Goal: Information Seeking & Learning: Learn about a topic

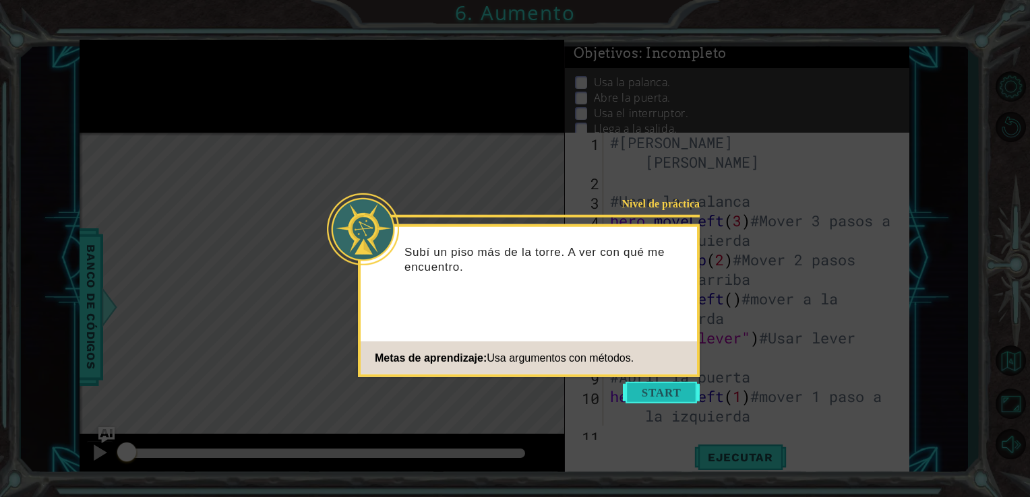
click at [668, 393] on button "Start" at bounding box center [661, 393] width 77 height 22
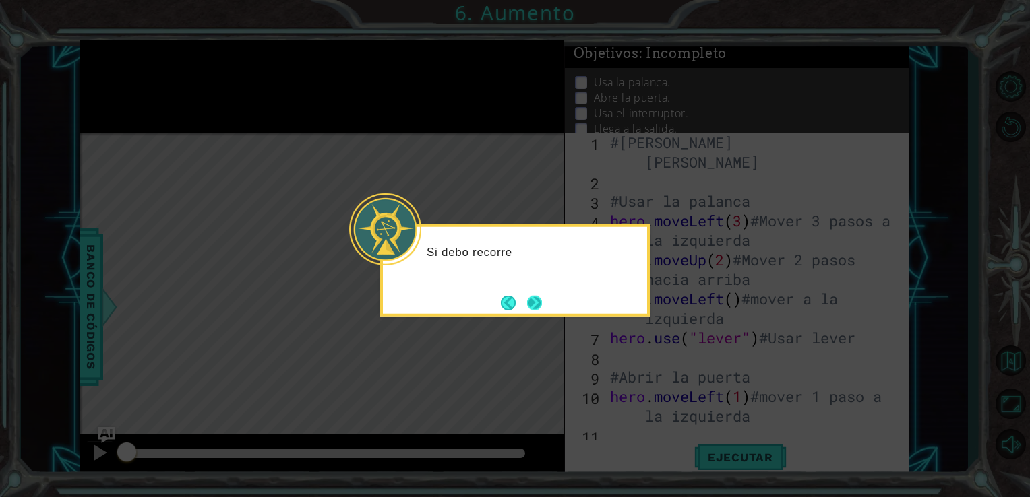
click at [542, 301] on button "Next" at bounding box center [533, 302] width 15 height 15
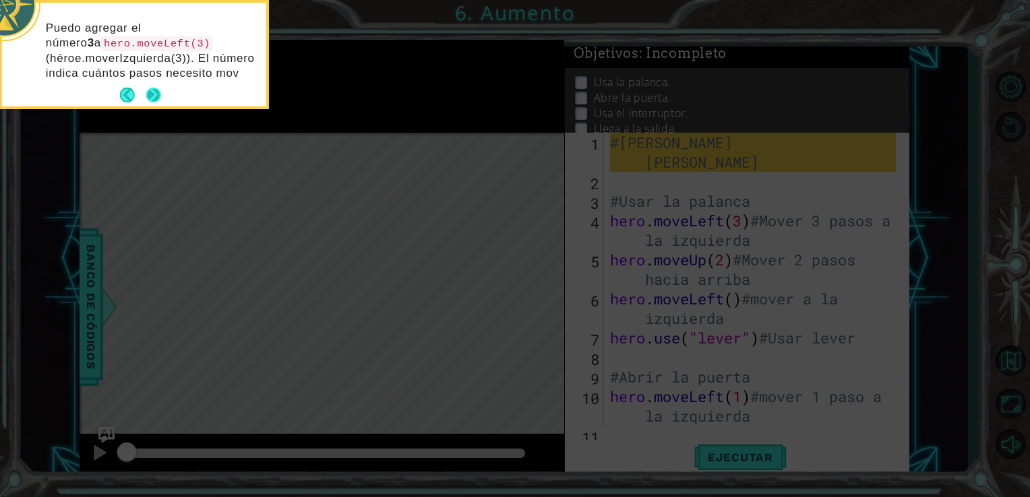
click at [157, 90] on div "Puedo agregar el número 3 a hero.moveLeft(3) (héroe.moverIzquierda(3)). El núme…" at bounding box center [134, 55] width 264 height 104
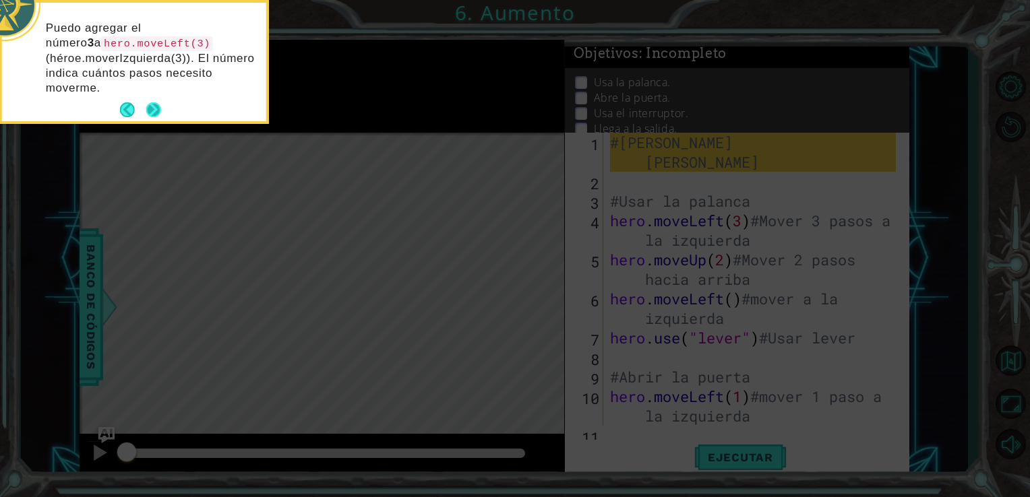
click at [156, 111] on button "Next" at bounding box center [153, 109] width 15 height 15
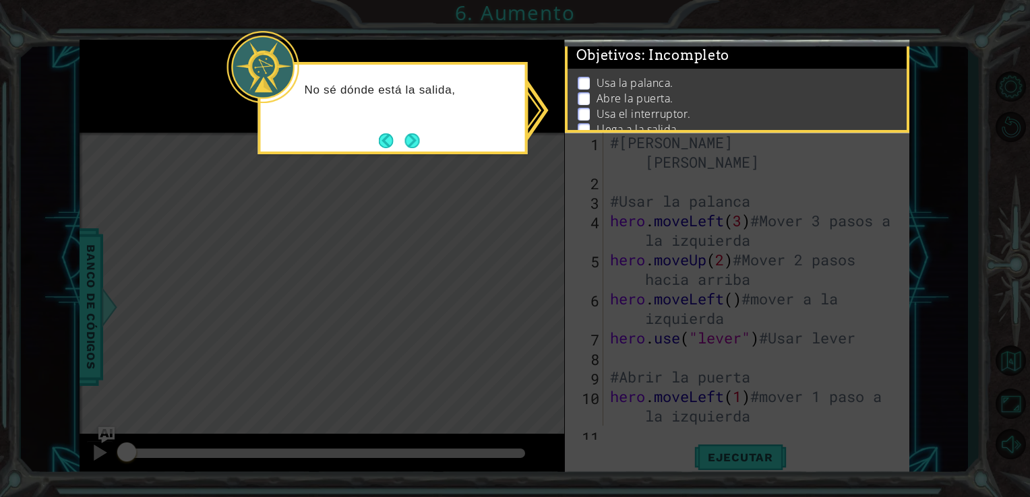
click at [437, 138] on div "No sé dónde está la salida," at bounding box center [393, 108] width 270 height 92
click at [404, 135] on button "Back" at bounding box center [392, 140] width 26 height 15
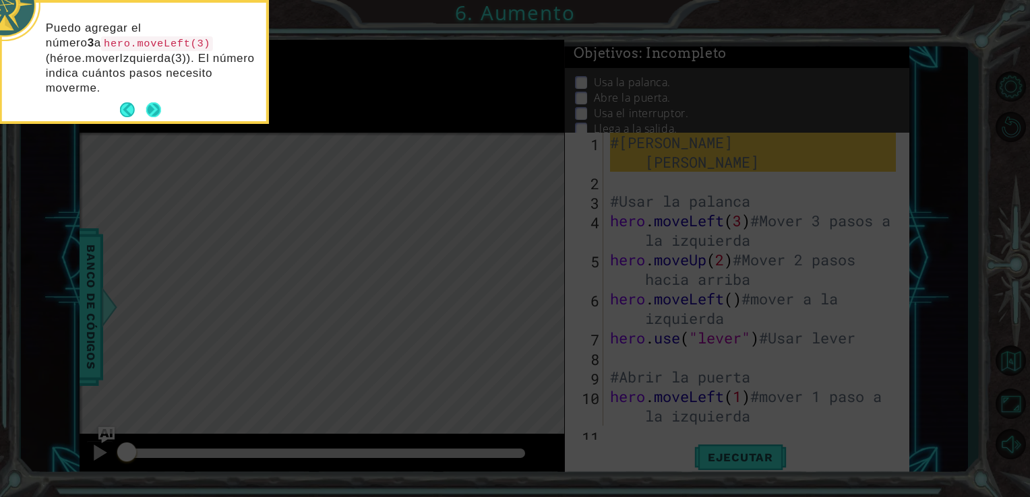
click at [160, 110] on button "Next" at bounding box center [153, 109] width 15 height 15
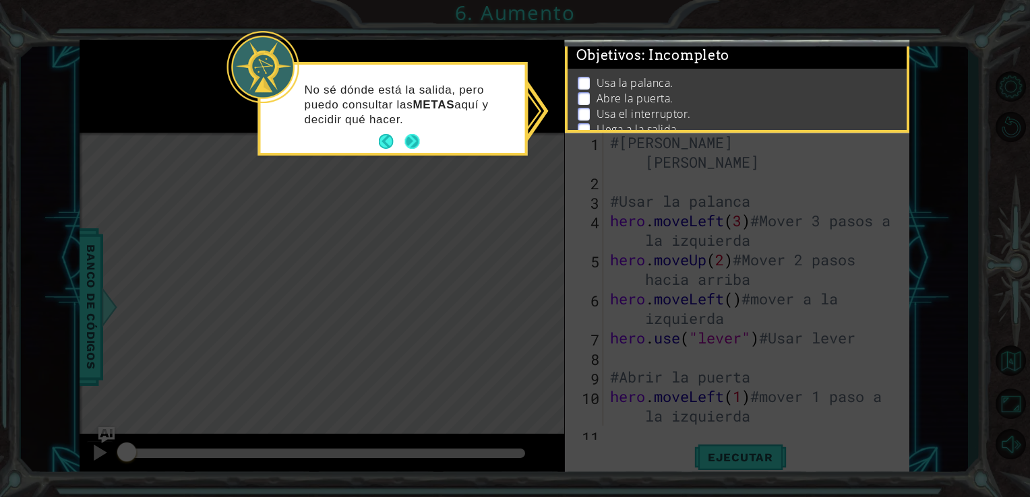
click at [410, 134] on button "Next" at bounding box center [411, 141] width 15 height 15
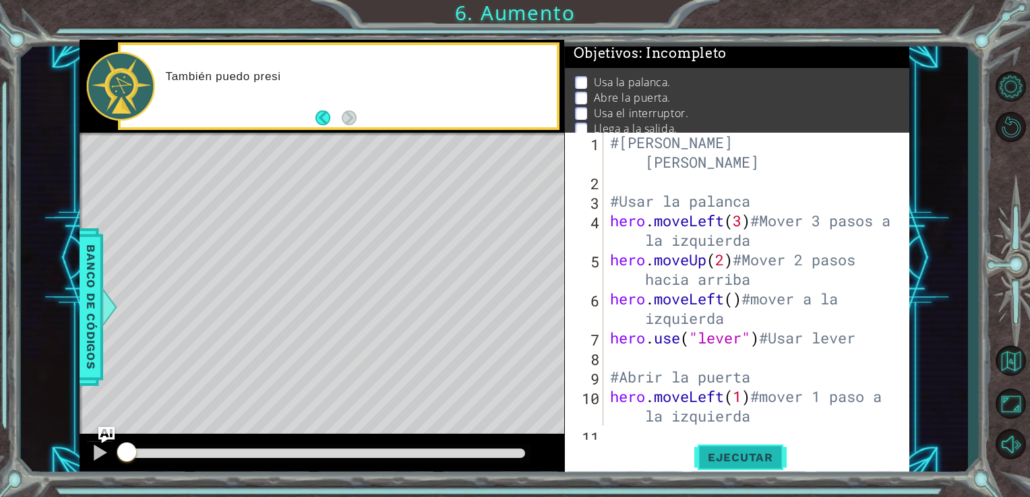
click at [748, 451] on span "Ejecutar" at bounding box center [740, 457] width 92 height 13
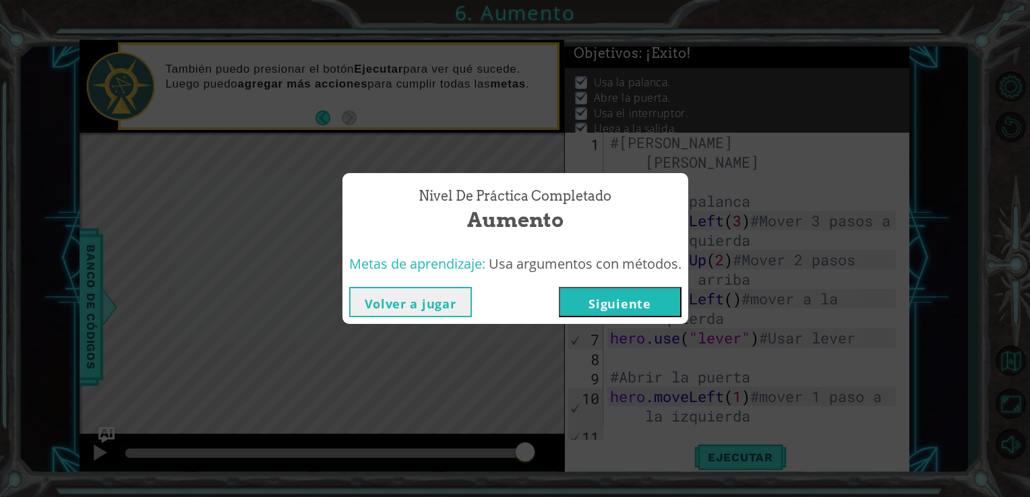
click at [600, 301] on button "Siguiente" at bounding box center [620, 302] width 123 height 30
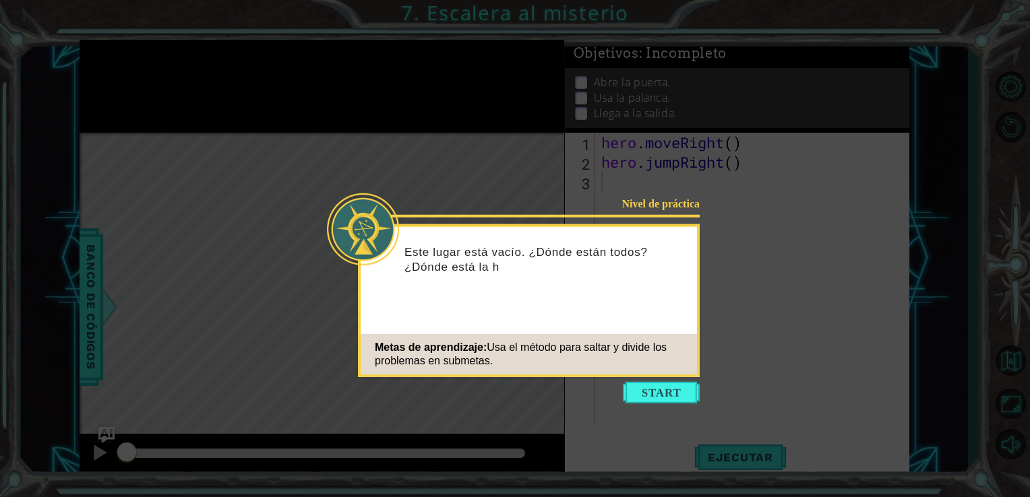
click at [774, 287] on icon at bounding box center [515, 248] width 1030 height 497
click at [687, 339] on div "Metas de aprendizaje: Usa el método para saltar y divide los problemas en subme…" at bounding box center [529, 354] width 336 height 40
click at [680, 384] on button "Start" at bounding box center [661, 393] width 77 height 22
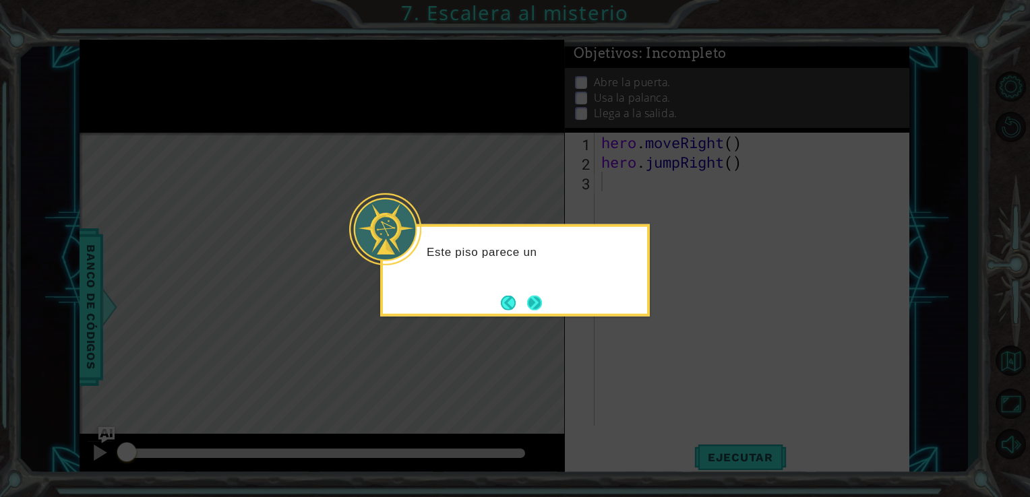
click at [531, 296] on button "Next" at bounding box center [534, 302] width 15 height 15
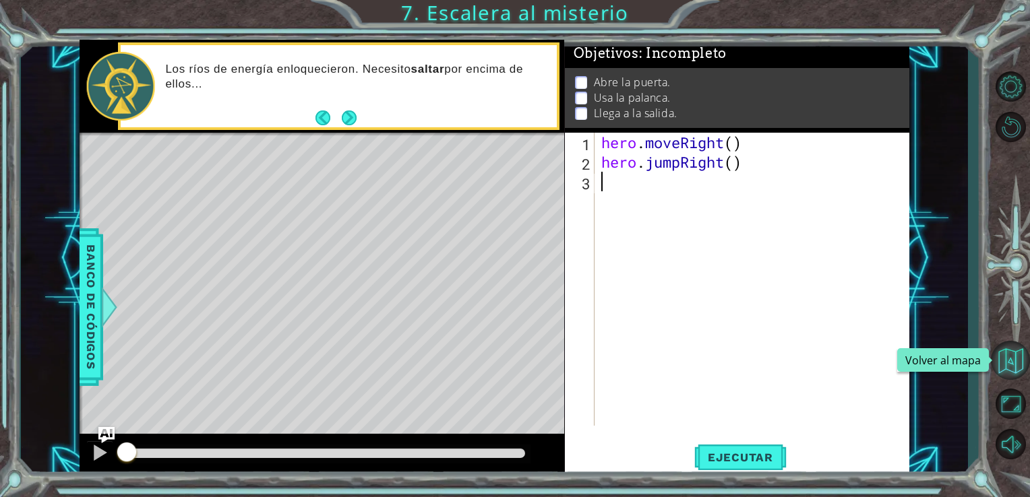
click at [1016, 356] on button "Volver al mapa" at bounding box center [1010, 360] width 39 height 39
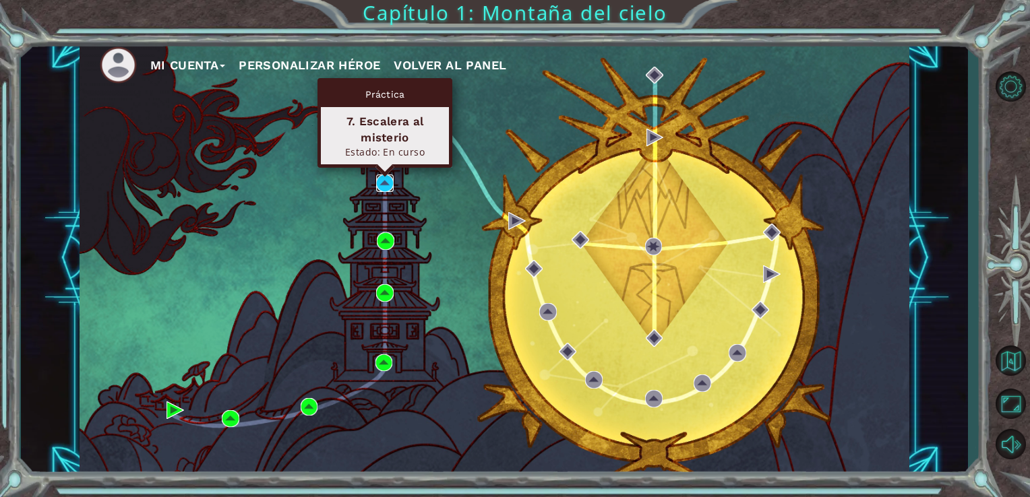
click at [380, 181] on img at bounding box center [385, 184] width 18 height 18
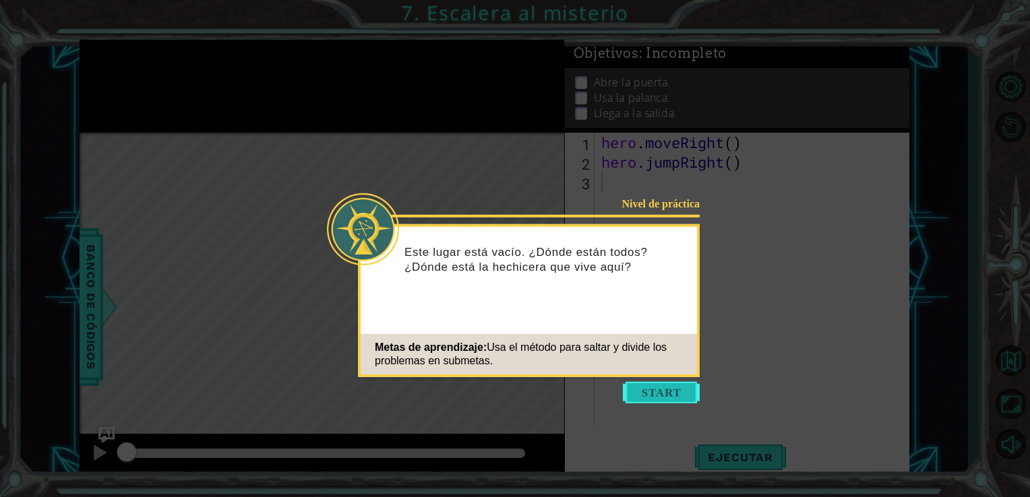
click at [646, 402] on button "Start" at bounding box center [661, 393] width 77 height 22
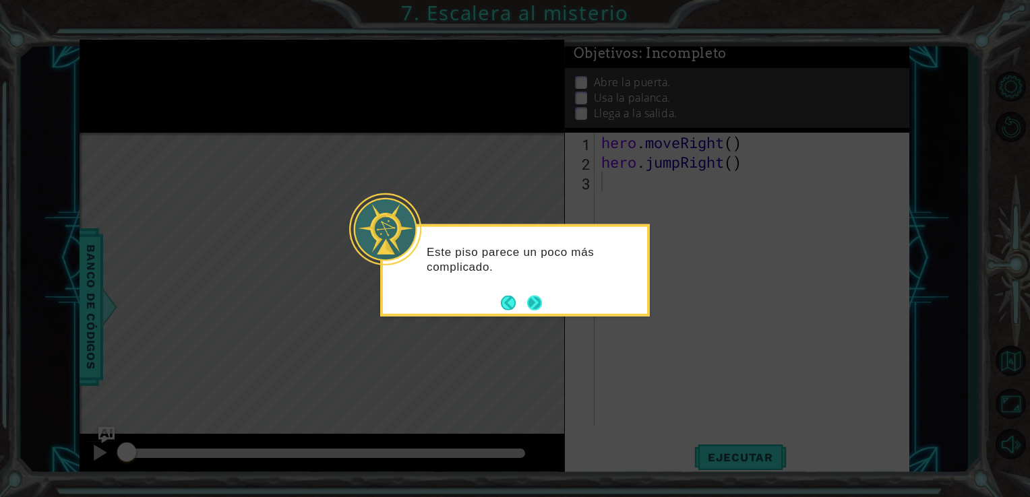
click at [531, 307] on button "Next" at bounding box center [534, 302] width 15 height 15
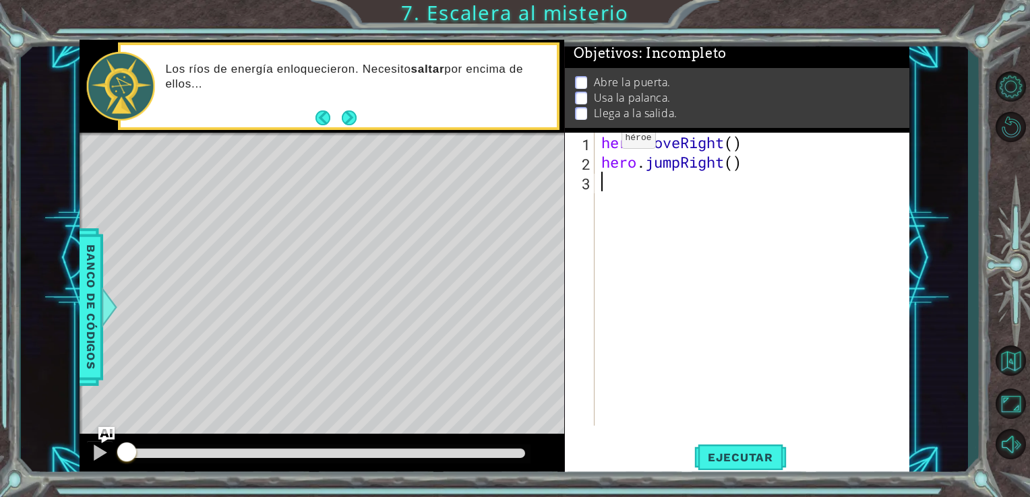
click at [608, 146] on div "hero . moveRight ( ) hero . jumpRight ( )" at bounding box center [755, 299] width 315 height 332
type textarea "hero.moveRight()"
click at [606, 146] on div "hero . moveRight ( ) hero . jumpRight ( )" at bounding box center [755, 299] width 315 height 332
click at [604, 147] on div "hero . moveRight ( ) hero . jumpRight ( )" at bounding box center [755, 299] width 315 height 332
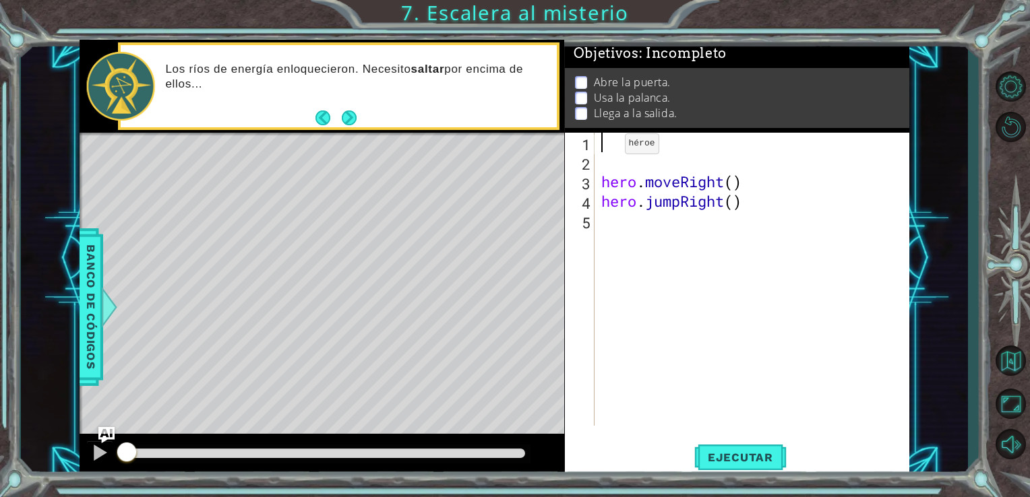
click at [604, 147] on div "hero . moveRight ( ) hero . jumpRight ( )" at bounding box center [755, 299] width 315 height 332
type textarea "#[PERSON_NAME]"
click at [756, 170] on div "#[PERSON_NAME] hero . moveRight ( ) hero . jumpRight ( )" at bounding box center [755, 299] width 315 height 332
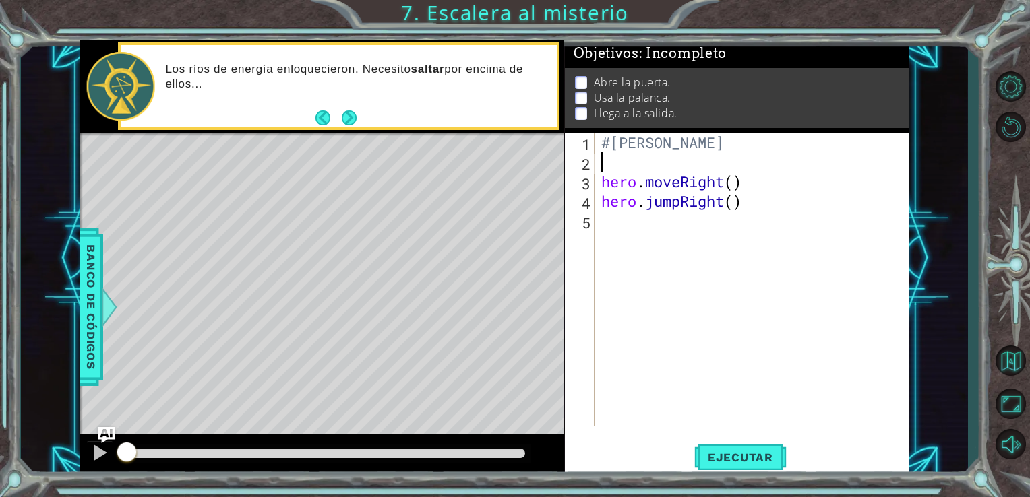
scroll to position [0, 0]
click at [759, 185] on div "#[PERSON_NAME] hero . moveRight ( ) hero . jumpRight ( )" at bounding box center [755, 299] width 315 height 332
click at [801, 210] on div "#[PERSON_NAME] hero . moveRight ( ) #Mover a la derecha hero . jumpRight ( )" at bounding box center [755, 299] width 315 height 332
click at [783, 220] on div "#[PERSON_NAME] hero . moveRight ( ) #Mover a la derecha hero . jumpRight ( )" at bounding box center [755, 299] width 315 height 332
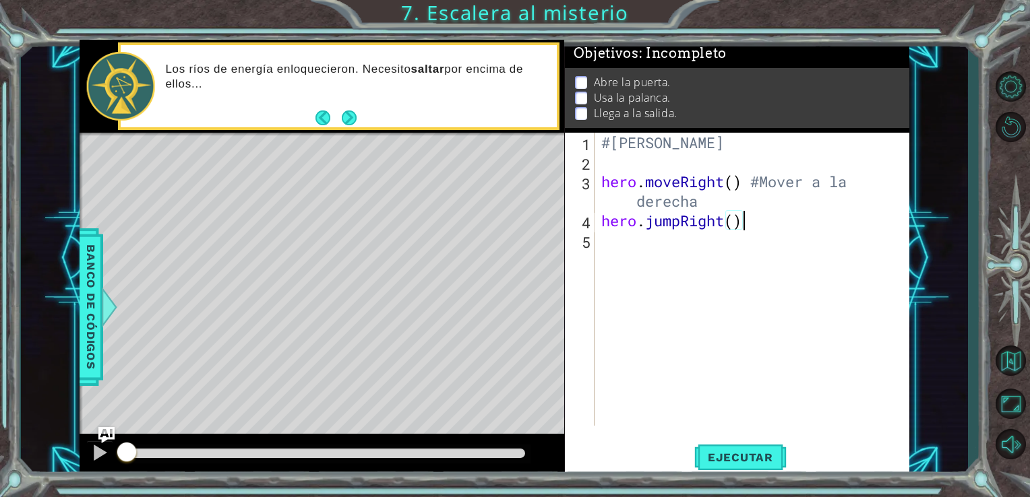
scroll to position [0, 5]
type textarea "hero.jumpRight()"
click at [1013, 376] on button "Volver al mapa" at bounding box center [1010, 360] width 39 height 39
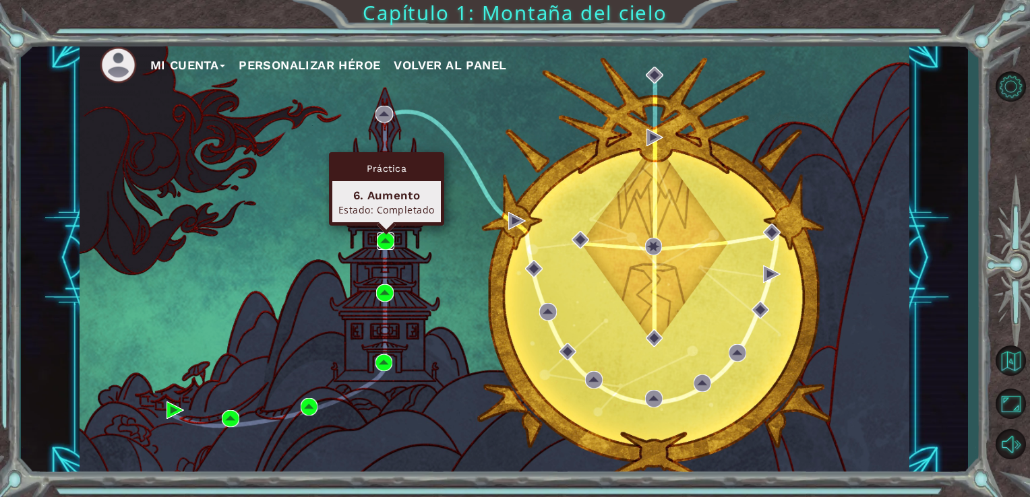
click at [385, 237] on img at bounding box center [386, 241] width 18 height 18
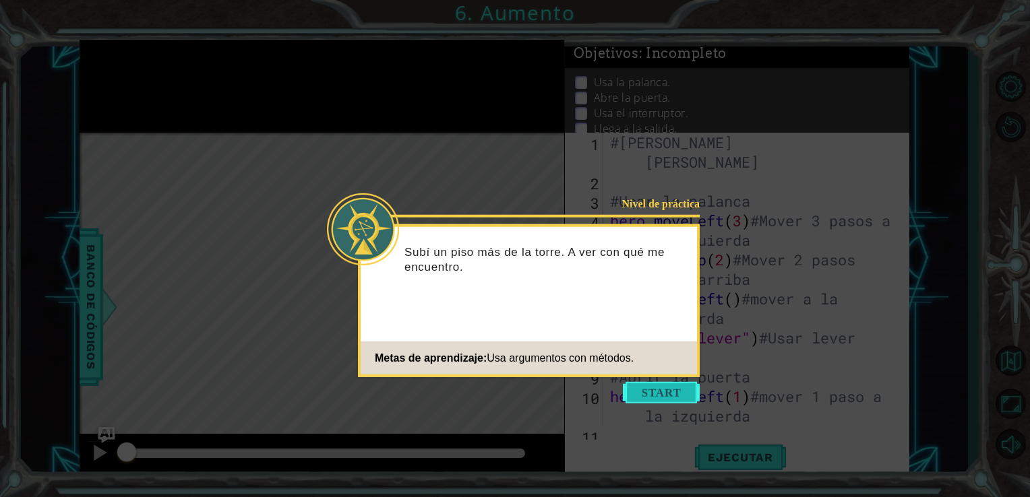
click at [665, 400] on button "Start" at bounding box center [661, 393] width 77 height 22
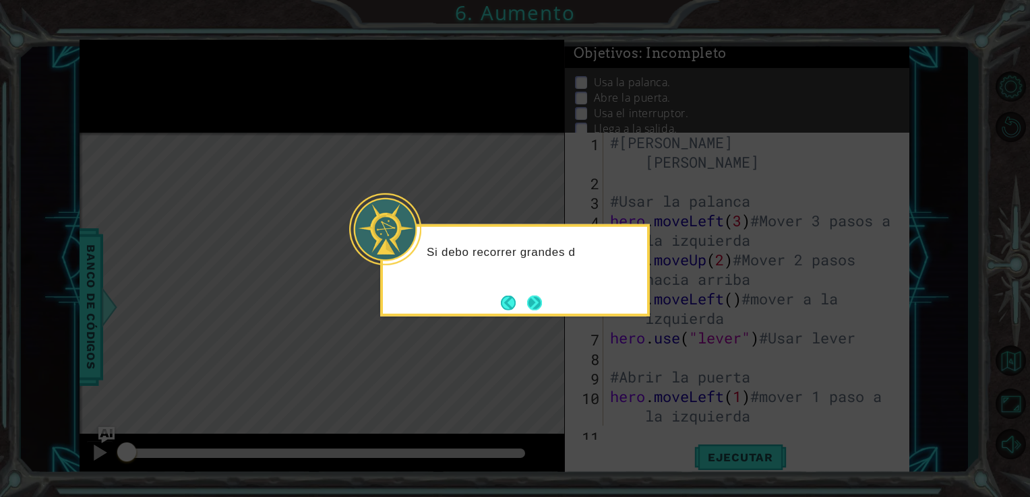
click at [527, 295] on button "Next" at bounding box center [534, 302] width 15 height 15
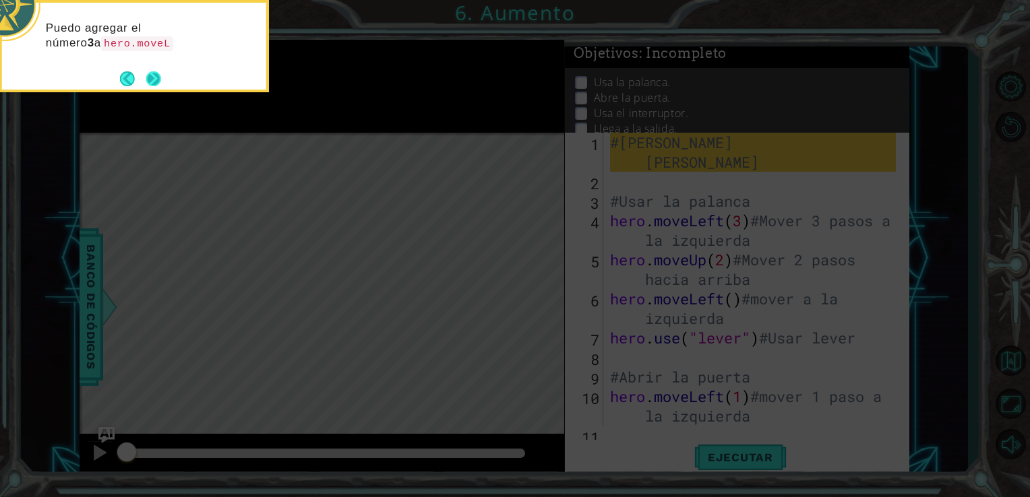
click at [155, 75] on button "Next" at bounding box center [153, 78] width 15 height 15
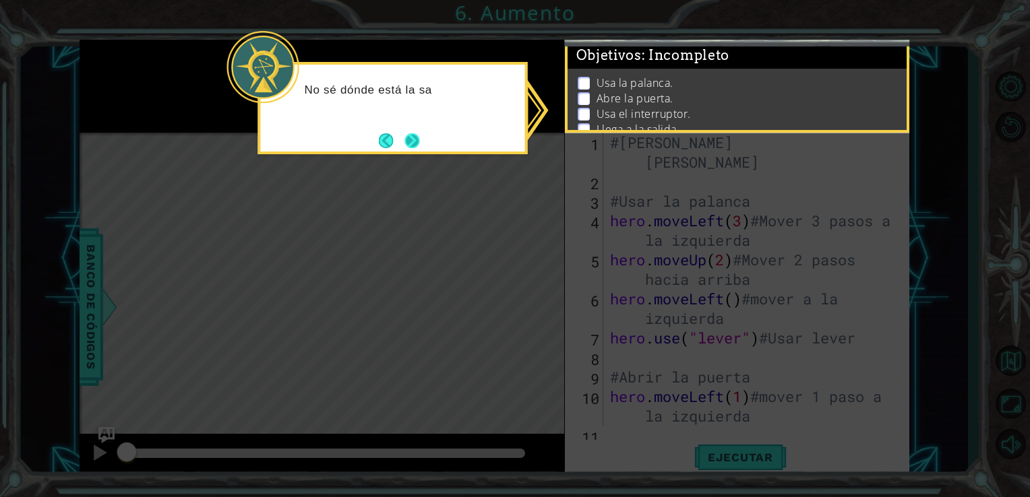
click at [408, 135] on button "Next" at bounding box center [411, 140] width 15 height 15
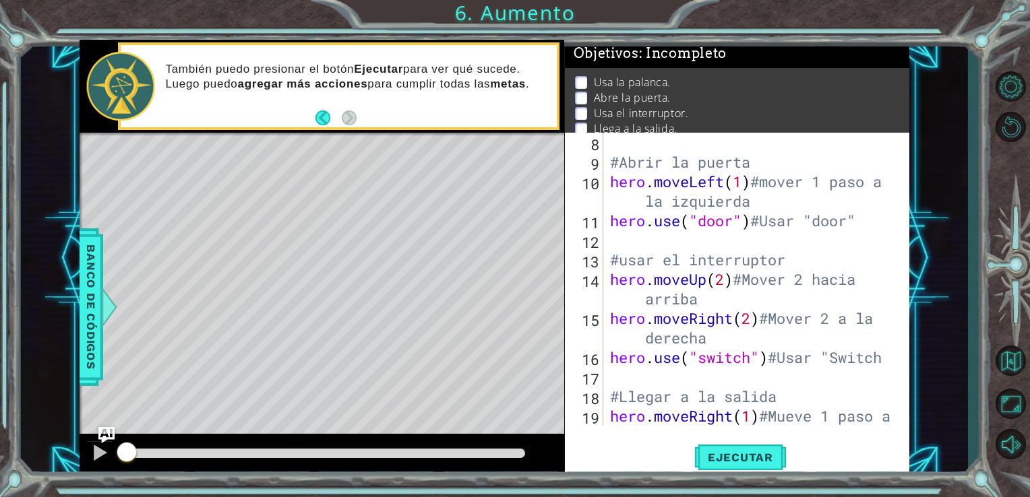
scroll to position [216, 0]
click at [1003, 349] on button "Volver al mapa" at bounding box center [1010, 360] width 39 height 39
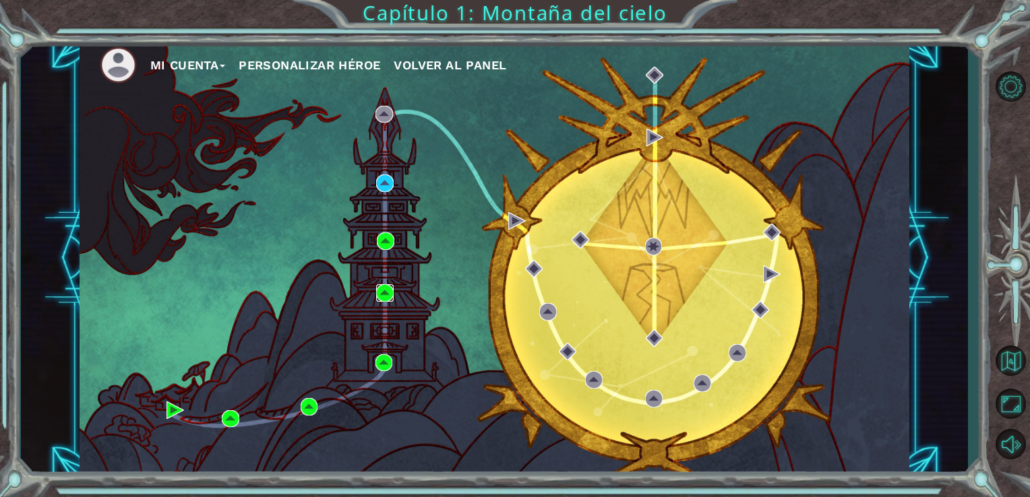
click at [381, 295] on img at bounding box center [385, 293] width 18 height 18
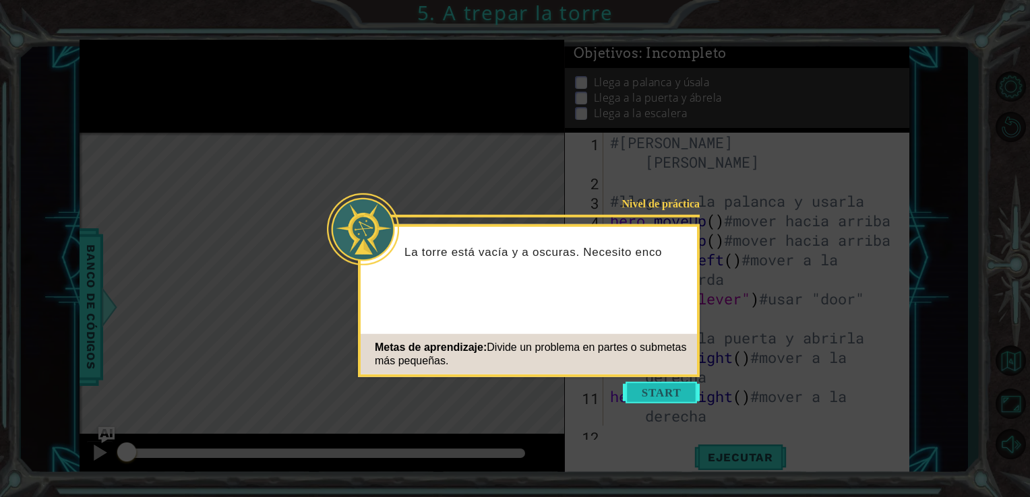
click at [655, 400] on button "Start" at bounding box center [661, 393] width 77 height 22
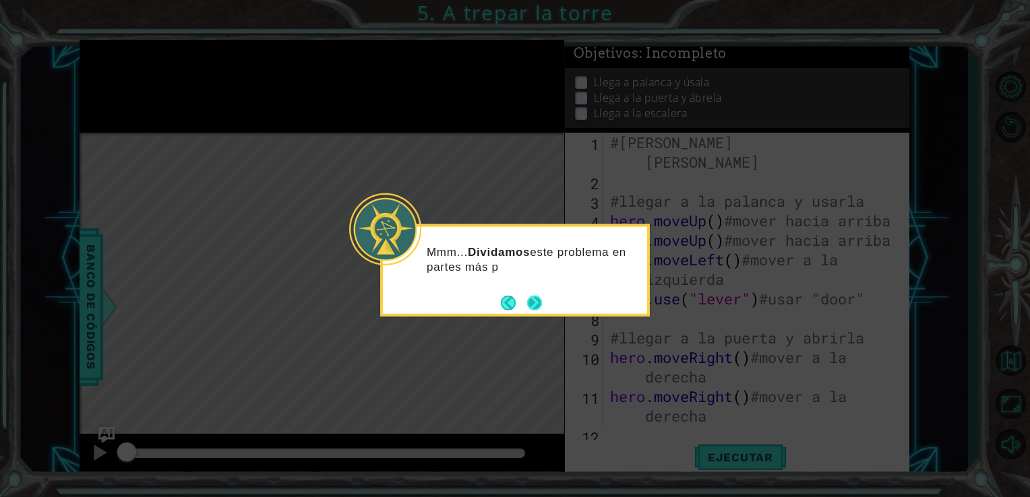
click at [535, 303] on button "Next" at bounding box center [534, 302] width 15 height 15
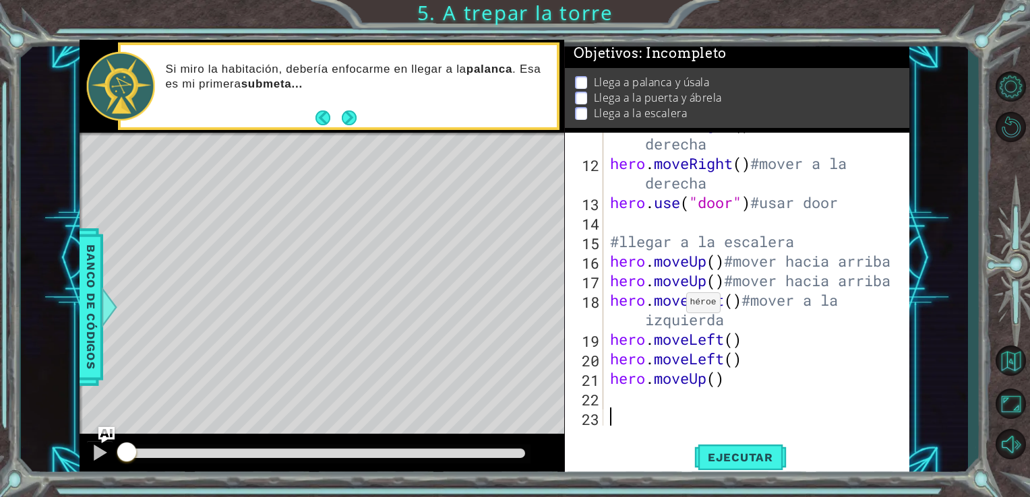
scroll to position [273, 0]
click at [760, 343] on div "hero . moveRight ( ) #mover a la derecha hero . moveRight ( ) #mover a la derec…" at bounding box center [755, 289] width 296 height 352
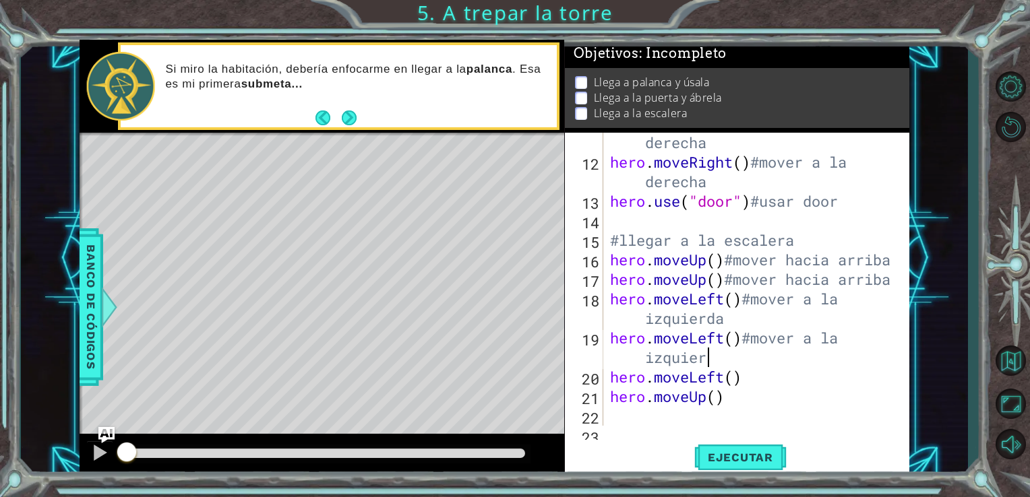
scroll to position [0, 13]
click at [784, 387] on div "hero . moveRight ( ) #mover a la derecha hero . moveRight ( ) #mover a la derec…" at bounding box center [755, 289] width 296 height 352
click at [776, 414] on div "hero . moveRight ( ) #mover a la derecha hero . moveRight ( ) #mover a la derec…" at bounding box center [755, 289] width 296 height 352
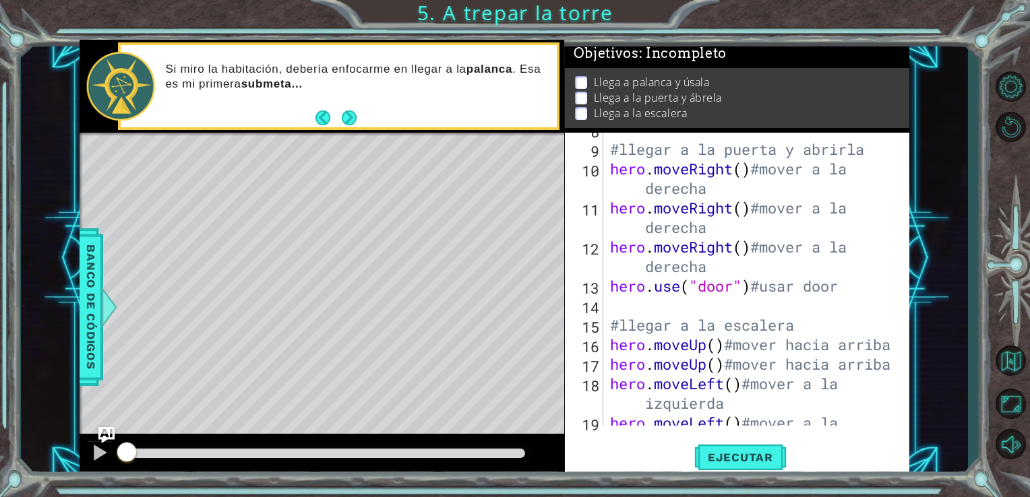
scroll to position [68, 0]
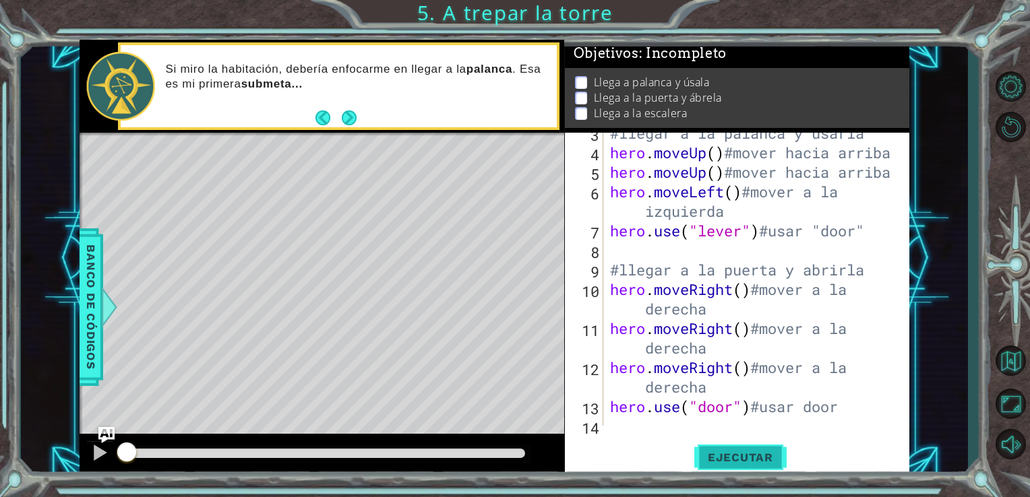
type textarea "hero.moveUp() #mover hacia arriba"
click at [744, 451] on span "Ejecutar" at bounding box center [740, 457] width 92 height 13
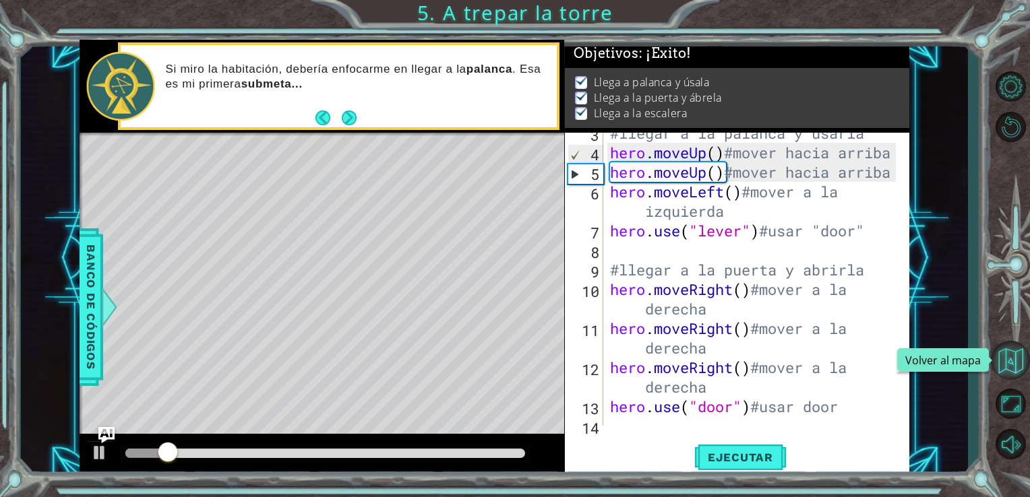
click at [1005, 352] on button "Volver al mapa" at bounding box center [1010, 360] width 39 height 39
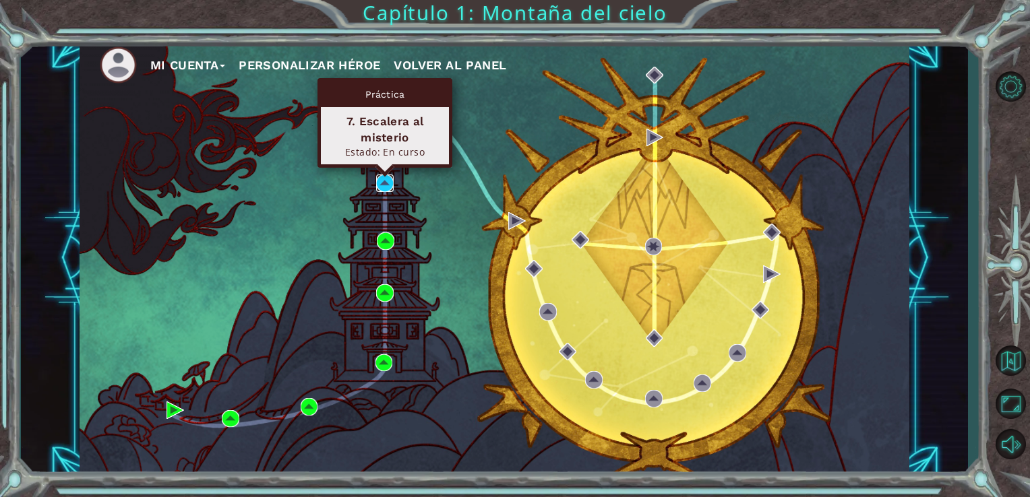
click at [385, 183] on img at bounding box center [385, 184] width 18 height 18
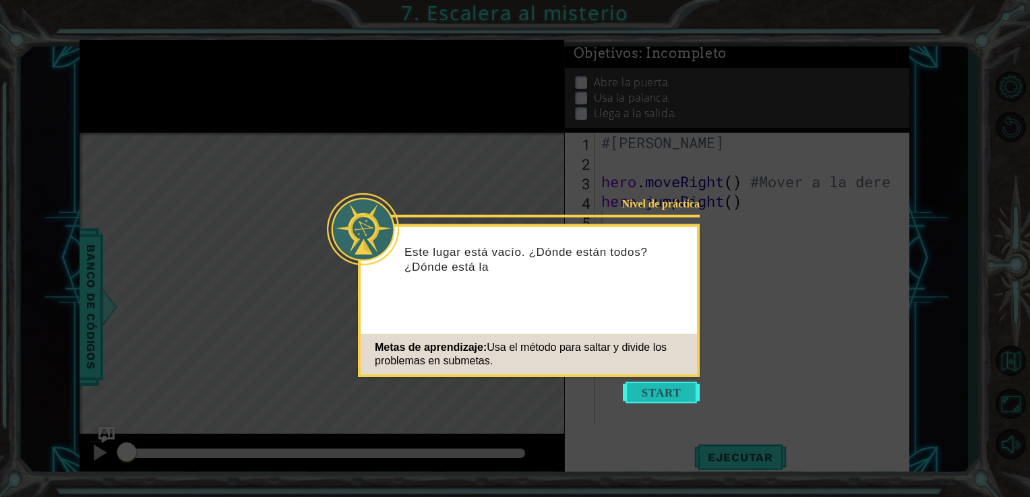
click at [655, 395] on button "Start" at bounding box center [661, 393] width 77 height 22
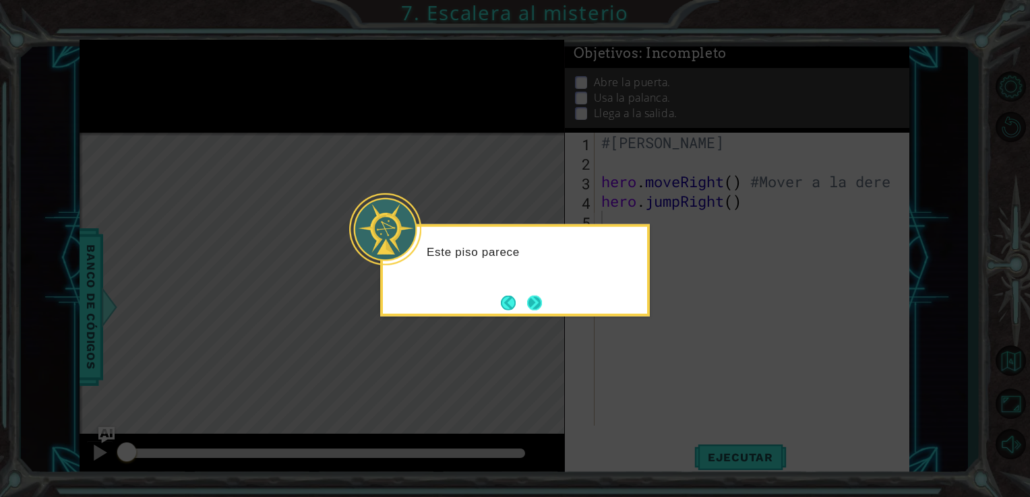
click at [536, 304] on button "Next" at bounding box center [534, 302] width 15 height 15
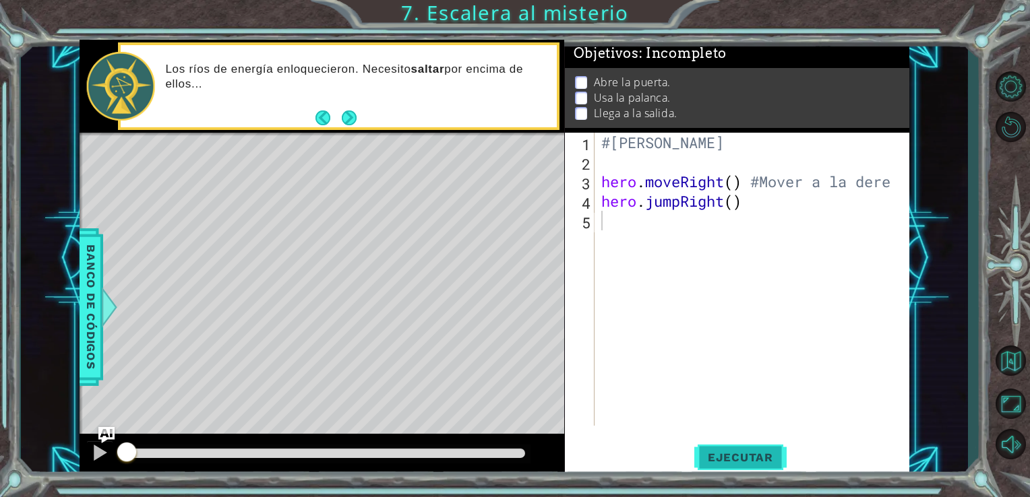
click at [758, 453] on span "Ejecutar" at bounding box center [740, 457] width 92 height 13
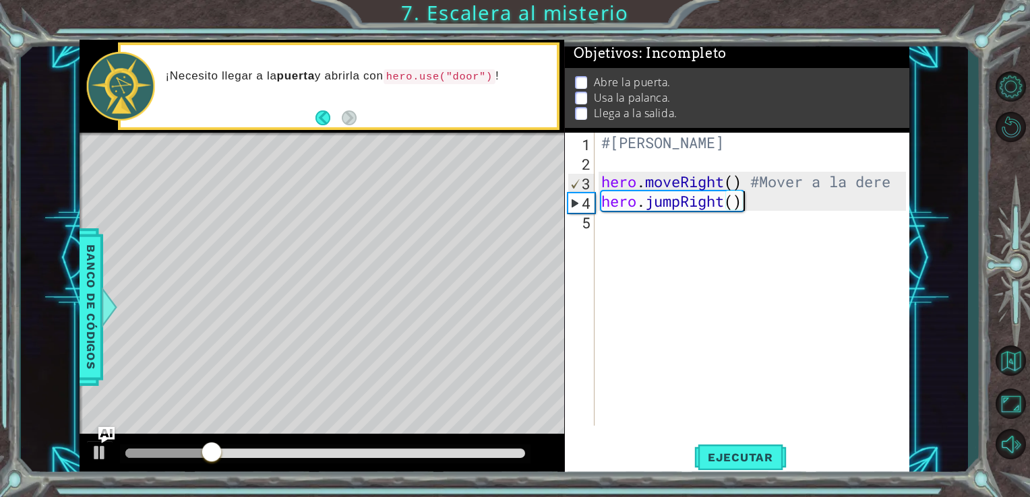
click at [821, 197] on div "#[PERSON_NAME] hero . moveRight ( ) #Mover a la dere hero . jumpRight ( )" at bounding box center [755, 299] width 315 height 332
type textarea "hero.jumpRight()"
click at [796, 201] on div "#[PERSON_NAME] hero . moveRight ( ) #Mover a la dere hero . jumpRight ( )" at bounding box center [755, 299] width 315 height 332
click at [756, 212] on div "#[PERSON_NAME] hero . moveRight ( ) #Mover a la dere hero . jumpRight ( )" at bounding box center [755, 299] width 315 height 332
click at [757, 207] on div "#[PERSON_NAME] hero . moveRight ( ) #Mover a la dere hero . jumpRight ( )" at bounding box center [755, 299] width 315 height 332
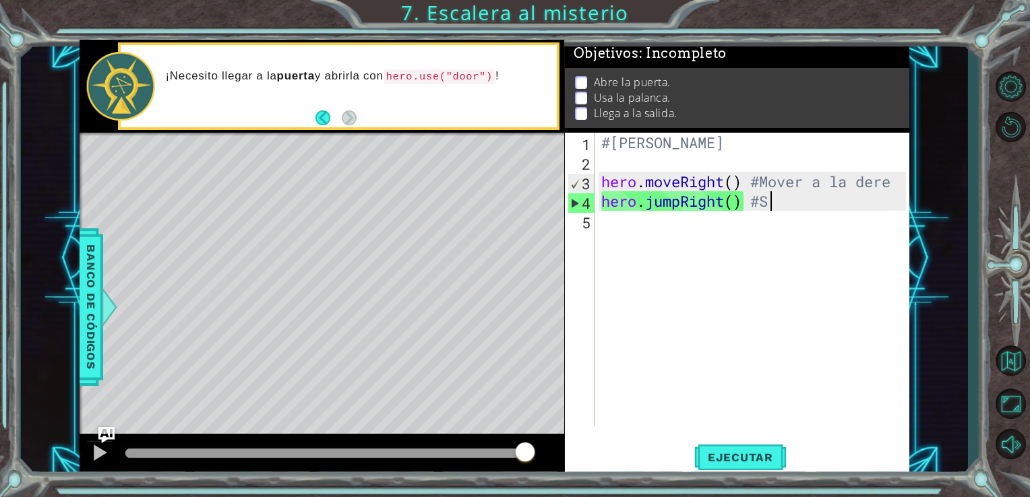
scroll to position [0, 7]
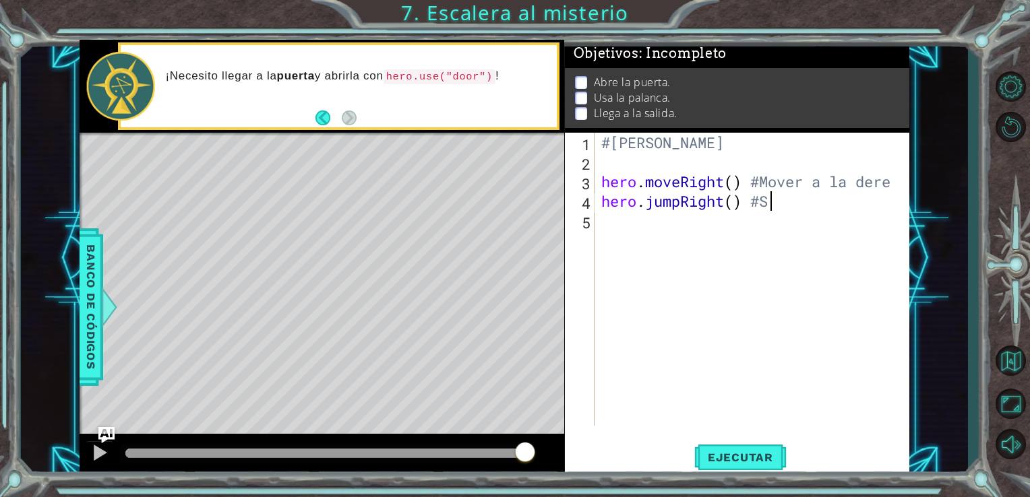
type textarea "hero.jumpRight() #"
click at [721, 226] on div "#[PERSON_NAME] hero . moveRight ( ) #Mover a la dere hero . jumpRight ( ) #" at bounding box center [755, 299] width 315 height 332
type textarea "h"
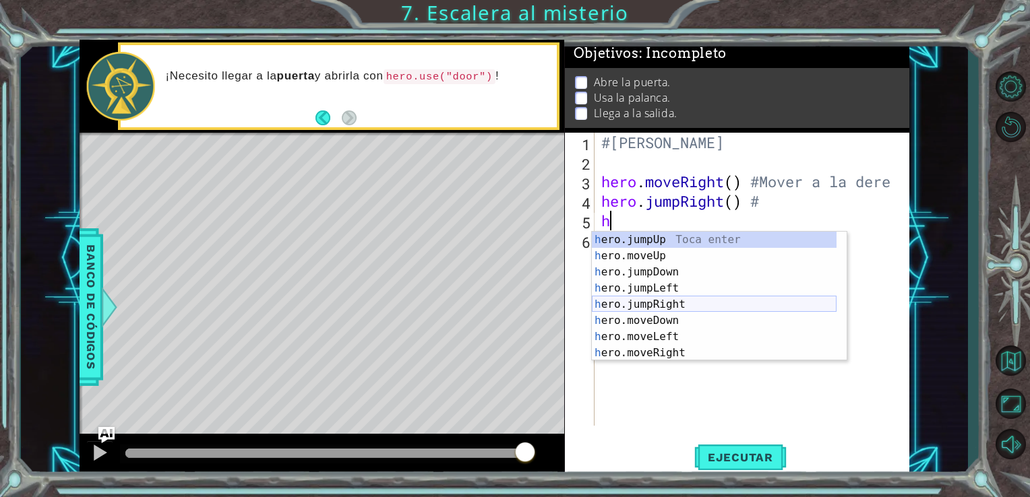
click at [672, 309] on div "h ero.jumpUp Toca enter h ero.moveUp Toca enter h ero.jumpDown Toca enter h ero…" at bounding box center [714, 313] width 245 height 162
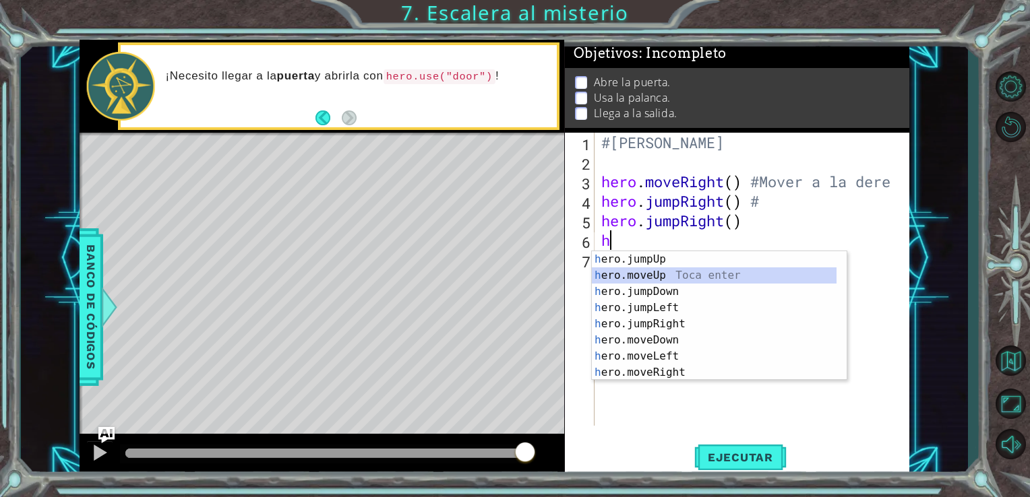
click at [665, 279] on div "h ero.jumpUp Toca enter h ero.moveUp Toca enter h ero.jumpDown Toca enter h ero…" at bounding box center [714, 332] width 245 height 162
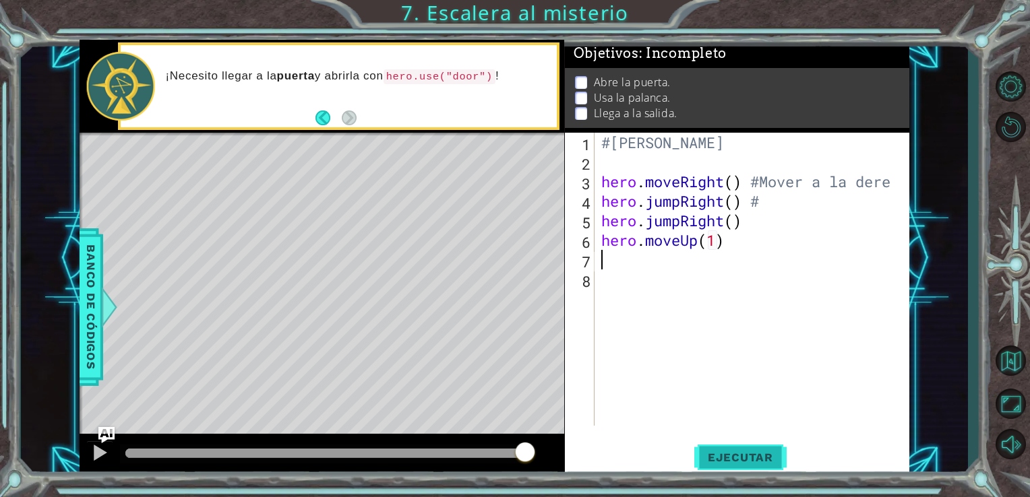
type textarea "hero.moveUp(1)"
click at [745, 448] on button "Ejecutar" at bounding box center [740, 457] width 92 height 34
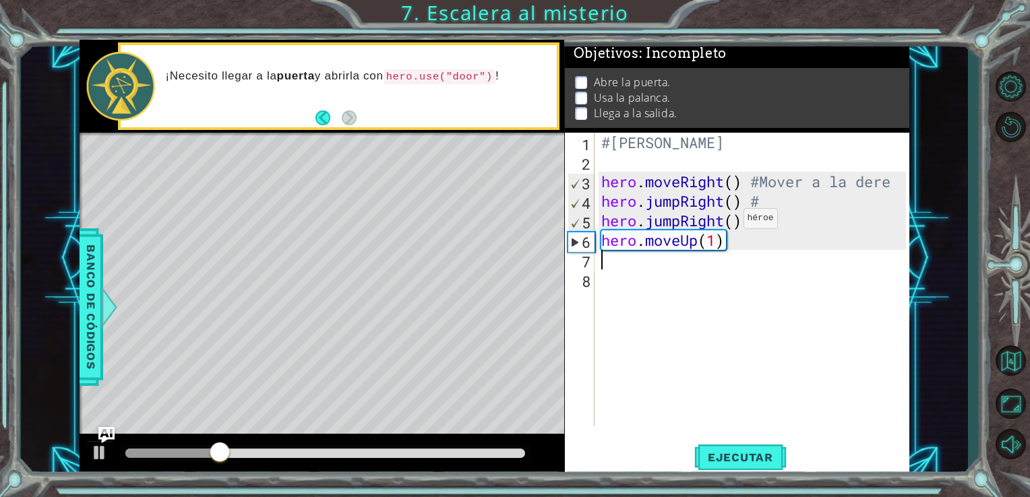
click at [721, 222] on div "#[PERSON_NAME] hero . moveRight ( ) #Mover a la dere hero . jumpRight ( ) # her…" at bounding box center [755, 299] width 315 height 332
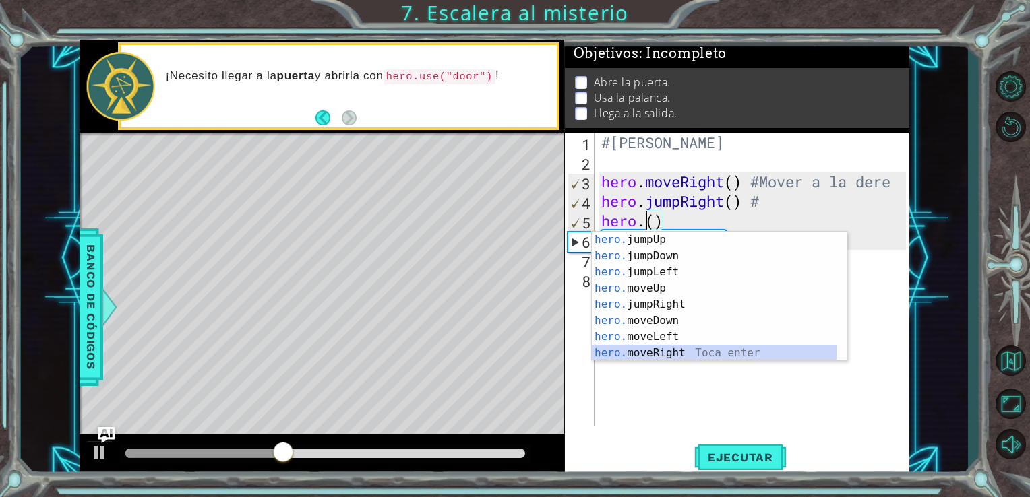
click at [655, 354] on div "hero. jumpUp Toca enter hero. jumpDown Toca enter hero. jumpLeft Toca enter her…" at bounding box center [714, 313] width 245 height 162
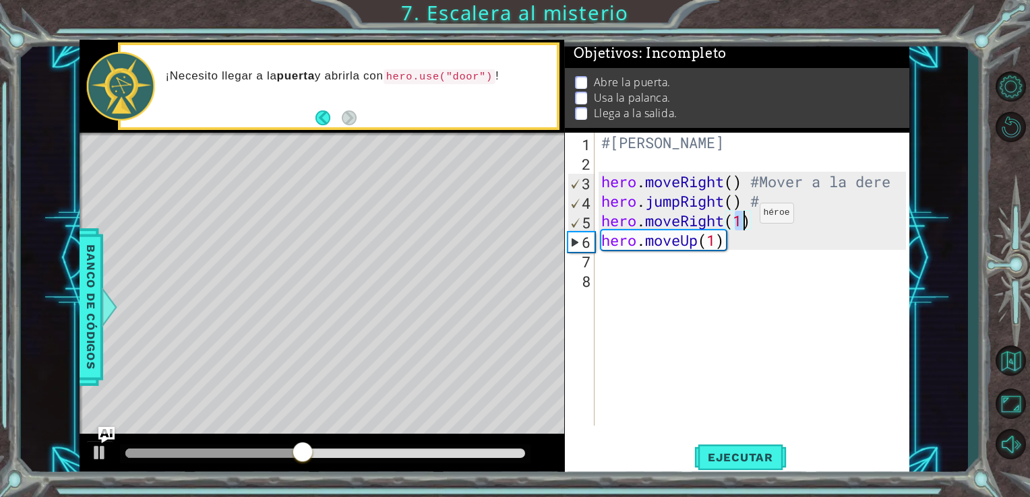
type textarea "hero.moveRight()"
click at [747, 447] on button "Ejecutar" at bounding box center [740, 457] width 92 height 34
click at [720, 263] on div "#[PERSON_NAME] hero . moveRight ( ) #Mover a la dere hero . jumpRight ( ) # her…" at bounding box center [755, 299] width 315 height 332
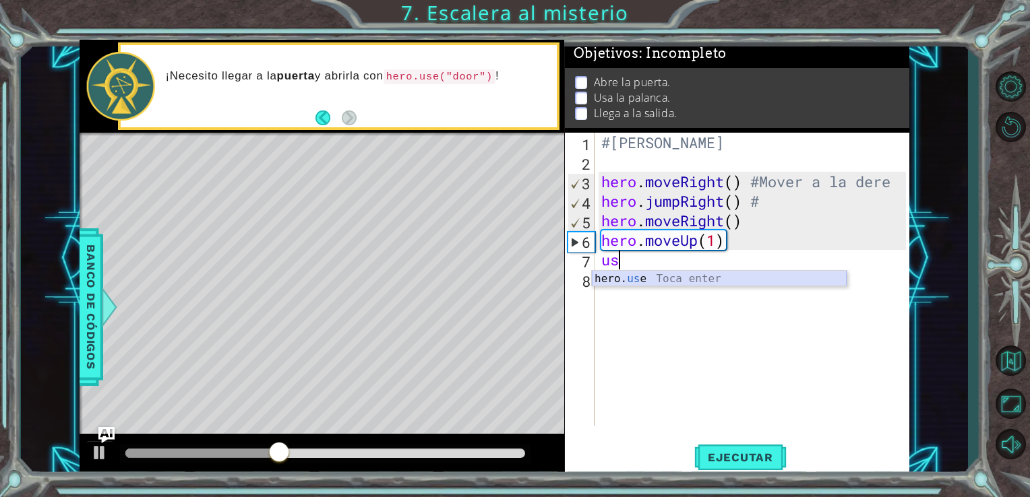
click at [668, 276] on div "hero. us e Toca enter" at bounding box center [719, 295] width 255 height 49
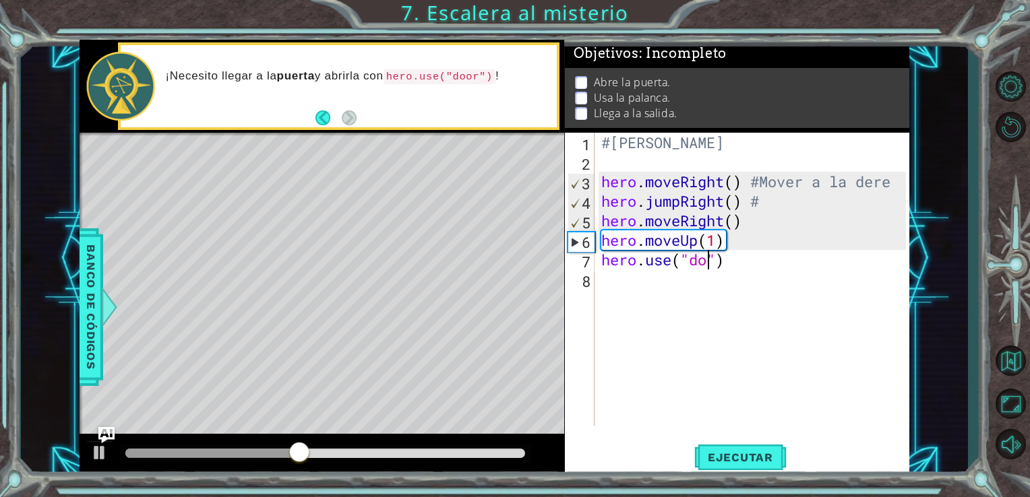
type textarea "hero.use("door")"
click at [726, 470] on button "Ejecutar" at bounding box center [740, 457] width 92 height 34
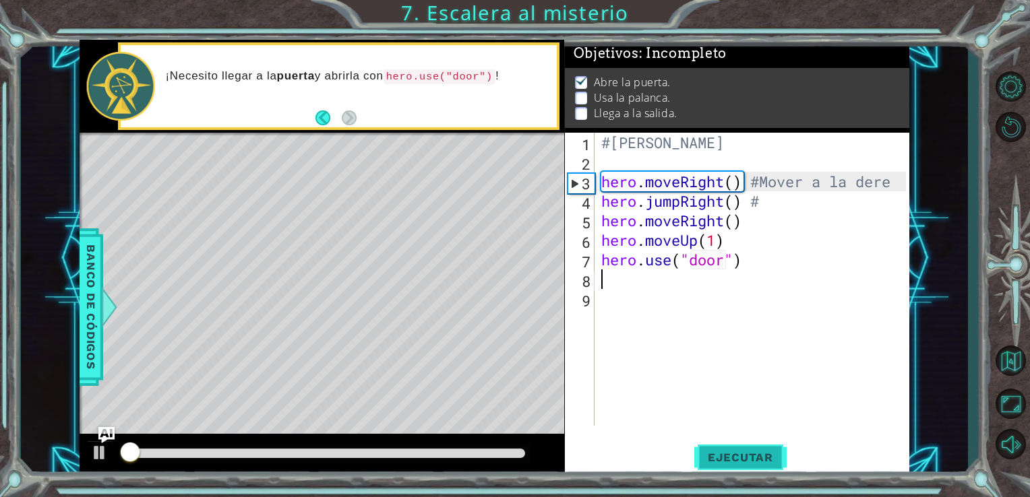
scroll to position [5, 0]
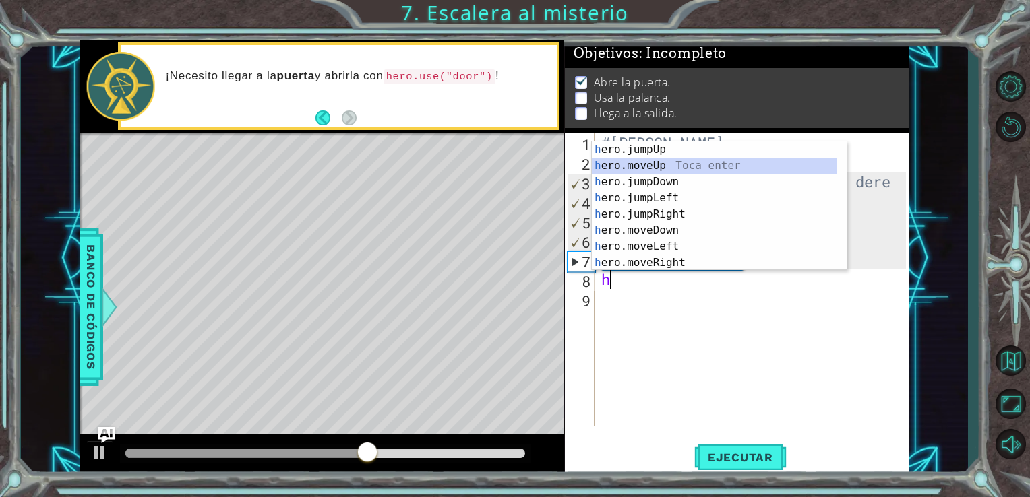
click at [629, 163] on div "h ero.jumpUp Toca enter h ero.moveUp Toca enter h ero.jumpDown Toca enter h ero…" at bounding box center [719, 223] width 255 height 162
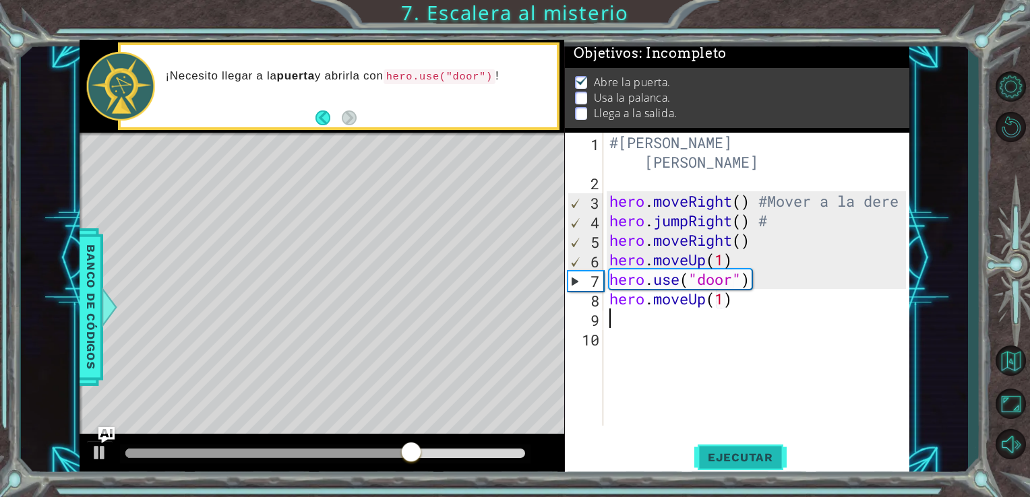
type textarea "hero.moveUp(1)"
click at [748, 458] on span "Ejecutar" at bounding box center [740, 457] width 92 height 13
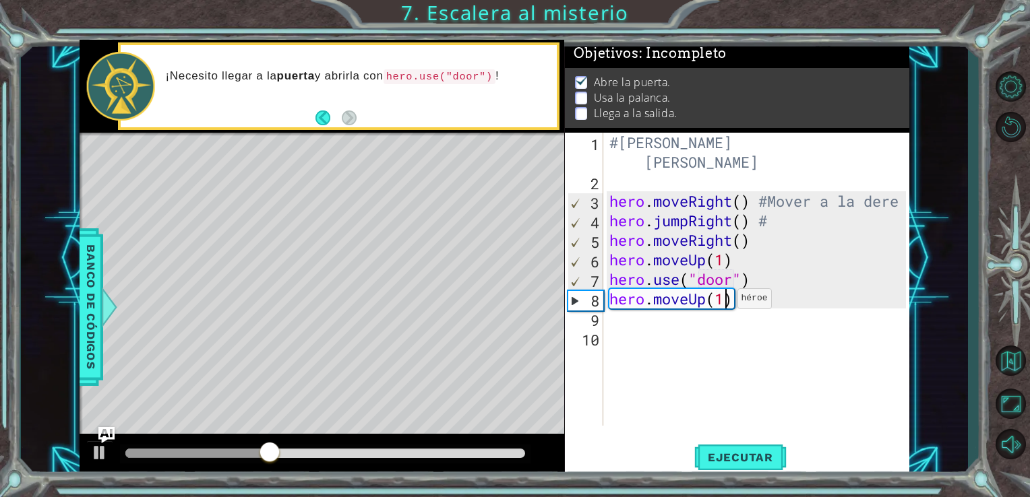
click at [725, 302] on div "#[PERSON_NAME] hero . moveRight ( ) #Mover a la dere hero . jumpRight ( ) # her…" at bounding box center [759, 309] width 307 height 352
click at [729, 261] on div "#[PERSON_NAME] hero . moveRight ( ) #Mover a la dere hero . jumpRight ( ) # her…" at bounding box center [759, 309] width 307 height 352
type textarea "hero.moveUp()"
click at [716, 326] on div "#[PERSON_NAME] hero . moveRight ( ) #Mover a la dere hero . jumpRight ( ) # her…" at bounding box center [759, 309] width 307 height 352
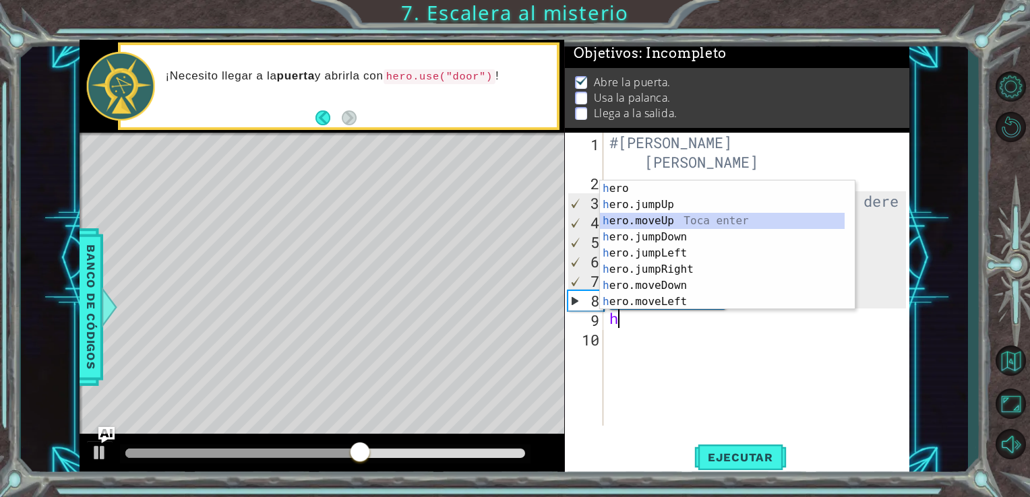
click at [672, 220] on div "h ero Toca enter h ero.jumpUp Toca enter h ero.moveUp Toca enter h ero.jumpDown…" at bounding box center [722, 262] width 245 height 162
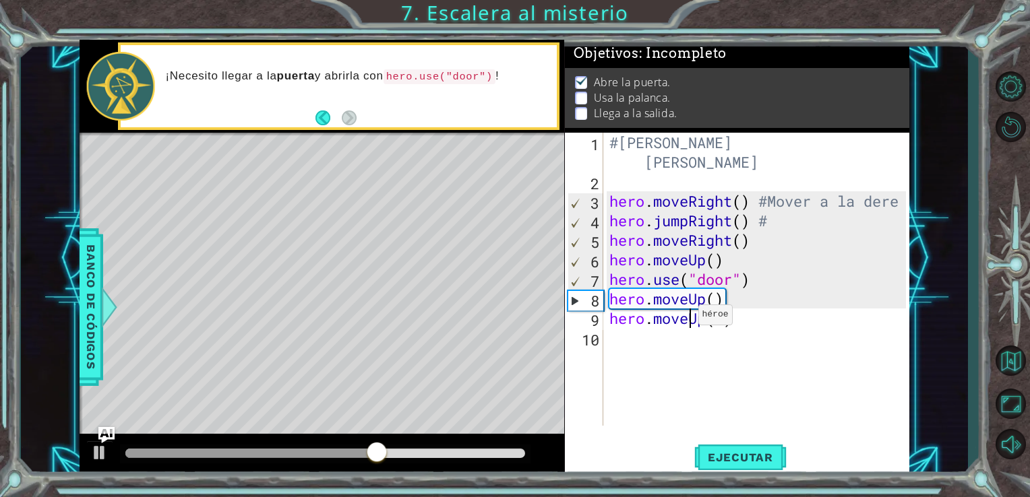
click at [685, 318] on div "#[PERSON_NAME] hero . moveRight ( ) #Mover a la dere hero . jumpRight ( ) # her…" at bounding box center [759, 309] width 307 height 352
click at [715, 322] on div "#[PERSON_NAME] hero . moveRight ( ) #Mover a la dere hero . jumpRight ( ) # her…" at bounding box center [759, 309] width 307 height 352
click at [725, 322] on div "#[PERSON_NAME] hero . moveRight ( ) #Mover a la dere hero . jumpRight ( ) # her…" at bounding box center [759, 309] width 307 height 352
type textarea "hero.moveUp()"
click at [725, 322] on div "#[PERSON_NAME] hero . moveRight ( ) #Mover a la dere hero . jumpRight ( ) # her…" at bounding box center [759, 309] width 307 height 352
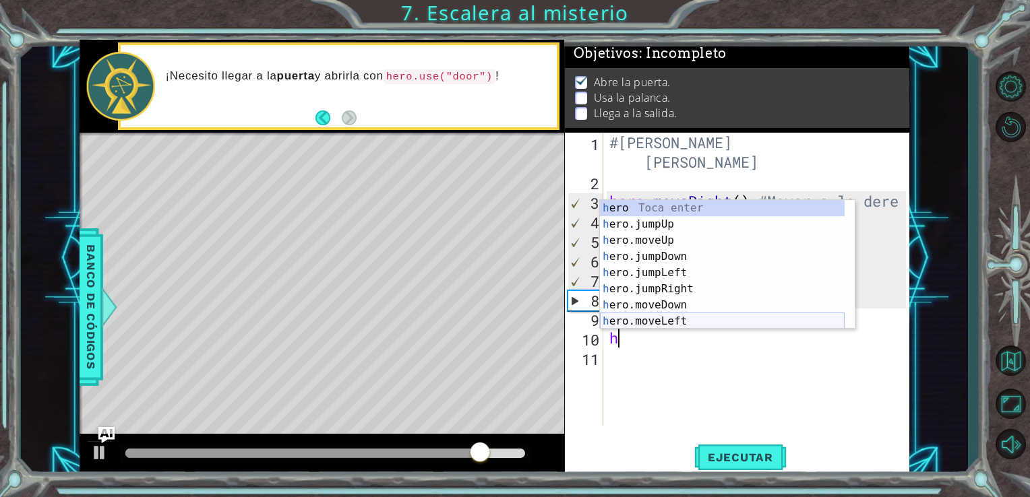
click at [669, 322] on div "h ero Toca enter h ero.jumpUp Toca enter h ero.moveUp Toca enter h ero.jumpDown…" at bounding box center [722, 281] width 245 height 162
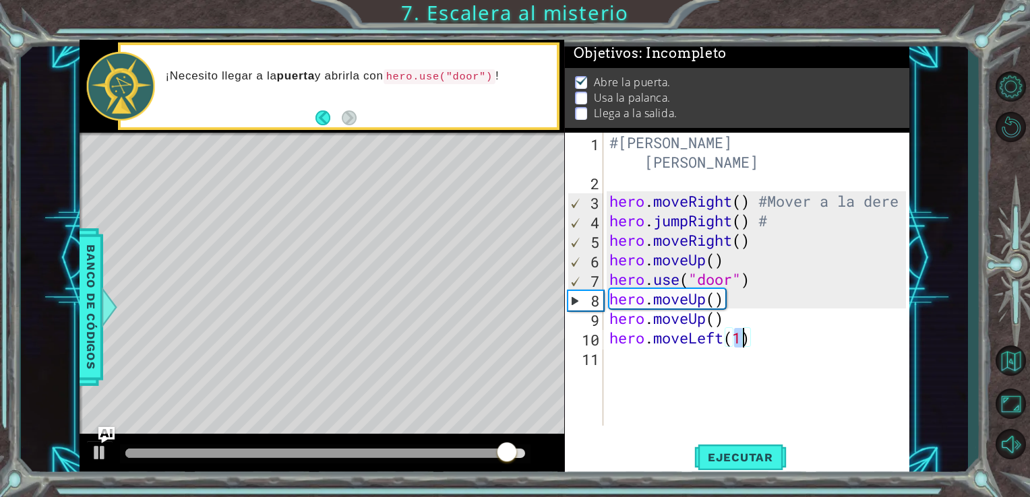
type textarea "hero.moveLeft()"
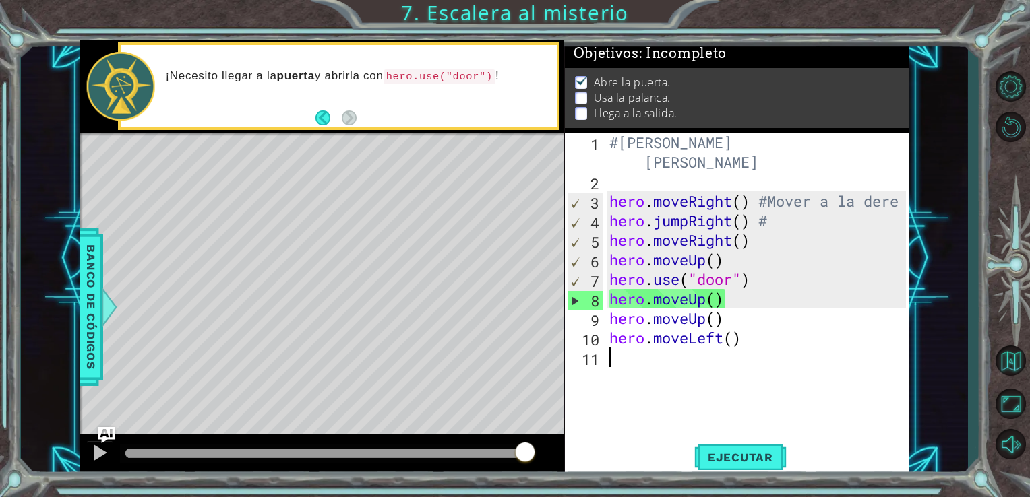
click at [703, 367] on div "#[PERSON_NAME] hero . moveRight ( ) #Mover a la dere hero . jumpRight ( ) # her…" at bounding box center [759, 309] width 307 height 352
type textarea "h"
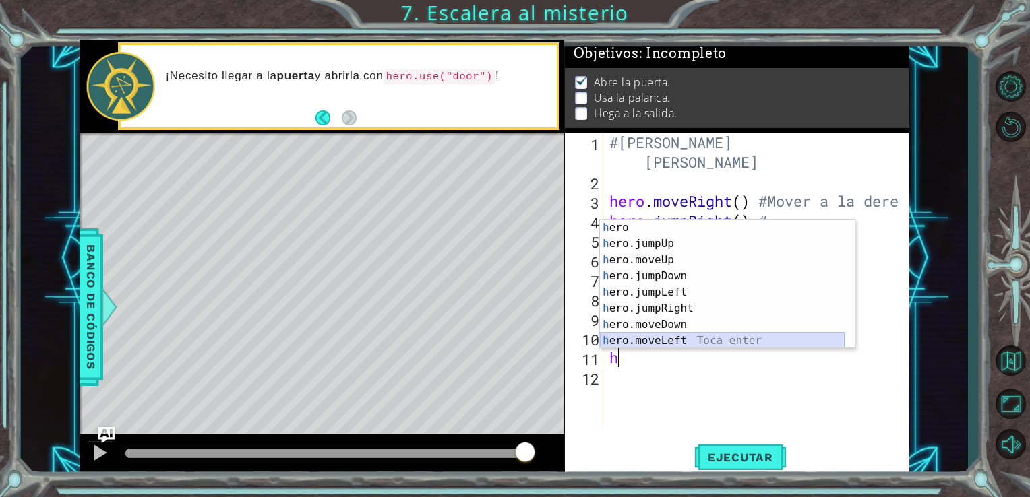
click at [651, 338] on div "h ero Toca enter h ero.jumpUp Toca enter h ero.moveUp Toca enter h ero.jumpDown…" at bounding box center [722, 301] width 245 height 162
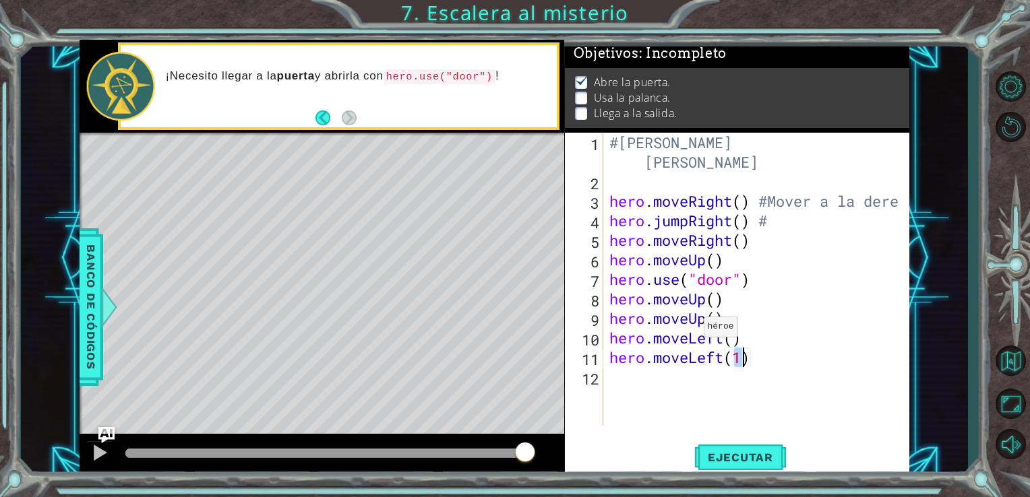
type textarea "hero.moveLeft()"
click at [636, 381] on div "#[PERSON_NAME] hero . moveRight ( ) #Mover a la dere hero . jumpRight ( ) # her…" at bounding box center [759, 309] width 307 height 352
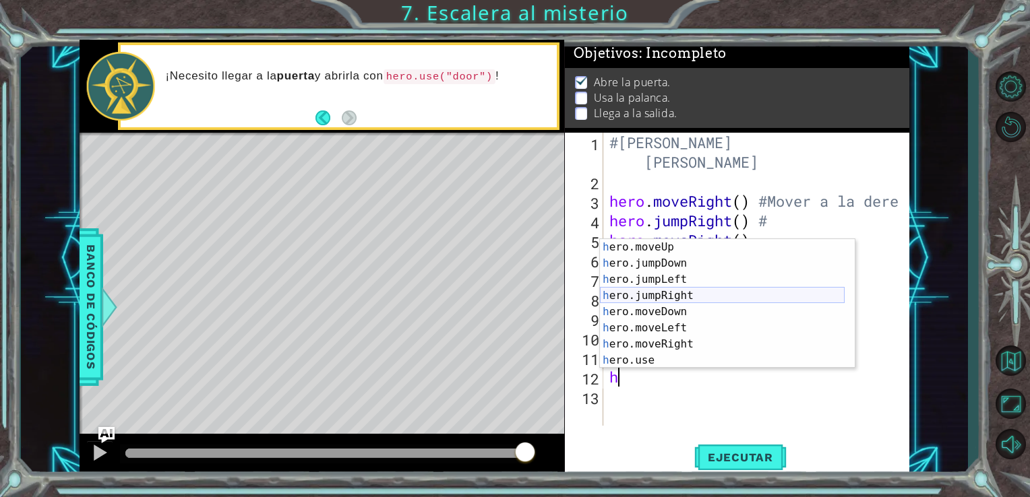
scroll to position [32, 0]
click at [642, 365] on div "h ero.moveUp Toca enter h ero.jumpDown Toca enter h ero.jumpLeft Toca enter h e…" at bounding box center [722, 320] width 245 height 162
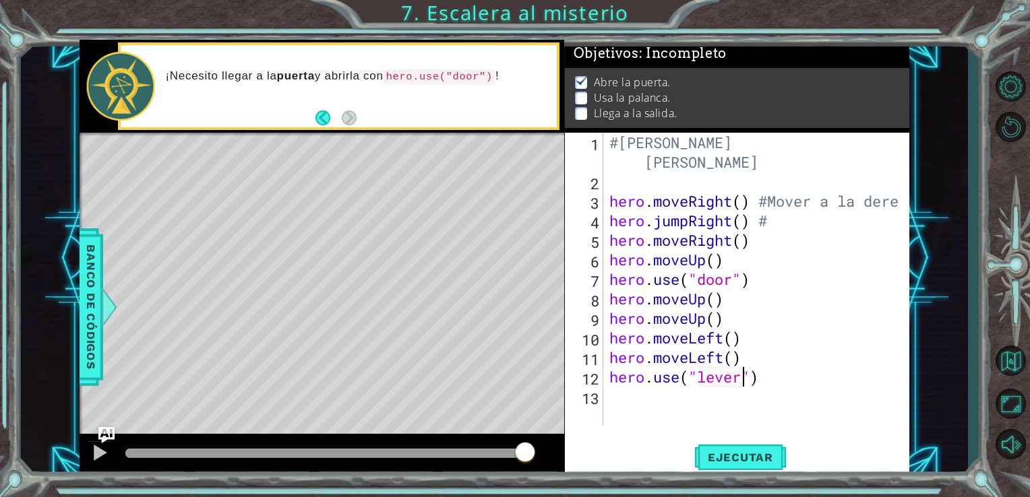
scroll to position [0, 5]
click at [734, 458] on span "Ejecutar" at bounding box center [740, 457] width 92 height 13
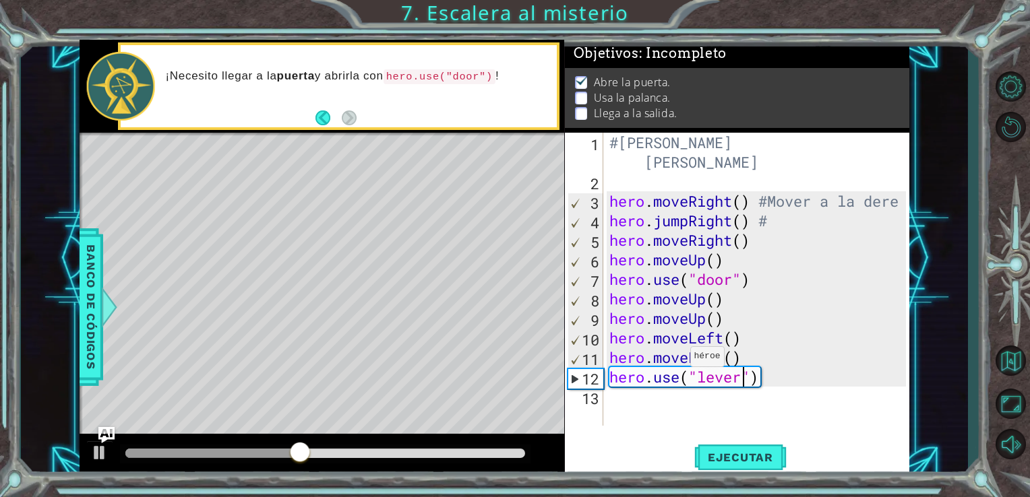
click at [678, 360] on div "#[PERSON_NAME] hero . moveRight ( ) #Mover a la dere hero . jumpRight ( ) # her…" at bounding box center [759, 309] width 307 height 352
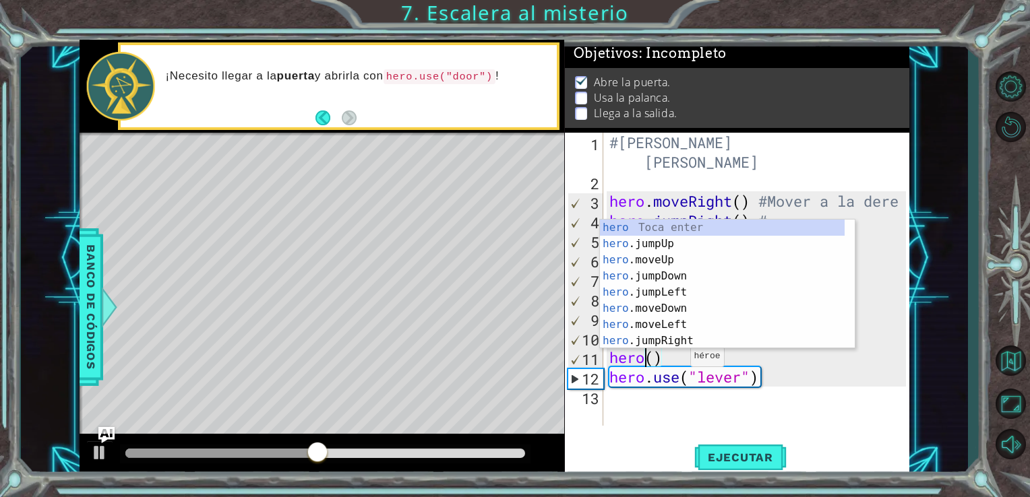
scroll to position [0, 1]
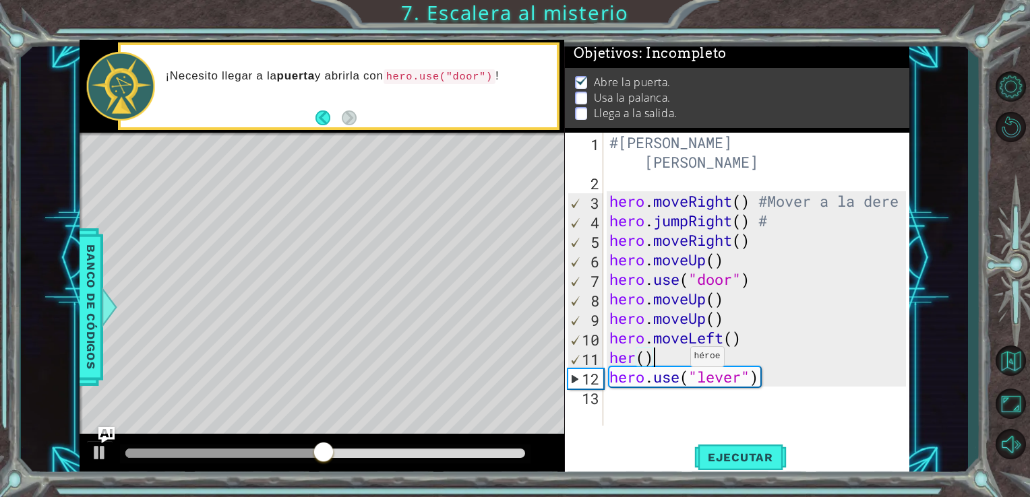
click at [678, 360] on div "#[PERSON_NAME] hero . moveRight ( ) #Mover a la dere hero . jumpRight ( ) # her…" at bounding box center [759, 309] width 307 height 352
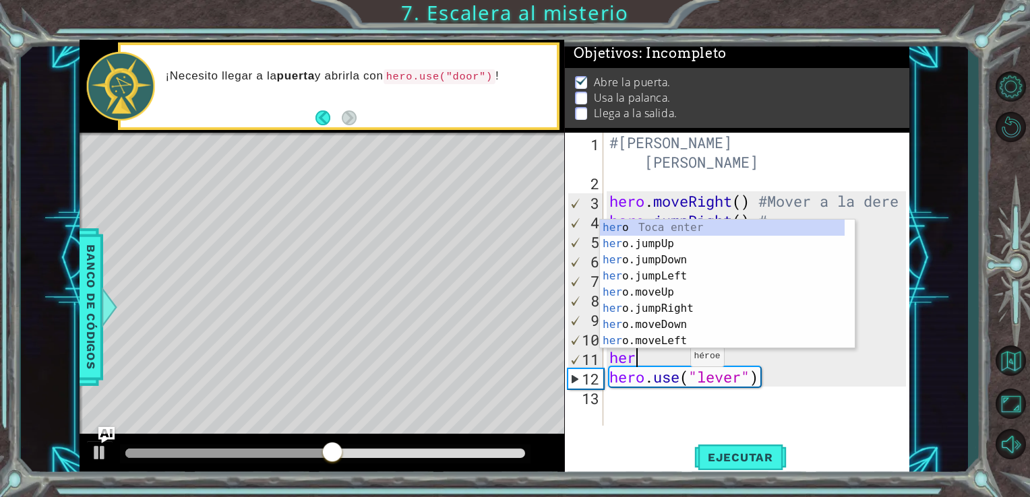
scroll to position [0, 0]
type textarea "h"
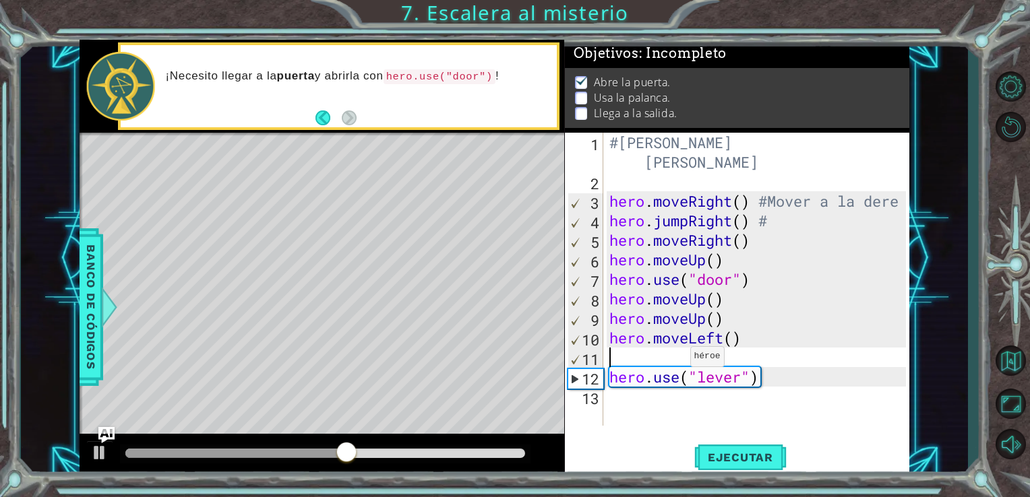
type textarea "hero.moveLeft()"
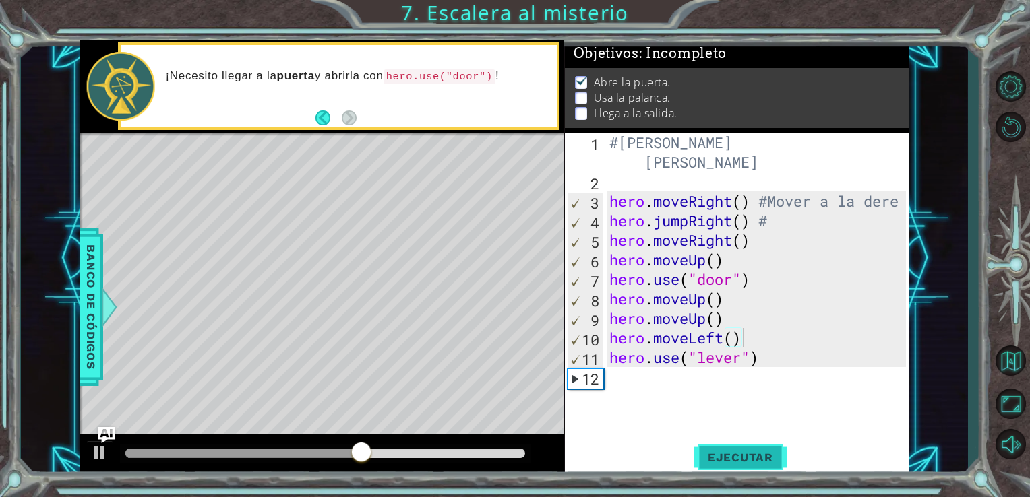
click at [718, 456] on span "Ejecutar" at bounding box center [740, 457] width 92 height 13
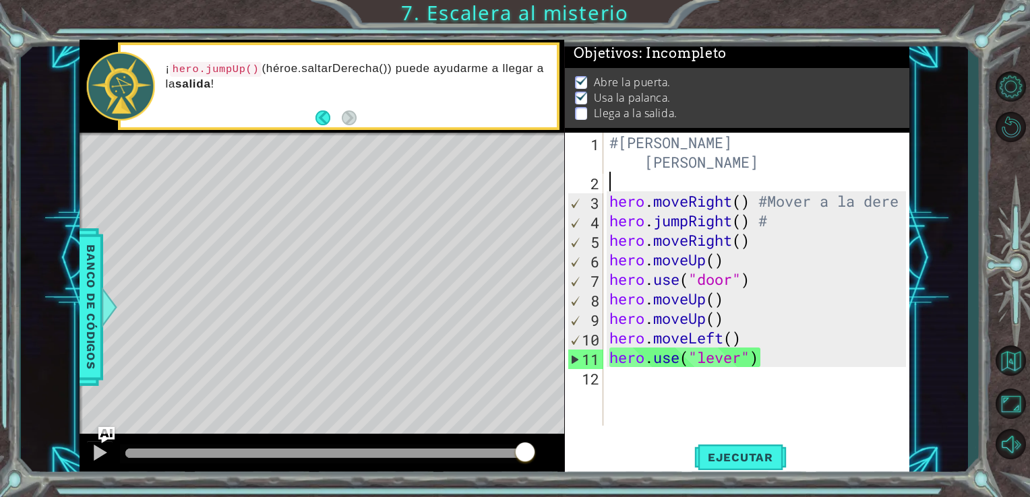
click at [628, 177] on div "#[PERSON_NAME] hero . moveRight ( ) #Mover a la dere hero . jumpRight ( ) # her…" at bounding box center [759, 309] width 307 height 352
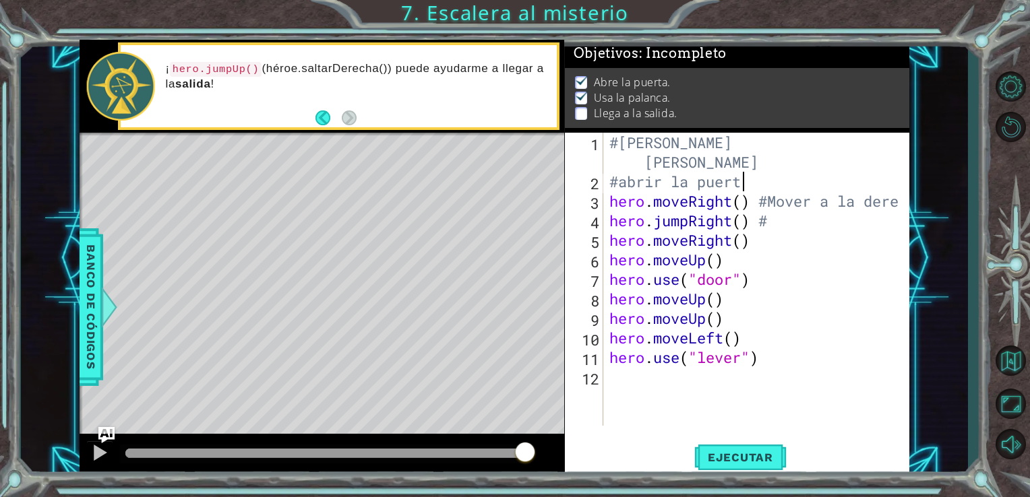
scroll to position [0, 5]
click at [810, 221] on div "#[PERSON_NAME] #abrir la puerta hero . moveRight ( ) #Mover a la dere hero . ju…" at bounding box center [759, 309] width 307 height 352
click at [779, 260] on div "#[PERSON_NAME] #abrir la puerta hero . moveRight ( ) #Mover a la dere hero . ju…" at bounding box center [759, 309] width 307 height 352
type textarea "hero.moveUp()"
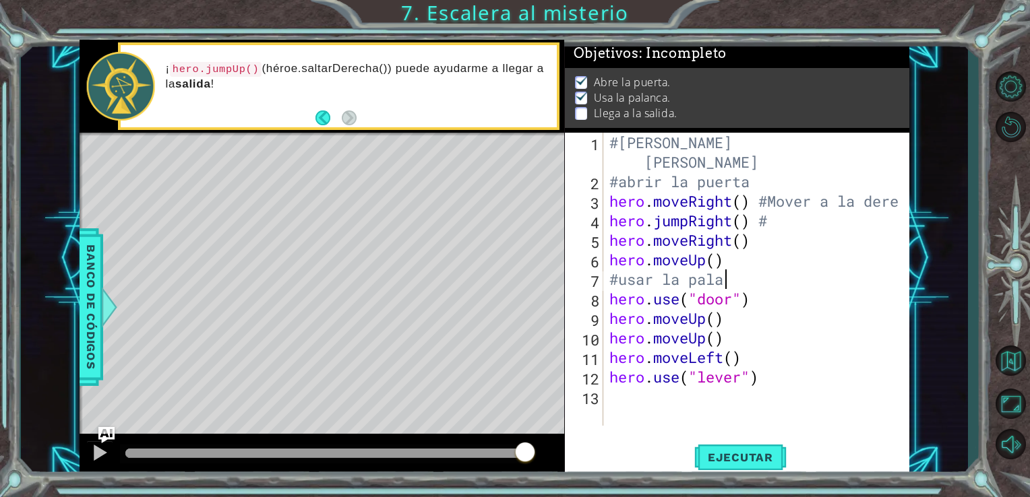
scroll to position [0, 5]
click at [767, 250] on div "#[PERSON_NAME] #abrir la puerta hero . moveRight ( ) #Mover a la dere hero . ju…" at bounding box center [759, 309] width 307 height 352
click at [789, 226] on div "#[PERSON_NAME] #abrir la puerta hero . moveRight ( ) #Mover a la dere hero . ju…" at bounding box center [759, 309] width 307 height 352
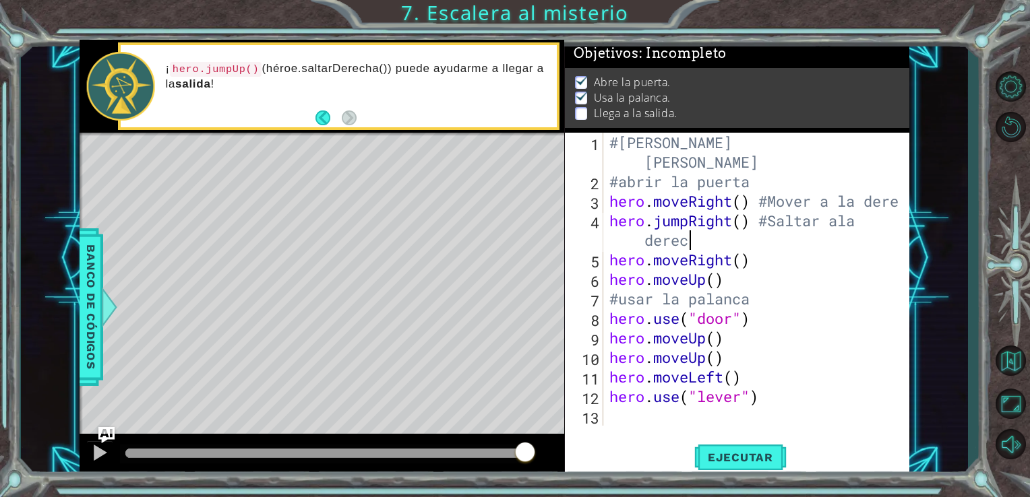
scroll to position [0, 13]
click at [841, 229] on div "#[PERSON_NAME] #abrir la puerta hero . moveRight ( ) #Mover a la dere hero . ju…" at bounding box center [759, 309] width 307 height 352
click at [760, 265] on div "#[PERSON_NAME] #abrir la puerta hero . moveRight ( ) #Mover a la dere hero . ju…" at bounding box center [759, 309] width 307 height 352
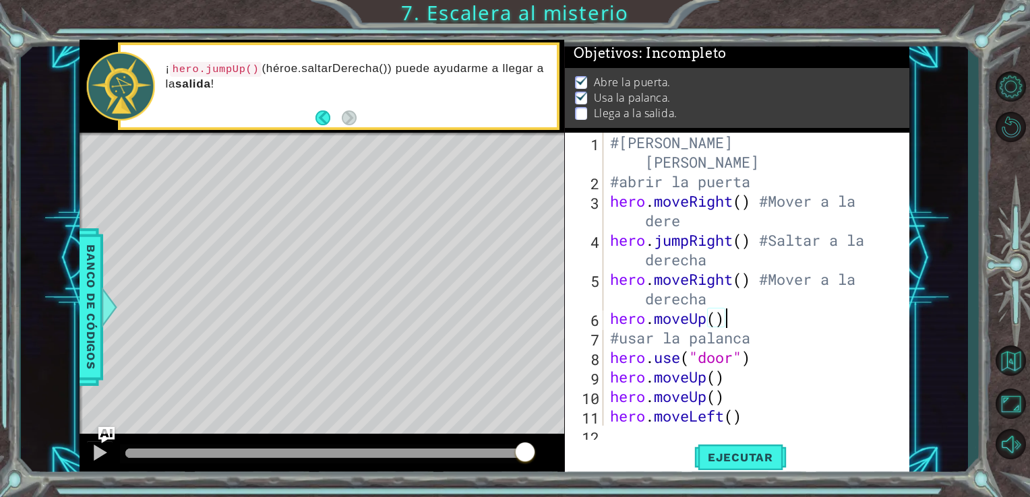
click at [738, 317] on div "#[PERSON_NAME] #abrir la puerta hero . moveRight ( ) #Mover a la dere hero . ju…" at bounding box center [755, 309] width 296 height 352
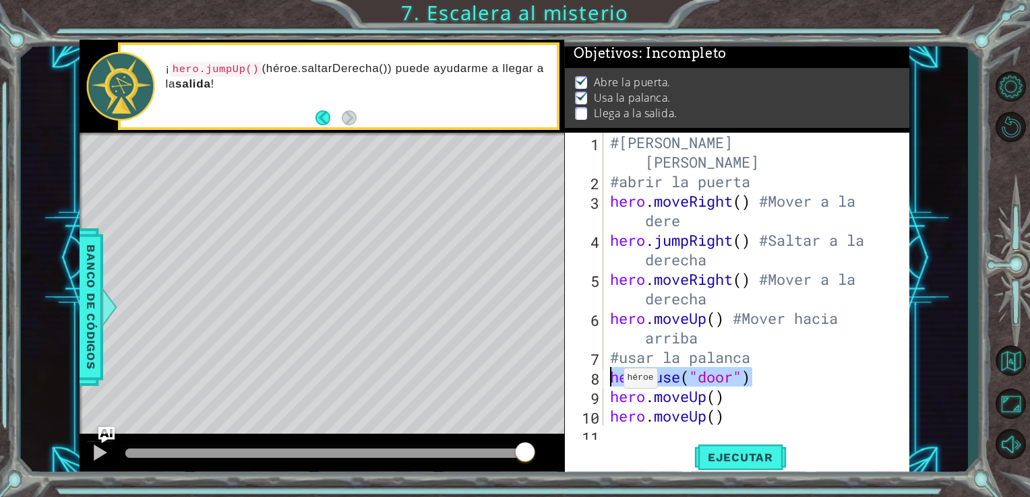
drag, startPoint x: 773, startPoint y: 376, endPoint x: 588, endPoint y: 377, distance: 185.3
click at [588, 377] on div "hero.moveUp() #Mover hacia arriba 1 2 3 4 5 6 7 8 9 10 11 #[PERSON_NAME] #abrir…" at bounding box center [736, 279] width 342 height 293
type textarea "c"
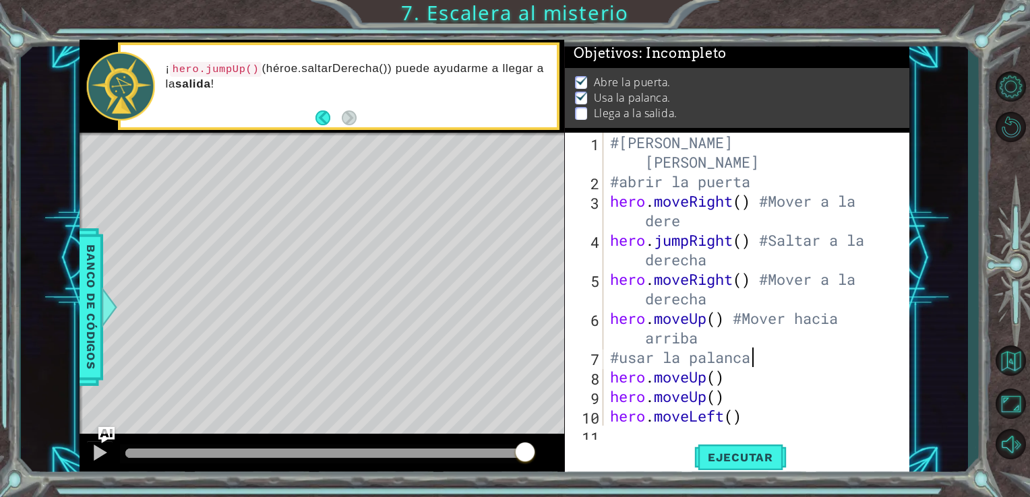
click at [716, 344] on div "#[PERSON_NAME] #abrir la puerta hero . moveRight ( ) #Mover a la dere hero . ju…" at bounding box center [755, 309] width 296 height 352
type textarea "hero.moveUp() #Mover hacia arriba"
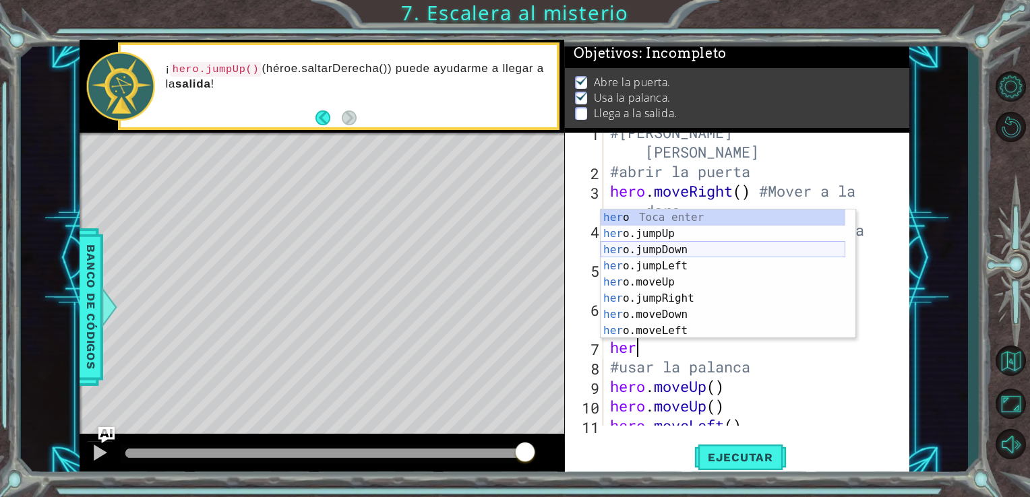
scroll to position [32, 0]
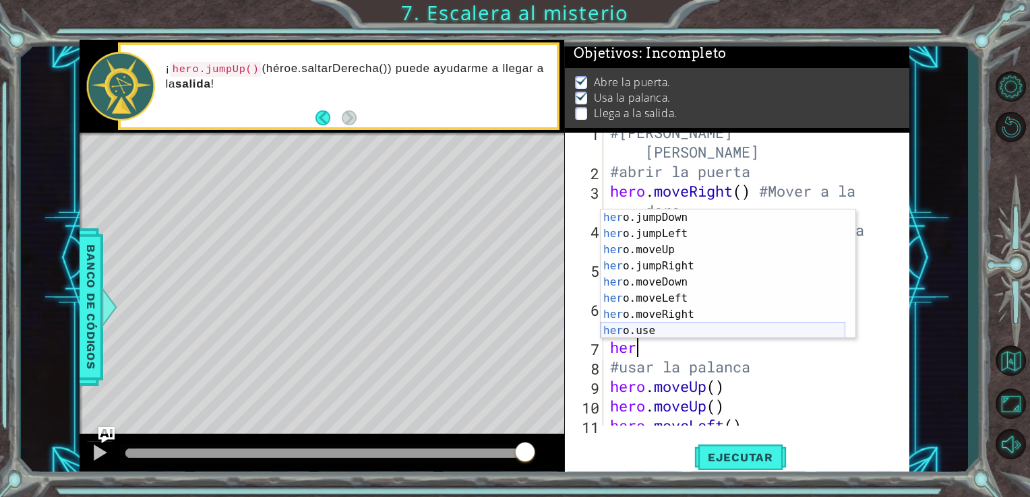
click at [647, 333] on div "her o.jumpDown Toca enter her o.jumpLeft Toca enter her o.moveUp Toca enter her…" at bounding box center [722, 291] width 245 height 162
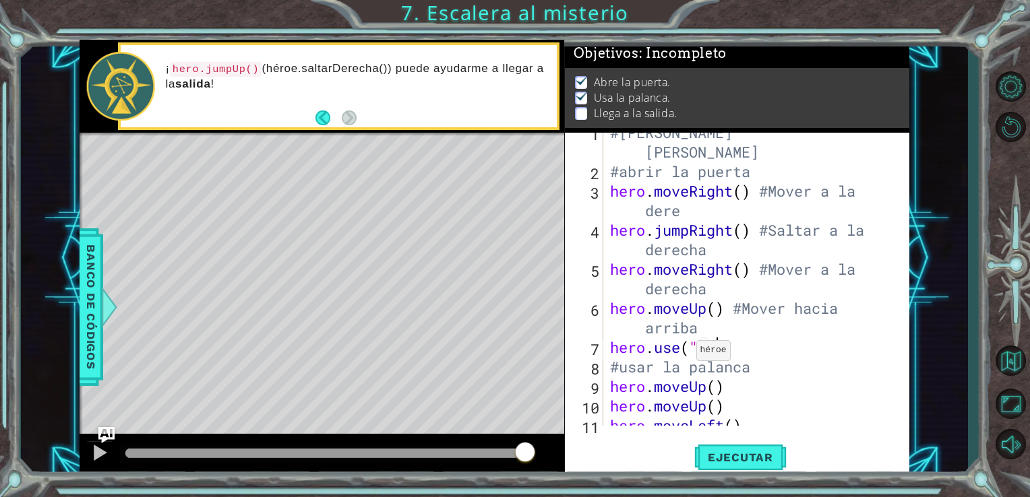
type textarea "hero.use("door")"
click at [761, 458] on span "Ejecutar" at bounding box center [740, 457] width 92 height 13
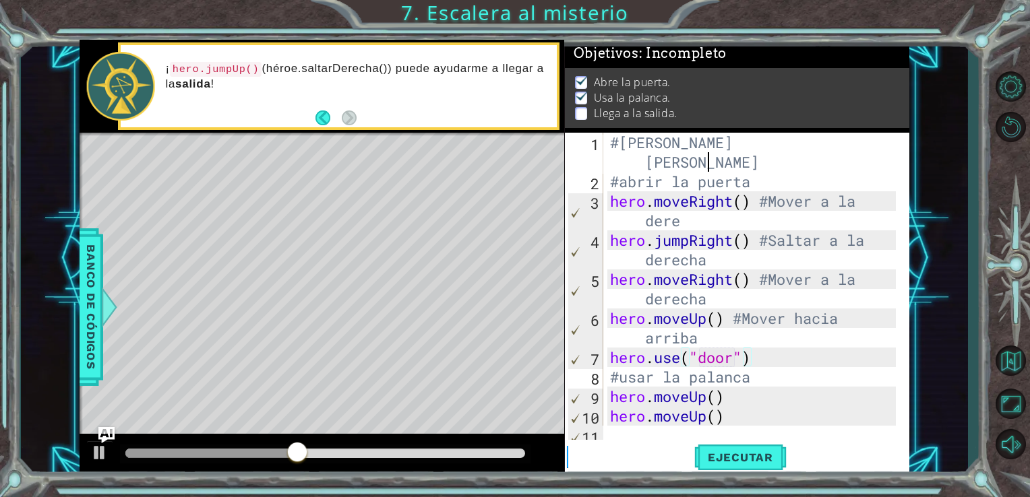
click at [798, 170] on div "#[PERSON_NAME] #abrir la puerta hero . moveRight ( ) #Mover a la dere hero . ju…" at bounding box center [755, 309] width 296 height 352
type textarea "#[PERSON_NAME]"
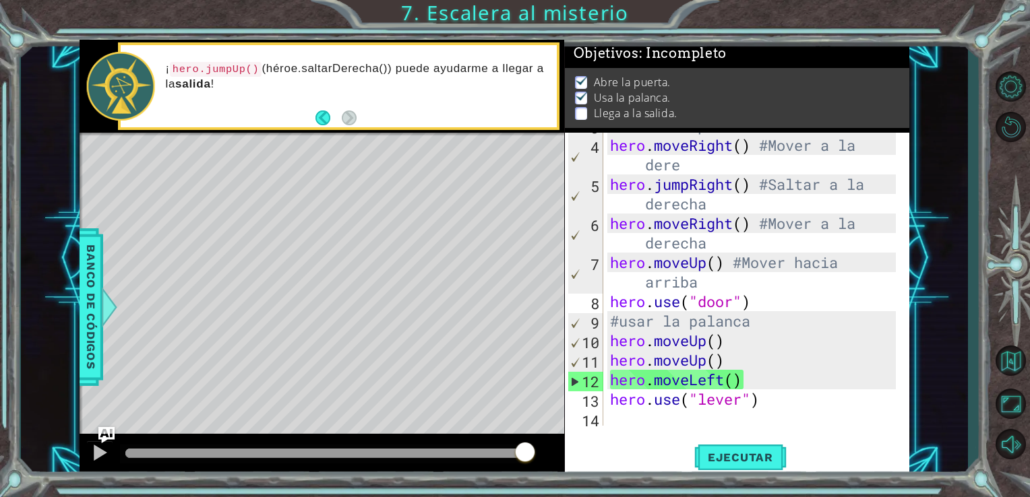
scroll to position [76, 0]
click at [712, 344] on div "#abrir la puerta hero . moveRight ( ) #Mover a la dere hero . jumpRight ( ) #Sa…" at bounding box center [755, 281] width 296 height 332
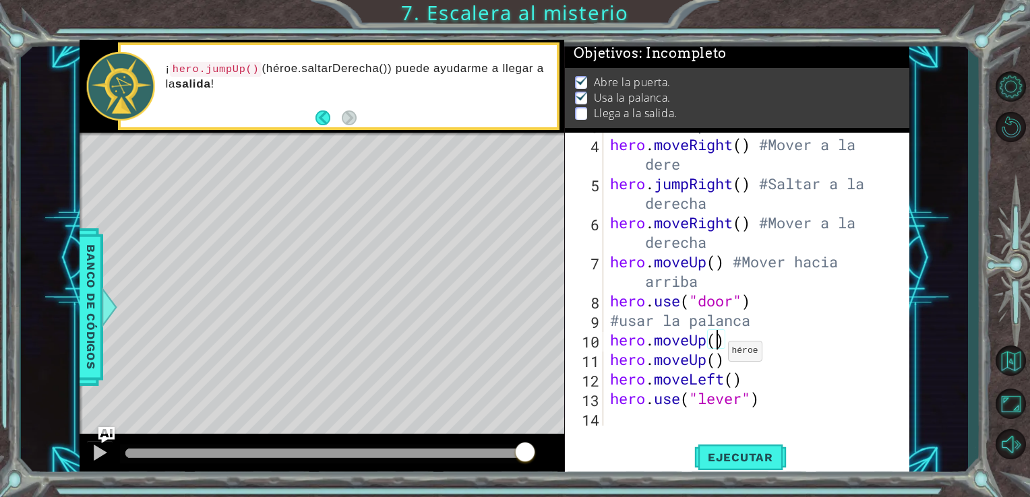
click at [716, 337] on div "#abrir la puerta hero . moveRight ( ) #Mover a la dere hero . jumpRight ( ) #Sa…" at bounding box center [755, 281] width 296 height 332
click at [730, 358] on div "#abrir la puerta hero . moveRight ( ) #Mover a la dere hero . jumpRight ( ) #Sa…" at bounding box center [755, 281] width 296 height 332
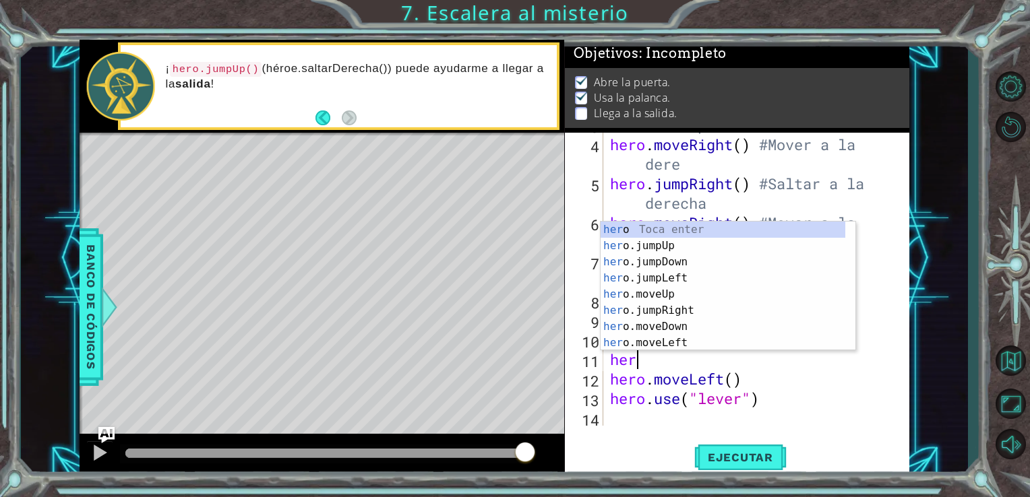
scroll to position [0, 0]
type textarea "h"
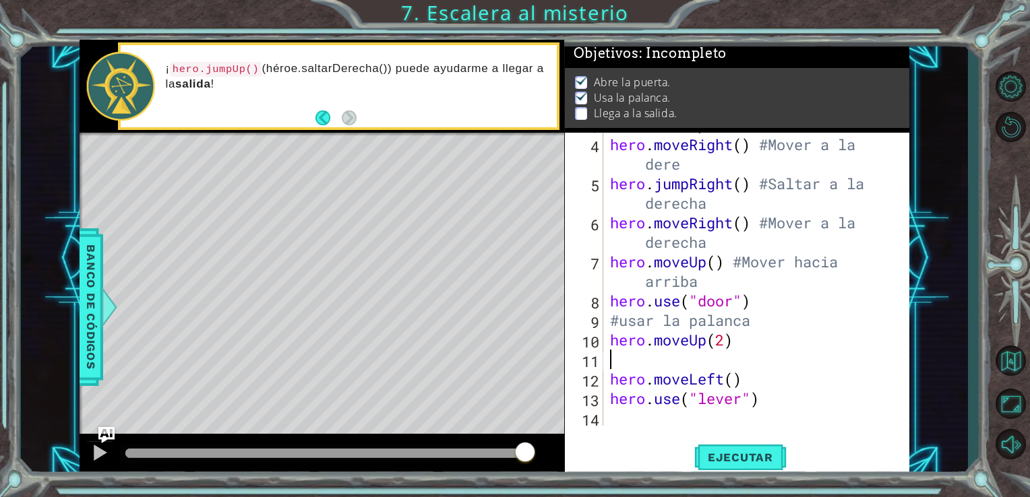
scroll to position [59, 0]
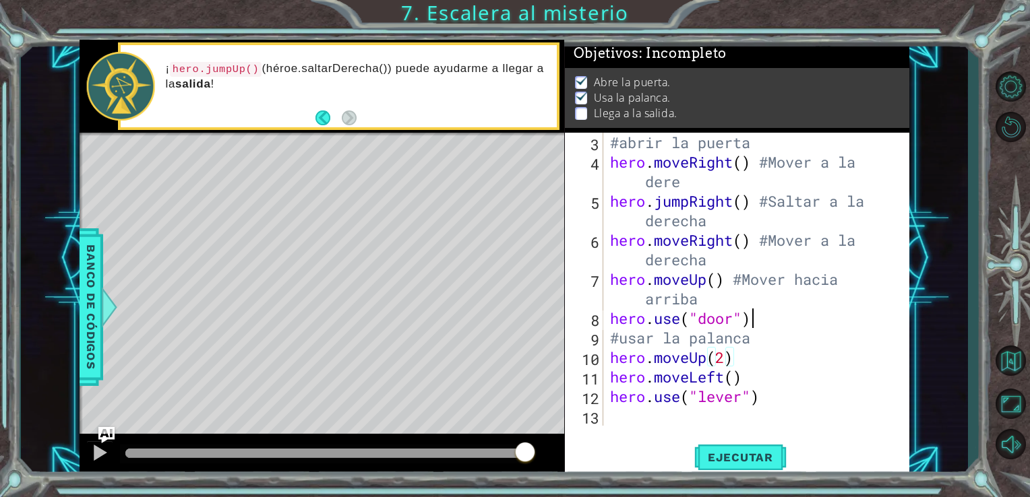
click at [767, 319] on div "#abrir la puerta hero . moveRight ( ) #Mover a la dere hero . jumpRight ( ) #Sa…" at bounding box center [755, 299] width 296 height 332
type textarea "hero.use("door")"
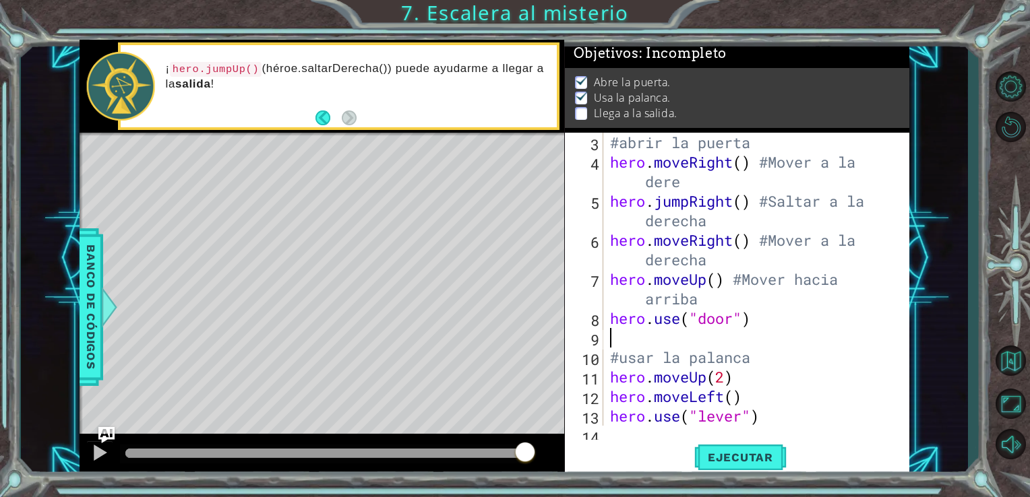
type textarea "hero.use("door")"
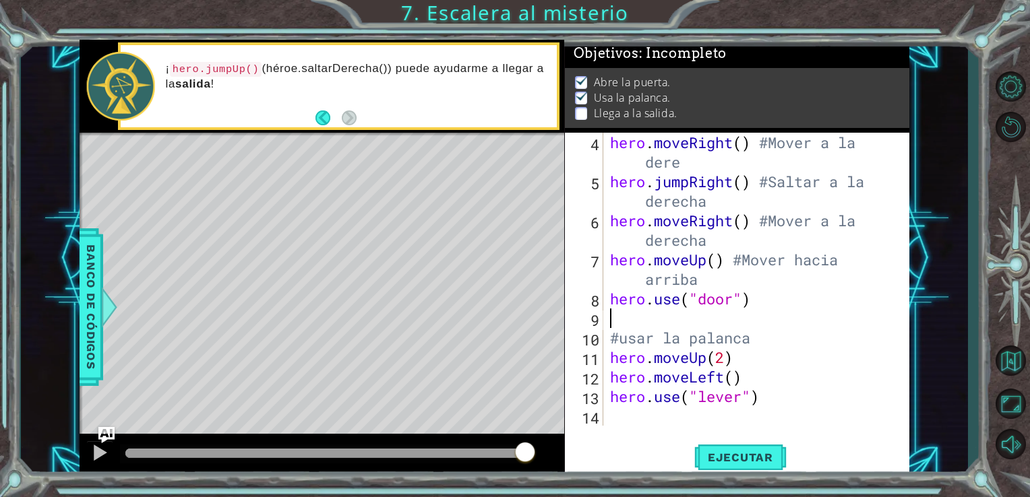
scroll to position [78, 0]
click at [753, 357] on div "hero . moveRight ( ) #Mover a la dere hero . jumpRight ( ) #Saltar a la derecha…" at bounding box center [755, 309] width 296 height 352
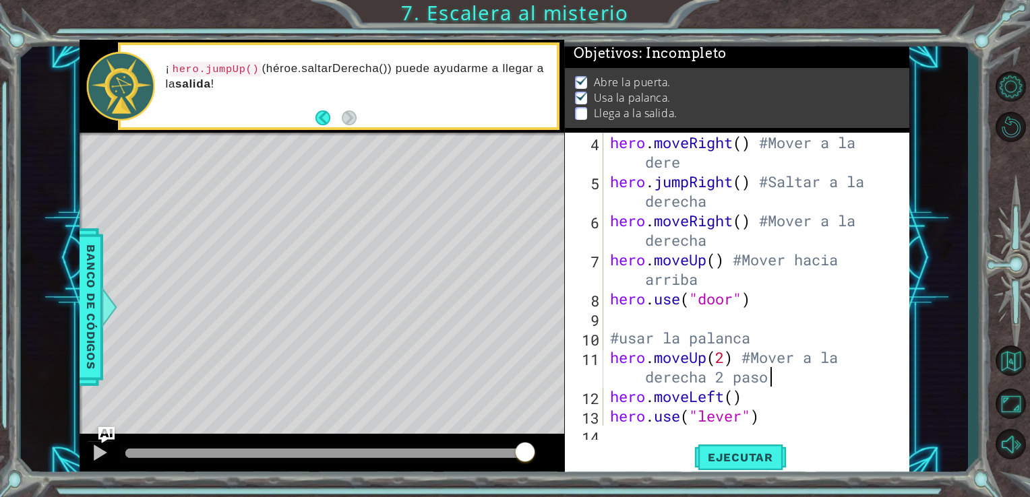
scroll to position [0, 16]
click at [750, 472] on button "Ejecutar" at bounding box center [740, 457] width 92 height 34
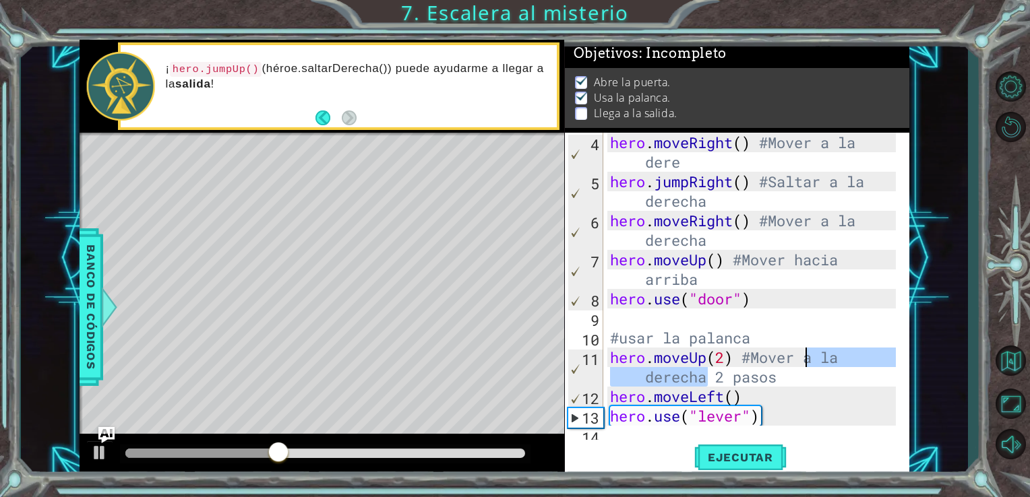
drag, startPoint x: 710, startPoint y: 380, endPoint x: 801, endPoint y: 365, distance: 92.9
click at [801, 365] on div "hero . moveRight ( ) #Mover a la dere hero . jumpRight ( ) #Saltar a la derecha…" at bounding box center [755, 309] width 296 height 352
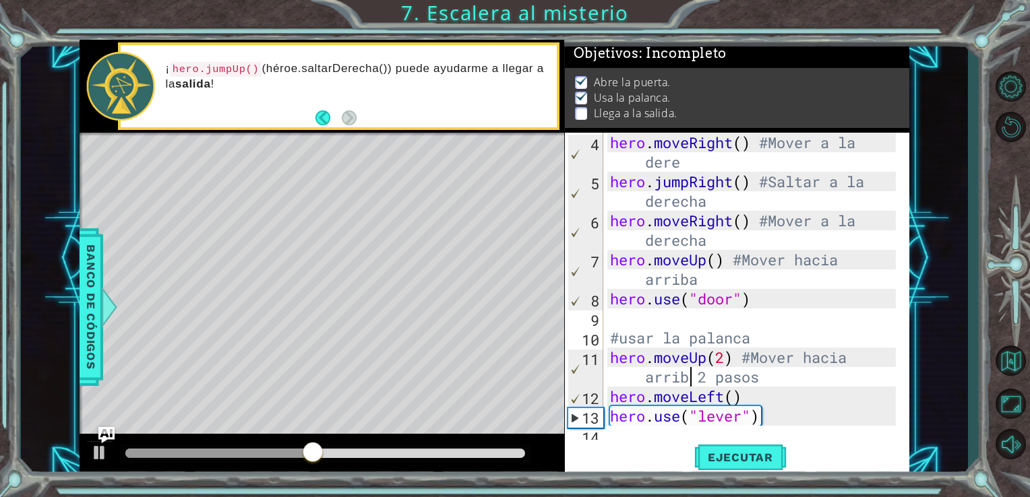
scroll to position [0, 13]
click at [747, 405] on div "hero . moveRight ( ) #Mover a la dere hero . jumpRight ( ) #Saltar a la derecha…" at bounding box center [755, 309] width 296 height 352
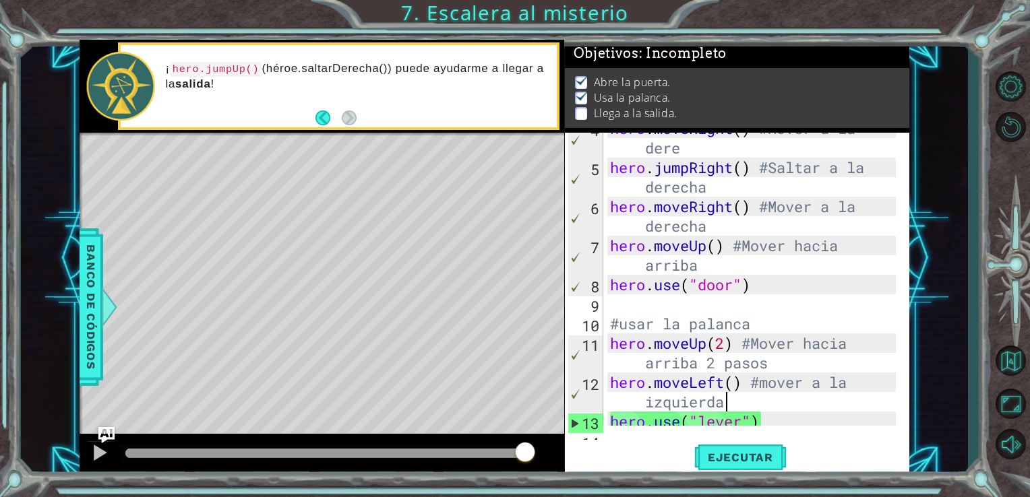
scroll to position [117, 0]
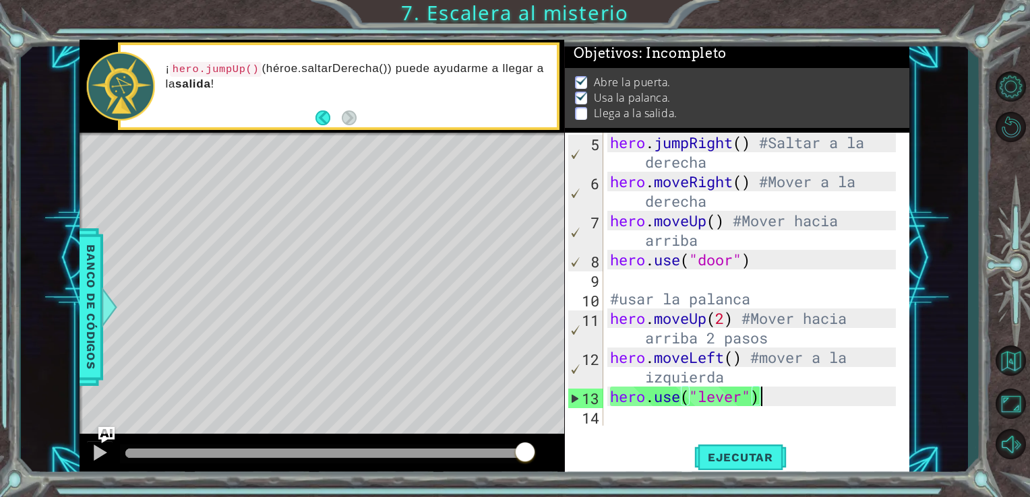
click at [777, 406] on div "hero . jumpRight ( ) #Saltar a la derecha hero . moveRight ( ) #Mover a la dere…" at bounding box center [755, 309] width 296 height 352
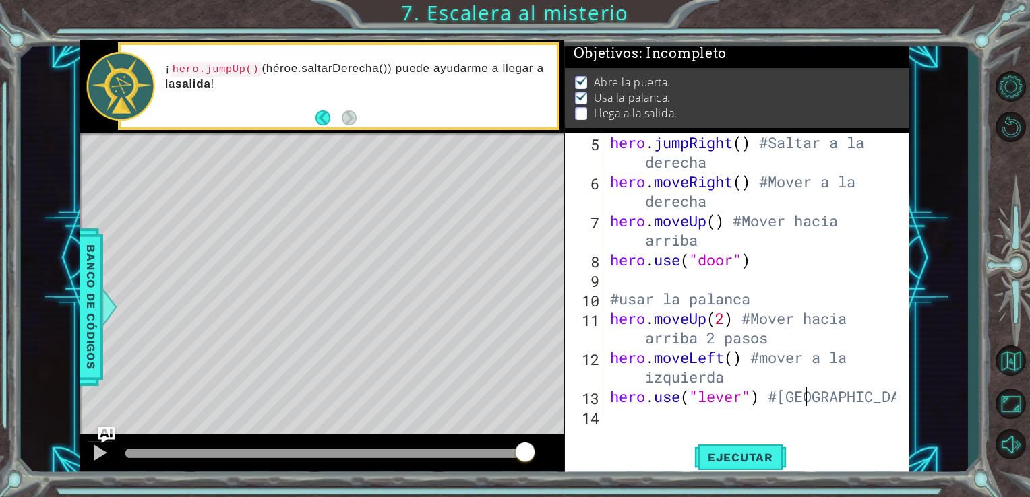
scroll to position [0, 8]
click at [760, 340] on div "hero . jumpRight ( ) #Saltar a la derecha hero . moveRight ( ) #Mover a la dere…" at bounding box center [755, 309] width 296 height 352
drag, startPoint x: 774, startPoint y: 345, endPoint x: 706, endPoint y: 336, distance: 69.3
click at [706, 336] on div "hero . jumpRight ( ) #Saltar a la derecha hero . moveRight ( ) #Mover a la dere…" at bounding box center [755, 309] width 296 height 352
click at [802, 322] on div "hero . jumpRight ( ) #Saltar a la derecha hero . moveRight ( ) #Mover a la dere…" at bounding box center [755, 309] width 296 height 352
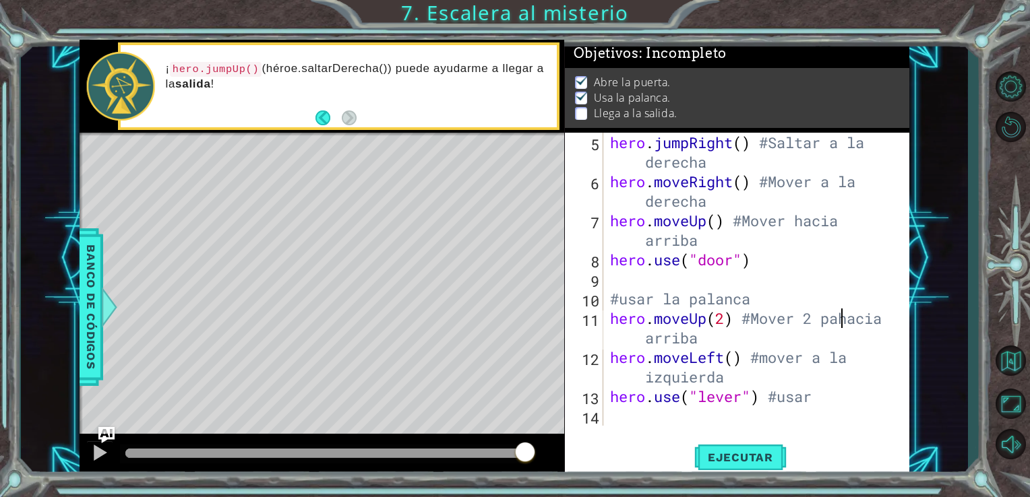
scroll to position [0, 11]
click at [835, 406] on div "hero . jumpRight ( ) #Saltar a la derecha hero . moveRight ( ) #Mover a la dere…" at bounding box center [755, 309] width 296 height 352
type textarea "hero.use("lever") #usar palanca"
click at [769, 468] on button "Ejecutar" at bounding box center [740, 457] width 92 height 34
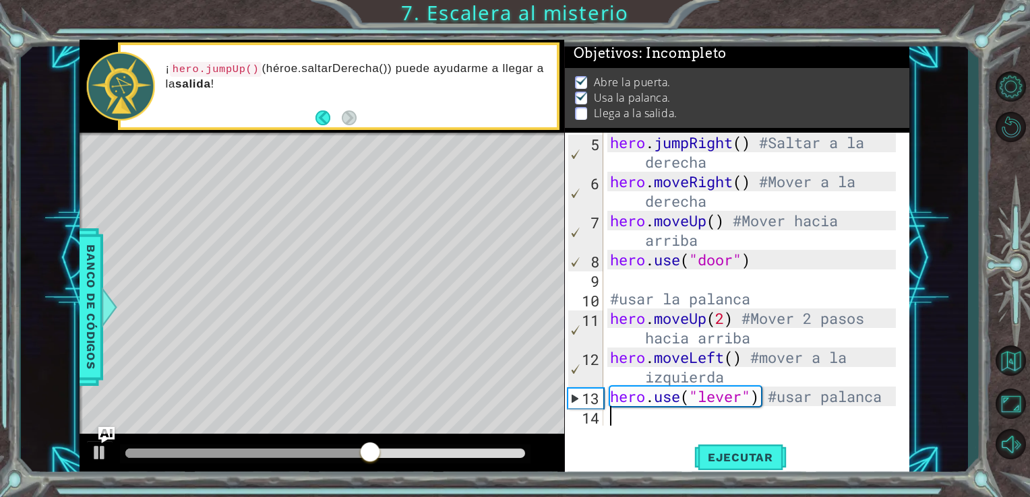
click at [609, 424] on div "hero . jumpRight ( ) #Saltar a la derecha hero . moveRight ( ) #Mover a la dere…" at bounding box center [755, 309] width 296 height 352
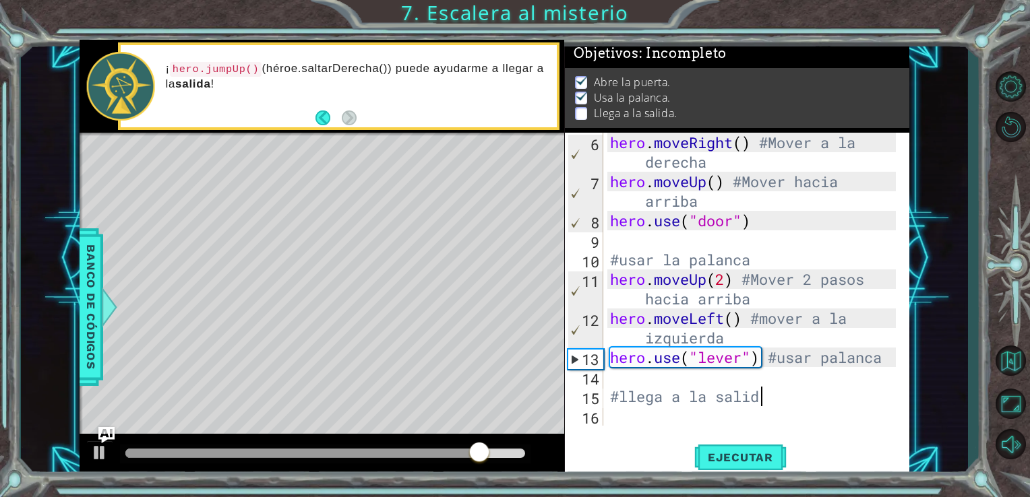
scroll to position [0, 6]
type textarea "#llega a la salida"
click at [609, 424] on div "hero . moveRight ( ) #Mover a la derecha hero . moveUp ( ) #Mover hacia arriba …" at bounding box center [755, 309] width 296 height 352
type textarea "H"
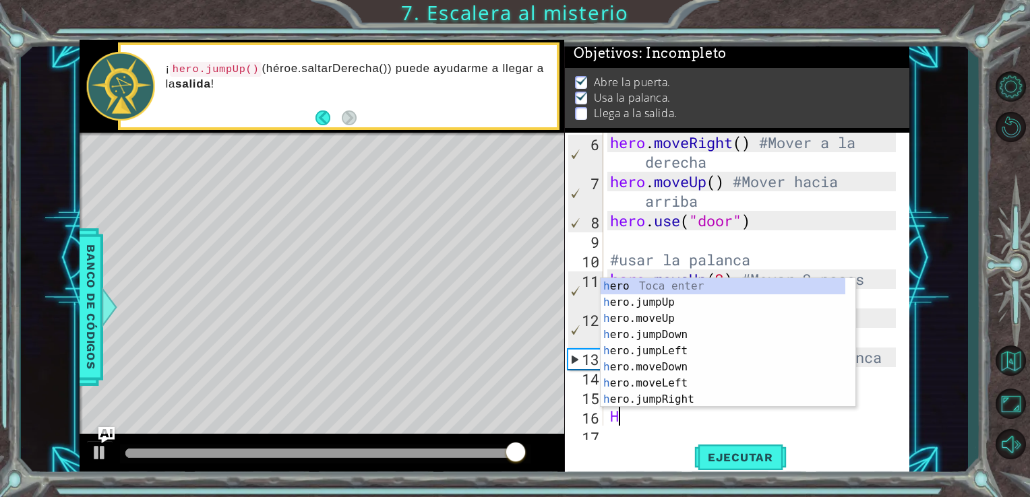
scroll to position [175, 0]
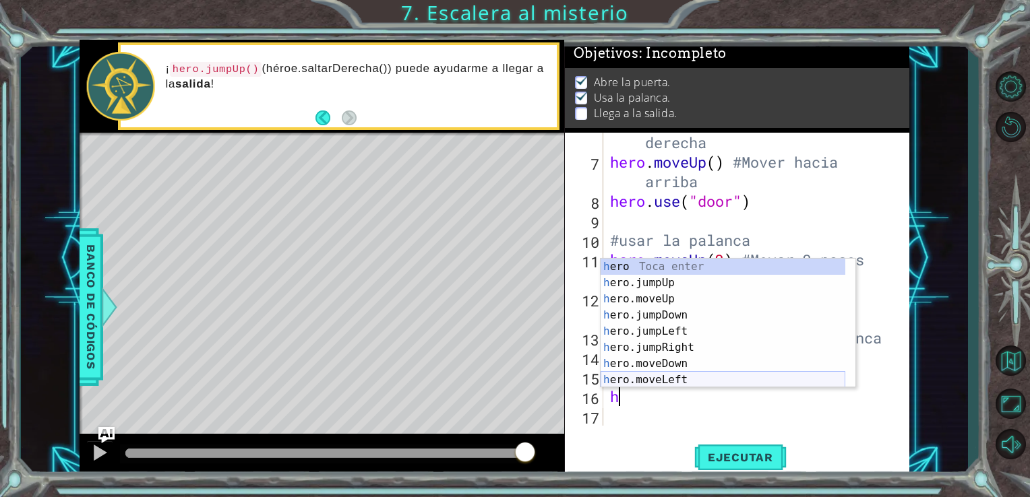
click at [652, 376] on div "h ero Toca enter h ero.jumpUp Toca enter h ero.moveUp Toca enter h ero.jumpDown…" at bounding box center [722, 340] width 245 height 162
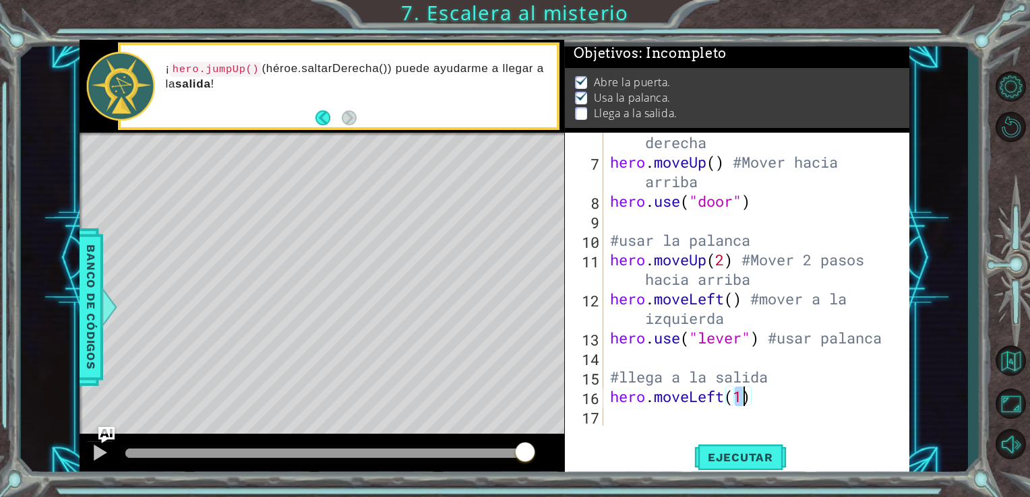
type textarea "hero.moveLeft(2)"
click at [633, 421] on div "hero . moveRight ( ) #Mover a la derecha hero . moveUp ( ) #Mover hacia arriba …" at bounding box center [755, 289] width 296 height 352
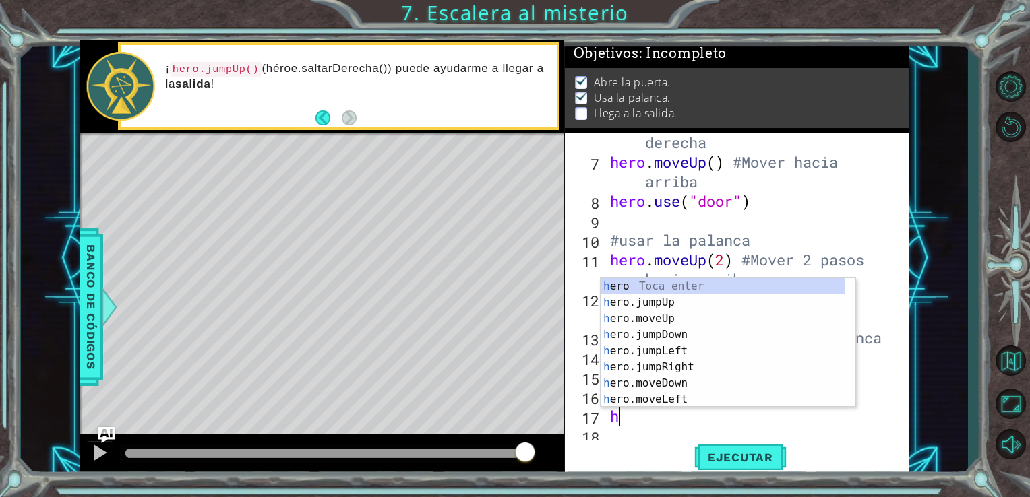
scroll to position [195, 0]
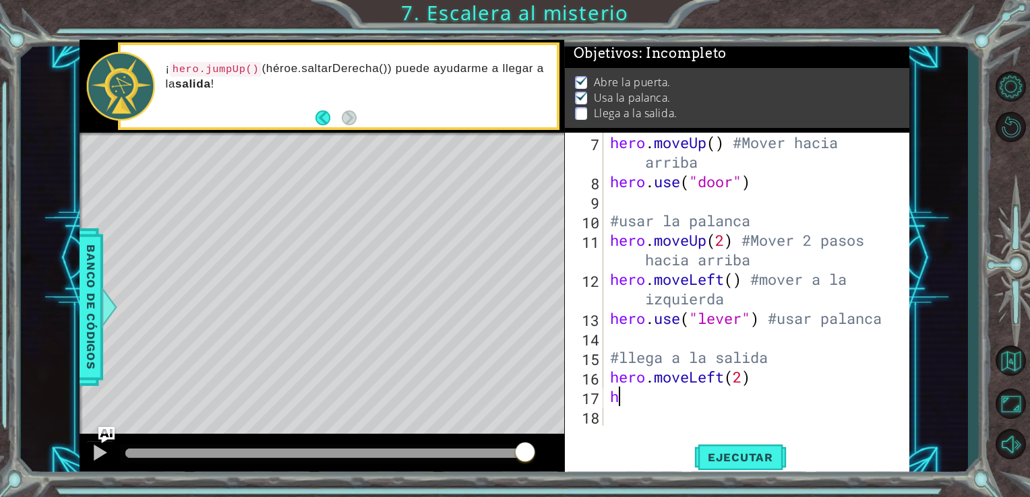
type textarea "he"
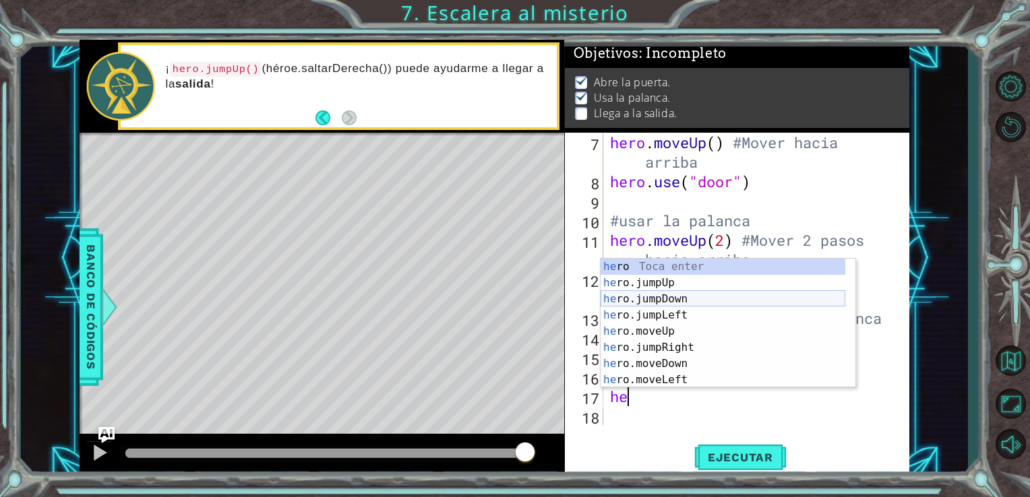
click at [684, 282] on div "he ro Toca enter he ro.jumpUp Toca enter he ro.jumpDown Toca enter he ro.jumpLe…" at bounding box center [722, 340] width 245 height 162
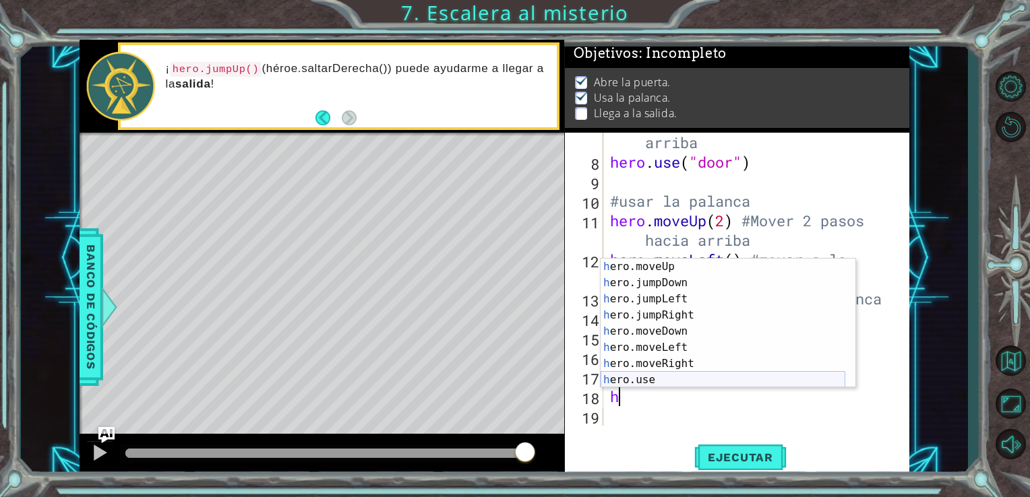
scroll to position [32, 0]
click at [670, 365] on div "h ero.moveUp Toca enter h ero.jumpDown Toca enter h ero.jumpLeft Toca enter h e…" at bounding box center [722, 340] width 245 height 162
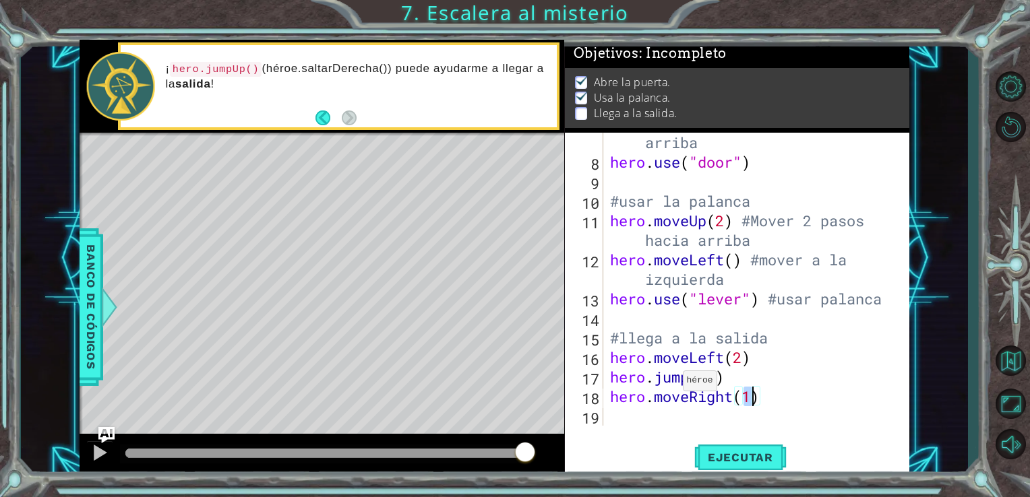
scroll to position [0, 5]
click at [771, 358] on div "hero . moveUp ( ) #Mover hacia arriba hero . use ( "door" ) #usar la palanca he…" at bounding box center [755, 289] width 296 height 352
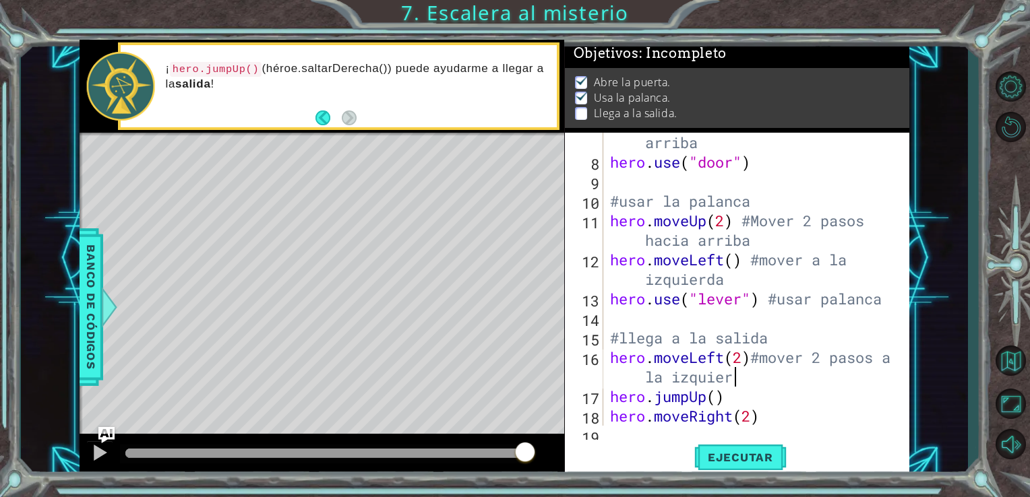
scroll to position [0, 17]
click at [776, 402] on div "hero . moveUp ( ) #Mover hacia arriba hero . use ( "door" ) #usar la palanca he…" at bounding box center [755, 289] width 296 height 352
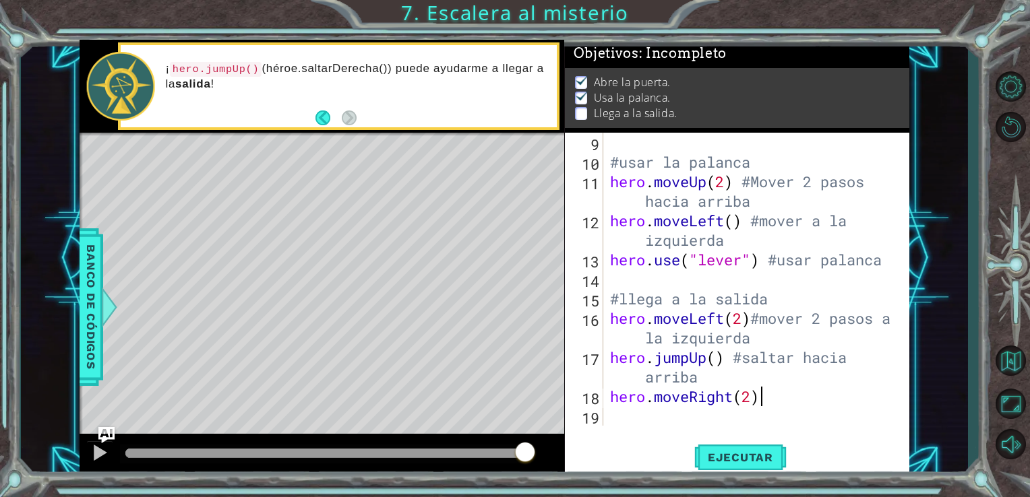
click at [767, 402] on div "#usar la palanca hero . moveUp ( 2 ) #Mover 2 pasos hacia arriba hero . moveLef…" at bounding box center [755, 299] width 296 height 332
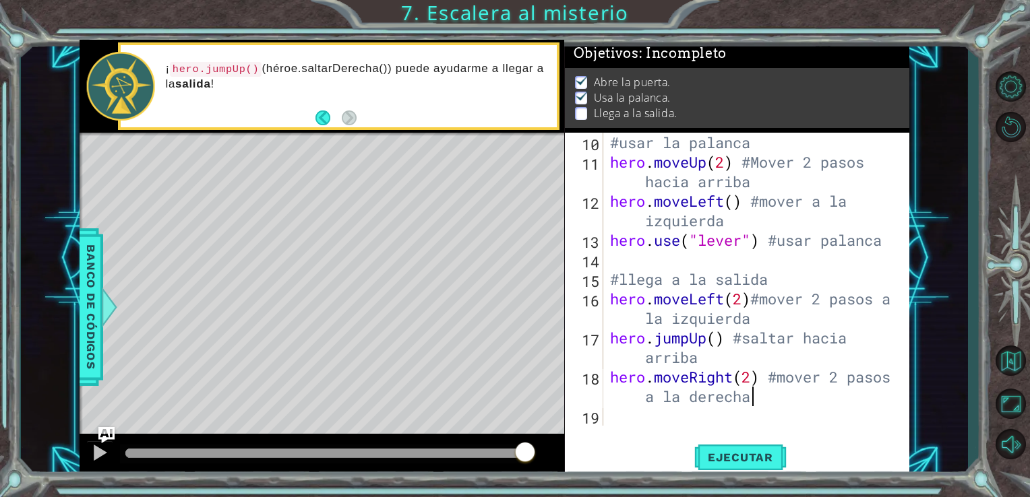
scroll to position [0, 17]
type textarea "hero.moveRight(2) #mover 2 pasos a la derecha"
click at [731, 453] on span "Ejecutar" at bounding box center [740, 457] width 92 height 13
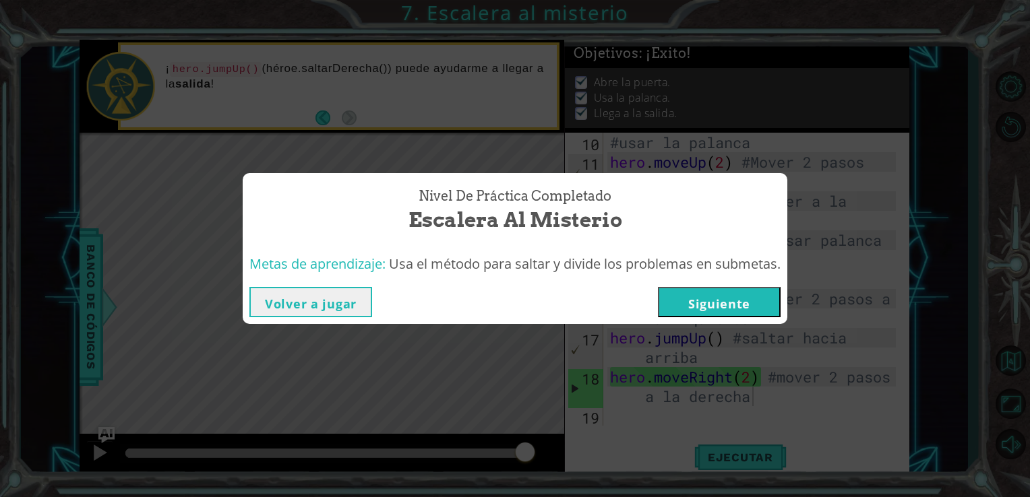
click at [343, 296] on button "Volver a jugar" at bounding box center [310, 302] width 123 height 30
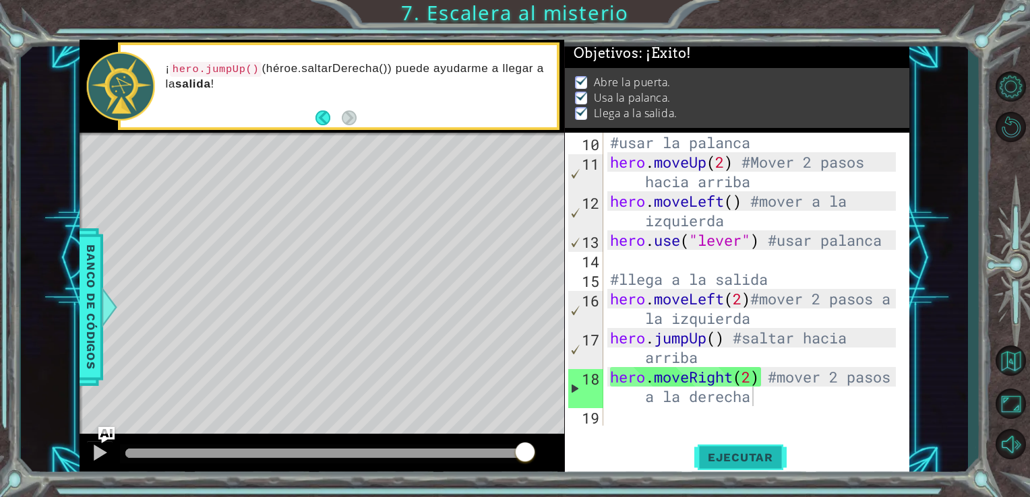
click at [703, 453] on span "Ejecutar" at bounding box center [740, 457] width 92 height 13
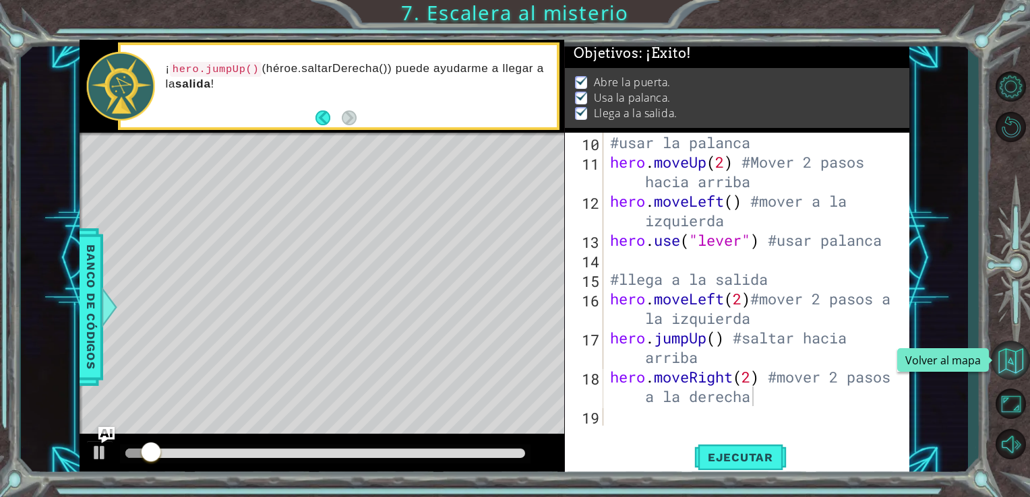
click at [1011, 361] on button "Volver al mapa" at bounding box center [1010, 360] width 39 height 39
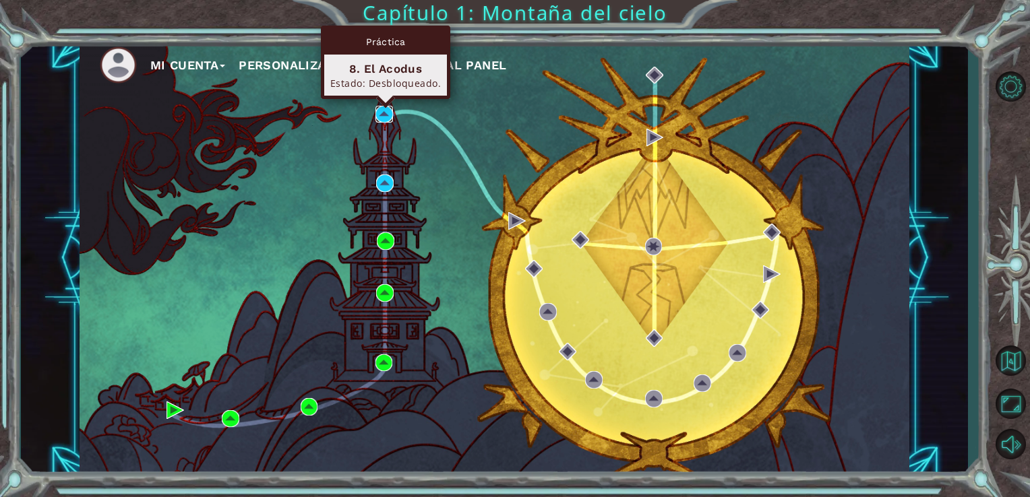
click at [385, 112] on img at bounding box center [384, 115] width 18 height 18
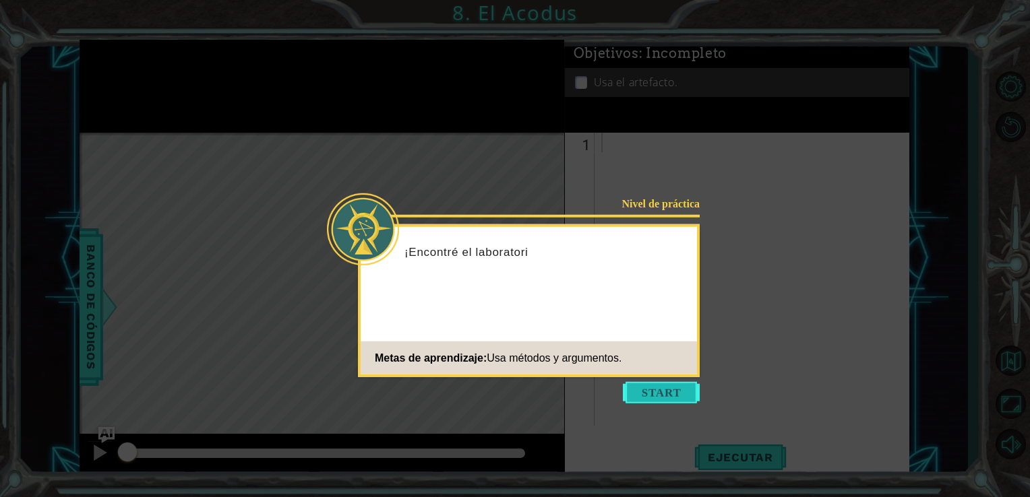
click at [654, 400] on button "Start" at bounding box center [661, 393] width 77 height 22
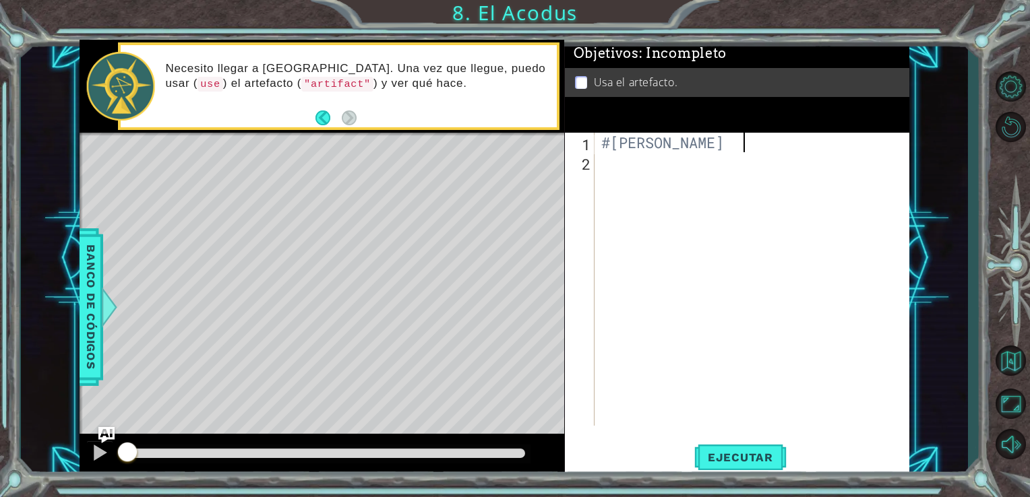
scroll to position [0, 6]
type textarea "#[PERSON_NAME]"
click at [620, 168] on div "#[PERSON_NAME]" at bounding box center [755, 299] width 315 height 332
type textarea "#"
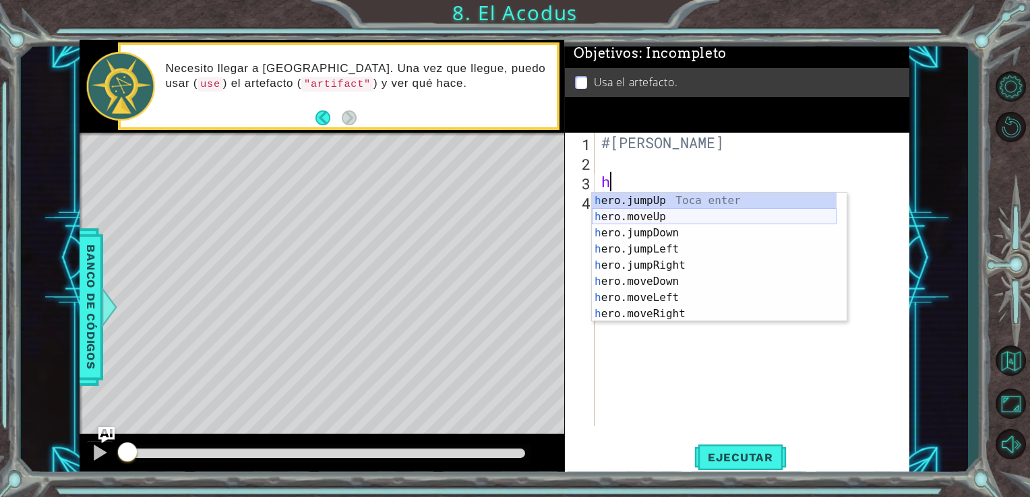
drag, startPoint x: 615, startPoint y: 212, endPoint x: 604, endPoint y: 207, distance: 11.2
click at [604, 207] on div "h ero.jumpUp Toca enter h ero.moveUp Toca enter h ero.jumpDown Toca enter h ero…" at bounding box center [714, 274] width 245 height 162
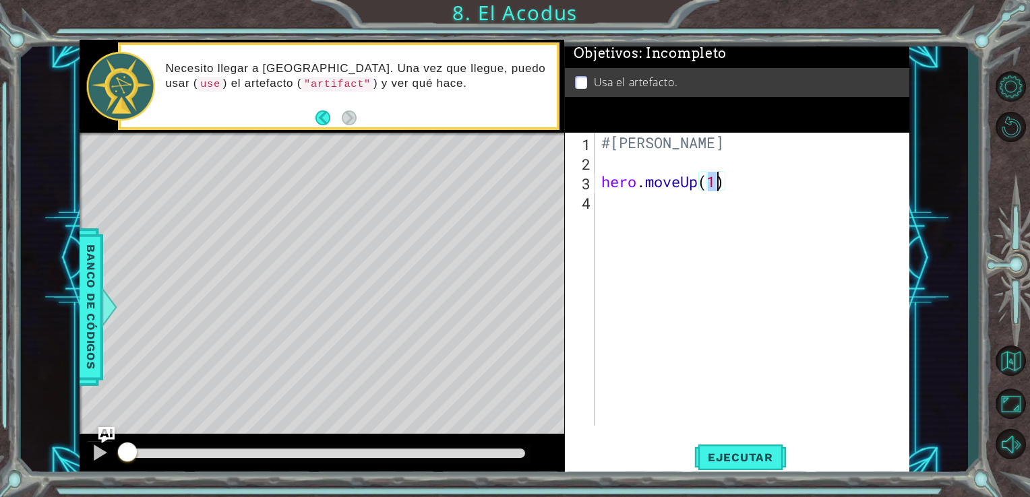
scroll to position [0, 5]
click at [739, 187] on div "#[PERSON_NAME] . moveUp ( 2 )" at bounding box center [755, 299] width 315 height 332
type textarea "hero.moveUp(2)"
click at [759, 451] on span "Ejecutar" at bounding box center [740, 457] width 92 height 13
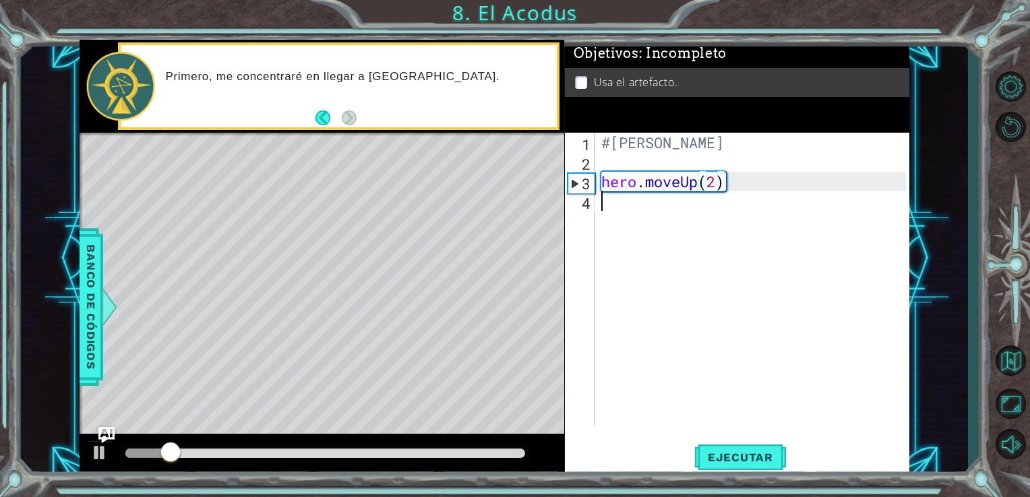
click at [644, 203] on div "#[PERSON_NAME] . moveUp ( 2 )" at bounding box center [755, 299] width 315 height 332
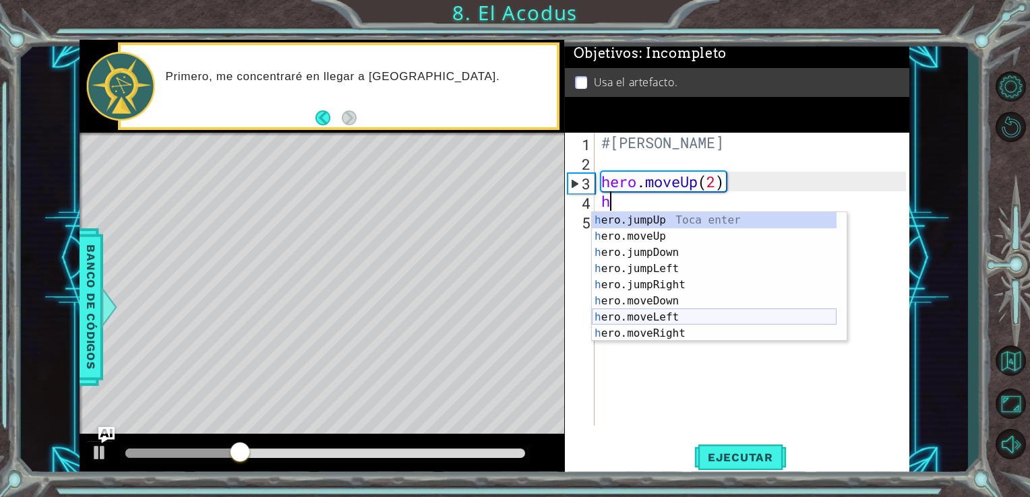
click at [662, 319] on div "h ero.jumpUp Toca enter h ero.moveUp Toca enter h ero.jumpDown Toca enter h ero…" at bounding box center [714, 293] width 245 height 162
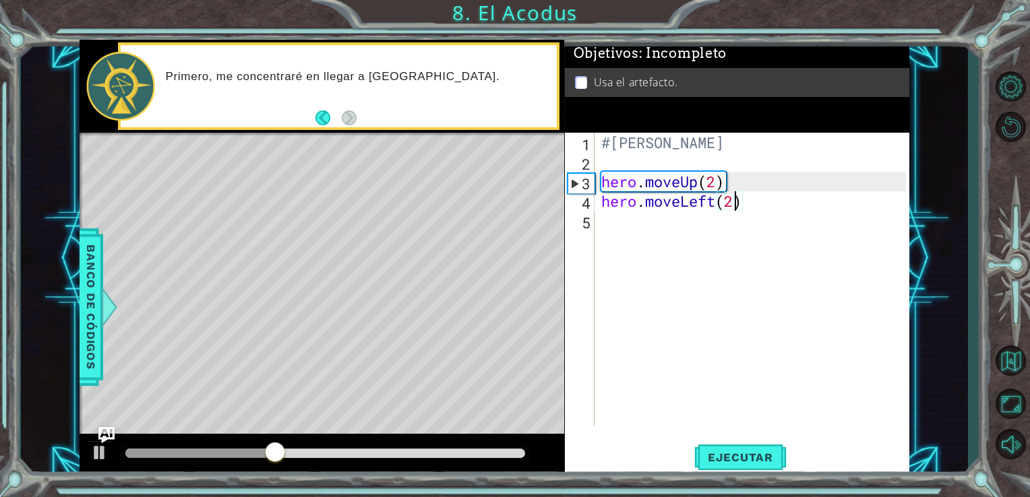
scroll to position [0, 5]
type textarea "hero.moveLeft(2)"
click at [748, 466] on button "Ejecutar" at bounding box center [740, 457] width 92 height 34
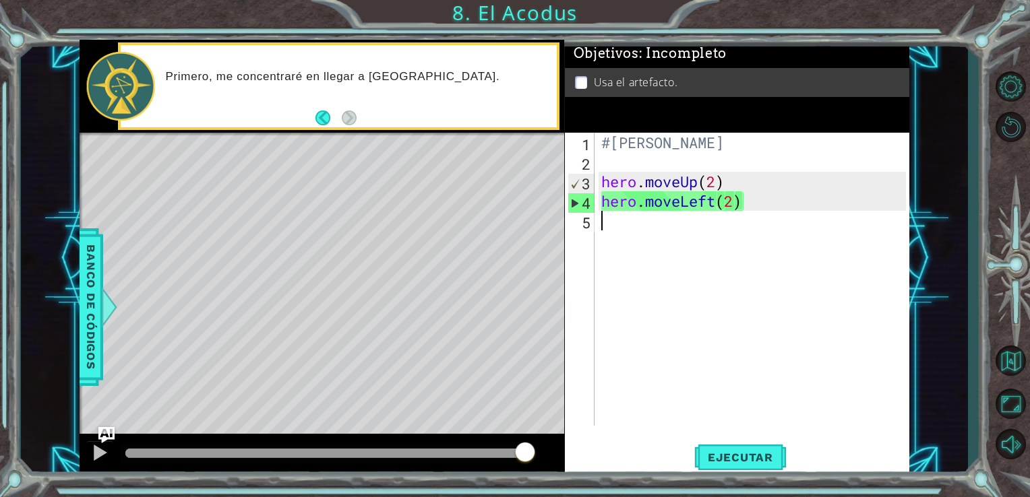
click at [682, 229] on div "#[PERSON_NAME] . moveUp ( 2 ) hero . moveLeft ( 2 )" at bounding box center [755, 299] width 315 height 332
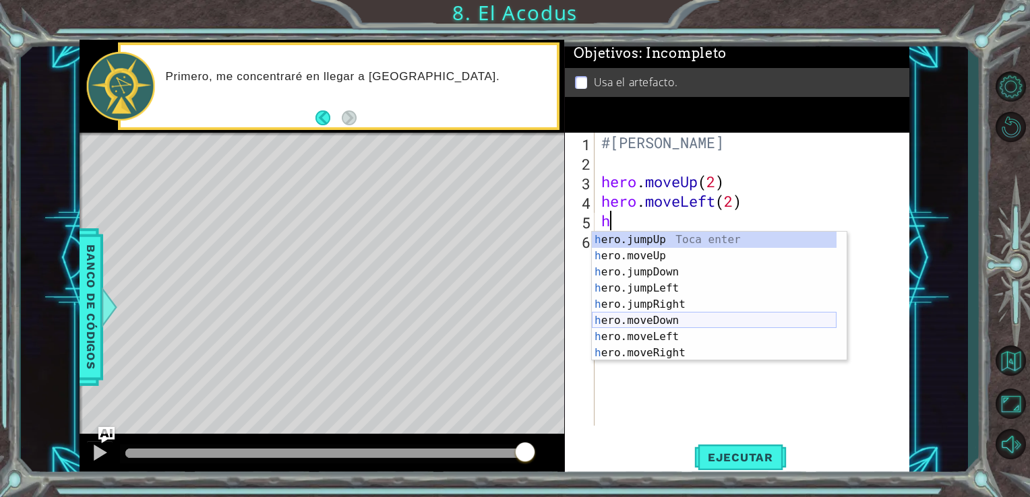
click at [686, 321] on div "h ero.jumpUp Toca enter h ero.moveUp Toca enter h ero.jumpDown Toca enter h ero…" at bounding box center [714, 313] width 245 height 162
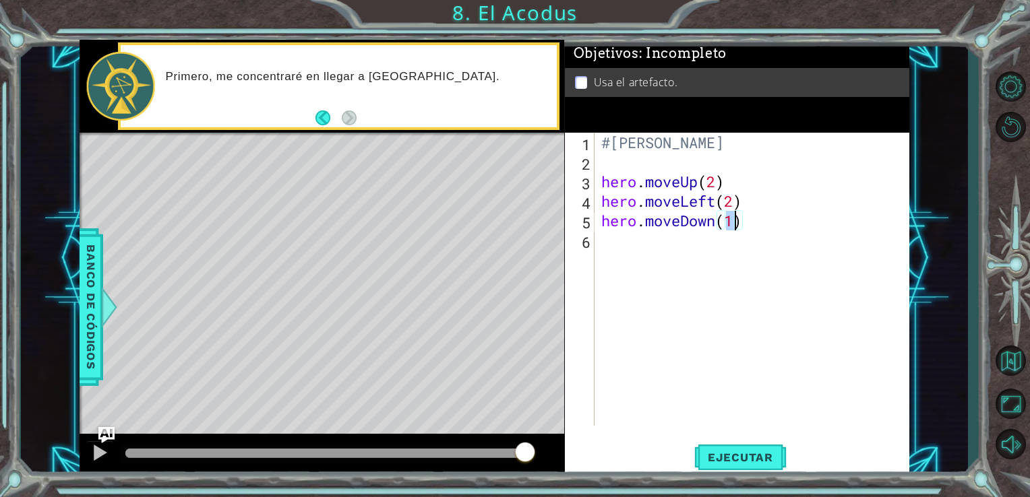
type textarea "hero.moveDown(2)"
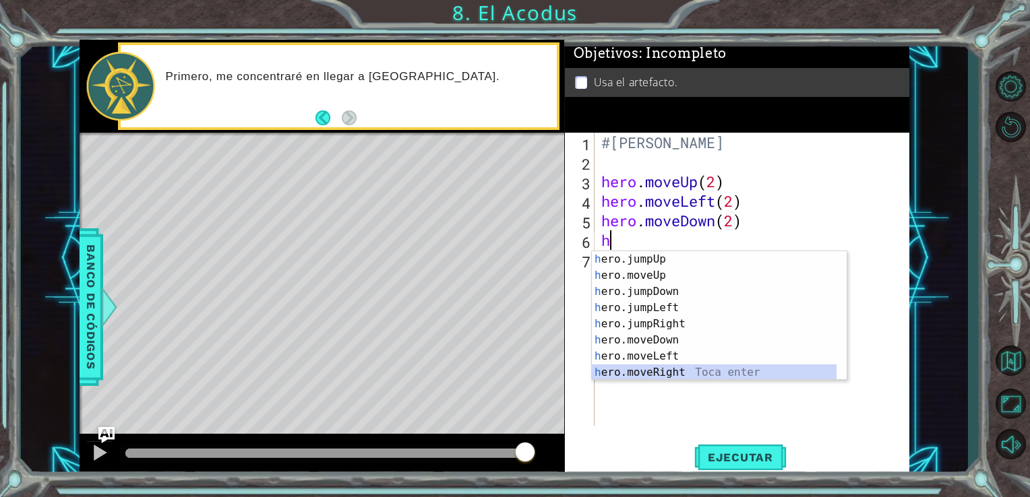
click at [663, 367] on div "h ero.jumpUp Toca enter h ero.moveUp Toca enter h ero.jumpDown Toca enter h ero…" at bounding box center [714, 332] width 245 height 162
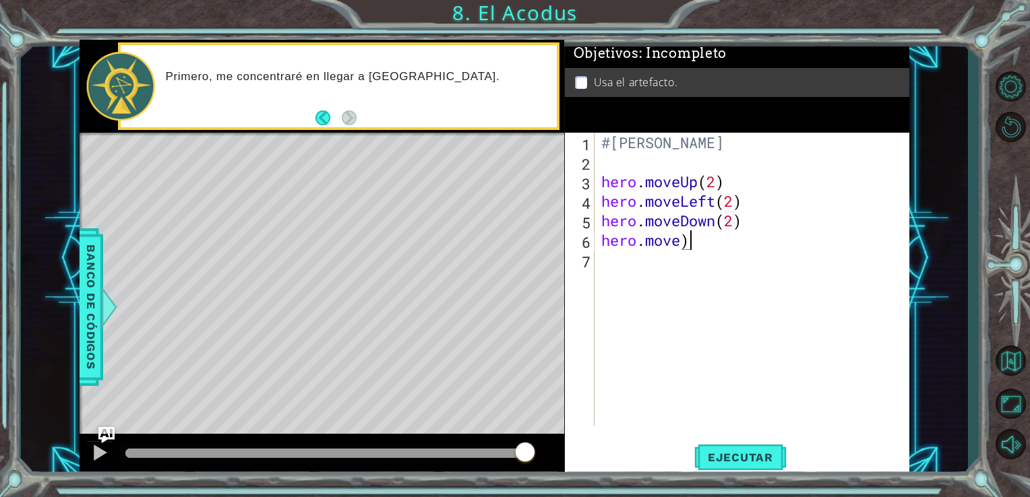
click at [708, 243] on div "#[PERSON_NAME] . moveUp ( 2 ) hero . moveLeft ( 2 ) hero . moveDown ( 2 ) hero …" at bounding box center [755, 299] width 315 height 332
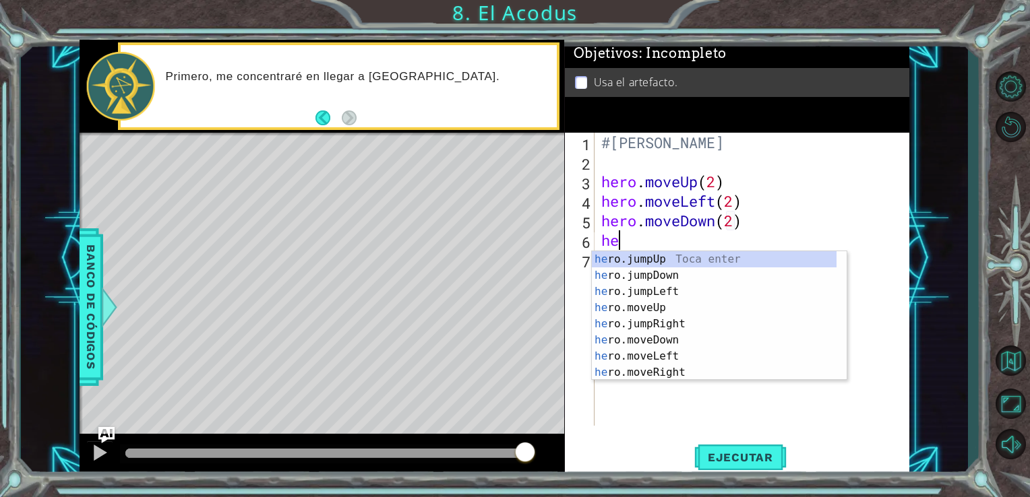
type textarea "h"
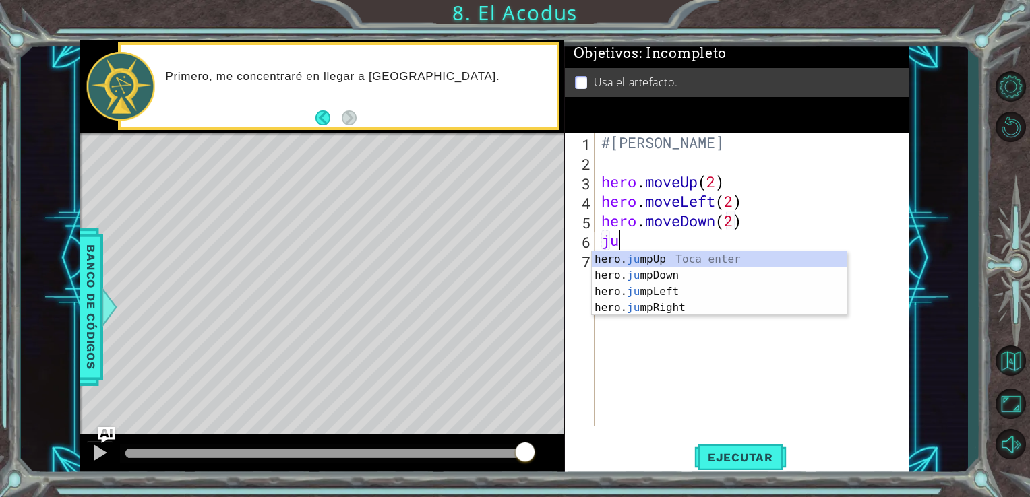
type textarea "jum"
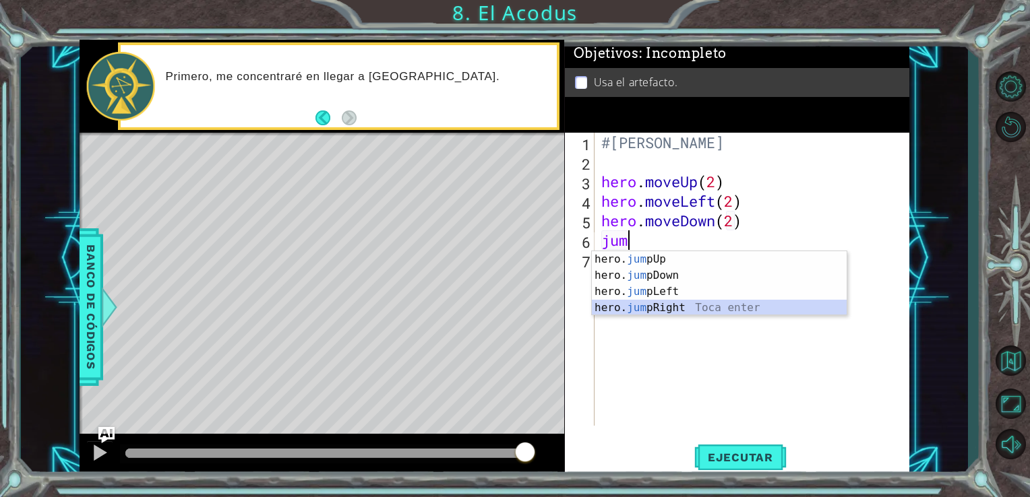
click at [680, 309] on div "hero. jum pUp Toca enter hero. jum pDown Toca enter hero. jum pLeft Toca enter …" at bounding box center [719, 299] width 255 height 97
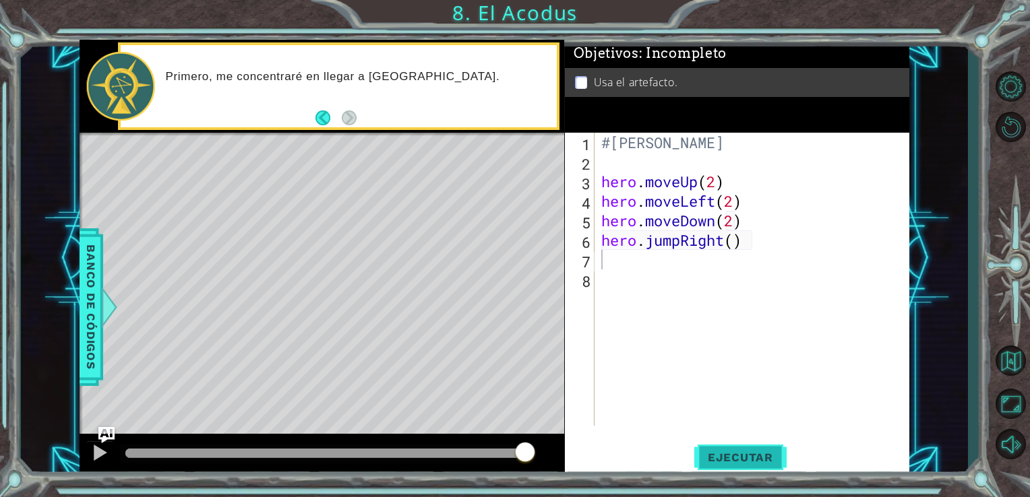
click at [718, 451] on span "Ejecutar" at bounding box center [740, 457] width 92 height 13
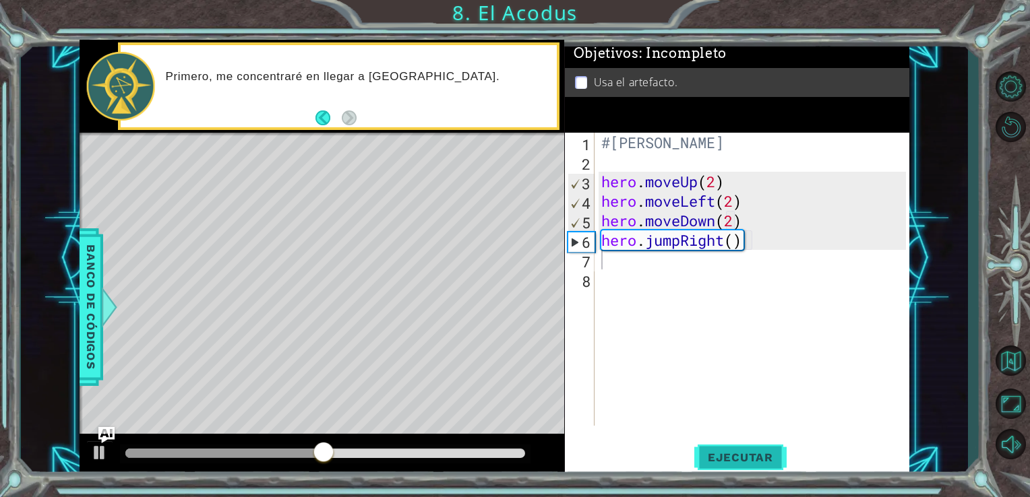
click at [771, 458] on span "Ejecutar" at bounding box center [740, 457] width 92 height 13
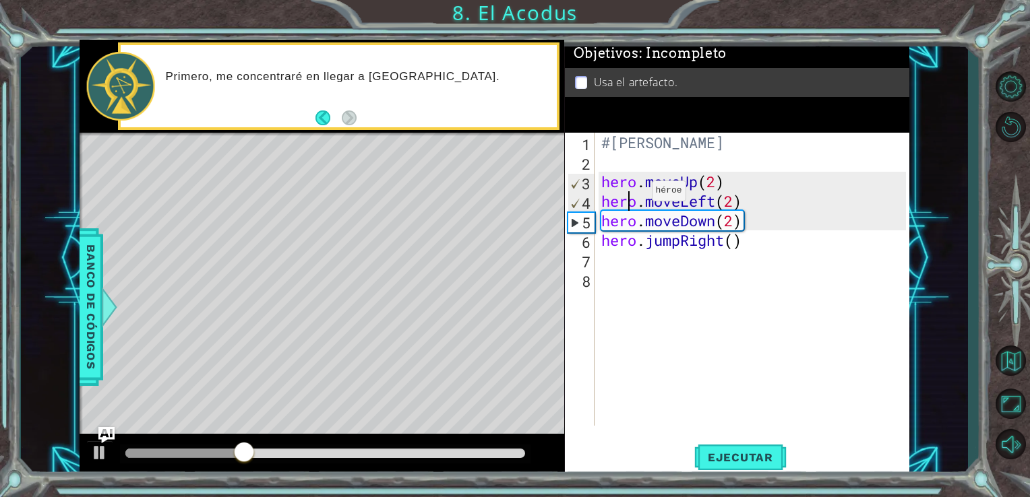
click at [631, 194] on div "#[PERSON_NAME] . moveUp ( 2 ) hero . moveLeft ( 2 ) hero . moveDown ( 2 ) hero …" at bounding box center [755, 299] width 315 height 332
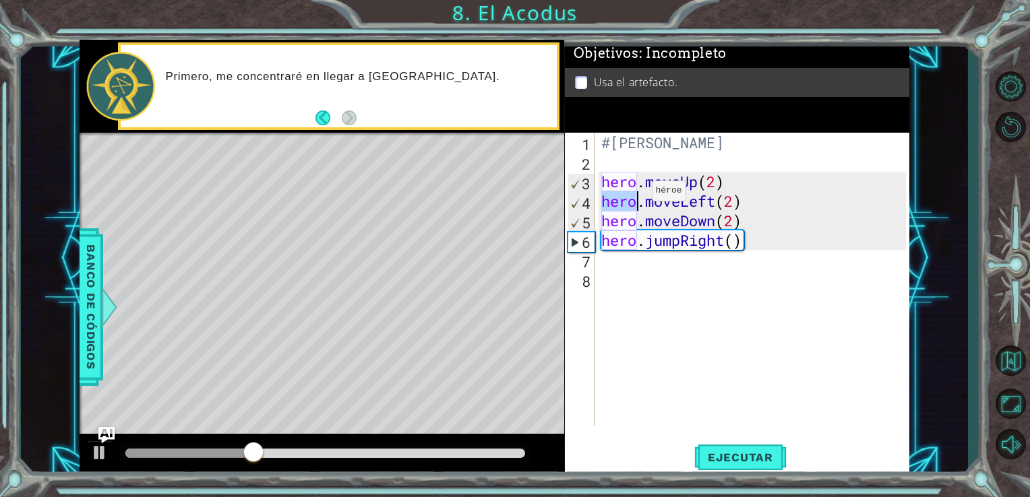
click at [631, 194] on div "#[PERSON_NAME] . moveUp ( 2 ) hero . moveLeft ( 2 ) hero . moveDown ( 2 ) hero …" at bounding box center [755, 299] width 315 height 332
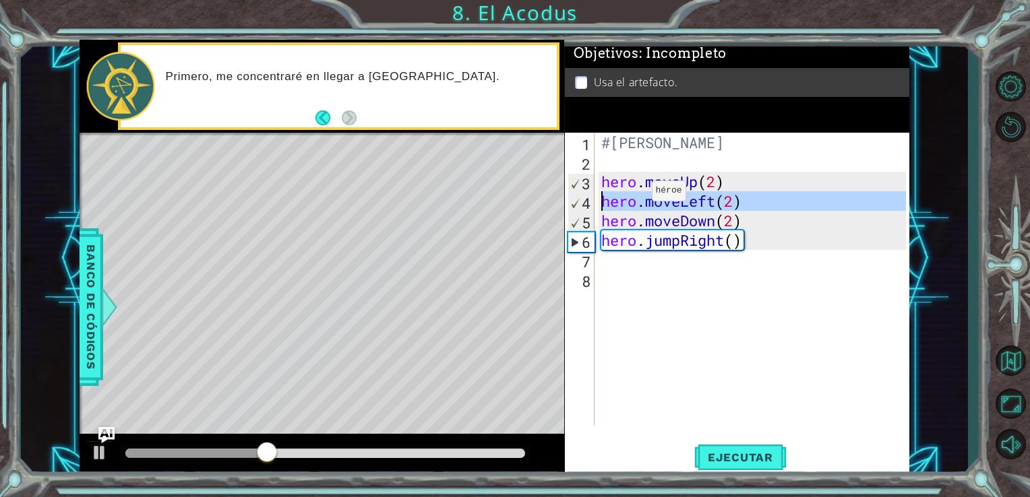
type textarea "hero.moveDown(2)"
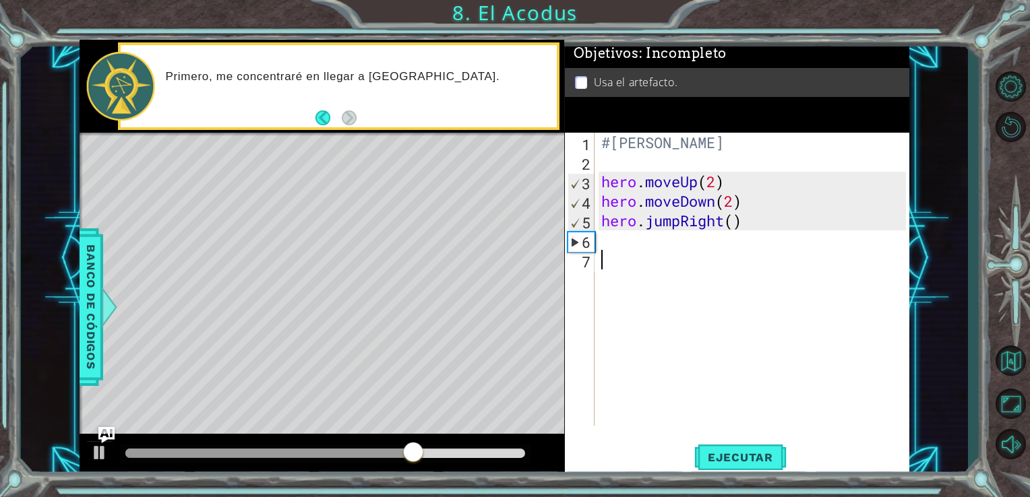
click at [681, 254] on div "#[PERSON_NAME] . moveUp ( 2 ) hero . moveDown ( 2 ) hero . jumpRight ( )" at bounding box center [755, 299] width 315 height 332
click at [685, 247] on div "#[PERSON_NAME] . moveUp ( 2 ) hero . moveDown ( 2 ) hero . jumpRight ( )" at bounding box center [755, 299] width 315 height 332
click at [707, 229] on div "#[PERSON_NAME] . moveUp ( 2 ) hero . moveDown ( 2 ) hero . jumpRight ( )" at bounding box center [755, 299] width 315 height 332
click at [724, 228] on div "#[PERSON_NAME] . moveUp ( 2 ) hero . moveDown ( 2 ) hero . jumpRight ( )" at bounding box center [755, 299] width 315 height 332
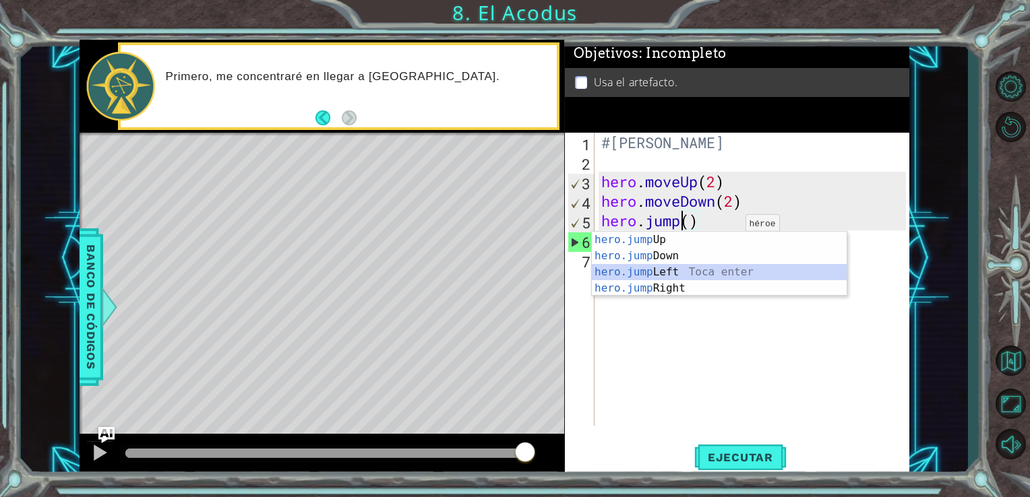
click at [698, 274] on div "hero.jump Up Toca enter hero.jump Down Toca enter hero.jump Left Toca enter her…" at bounding box center [719, 280] width 255 height 97
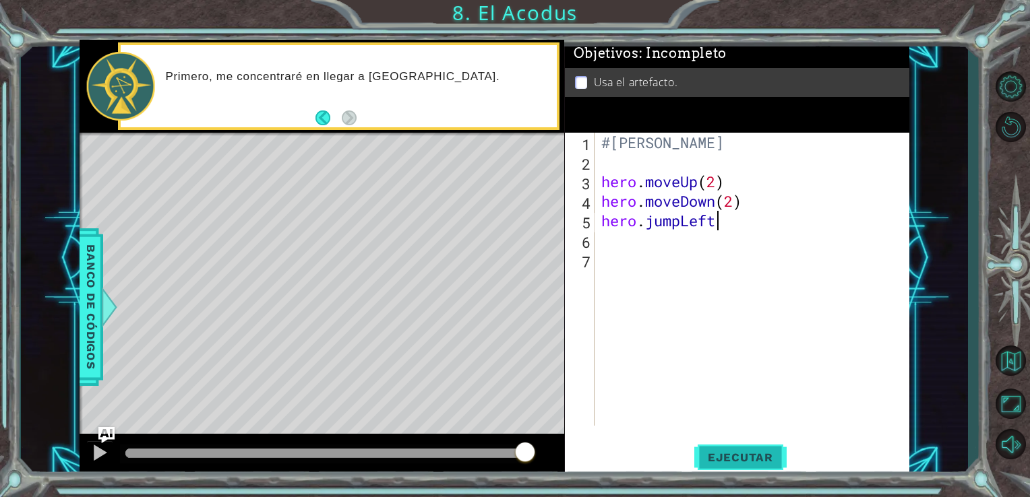
click at [733, 447] on button "Ejecutar" at bounding box center [740, 457] width 92 height 34
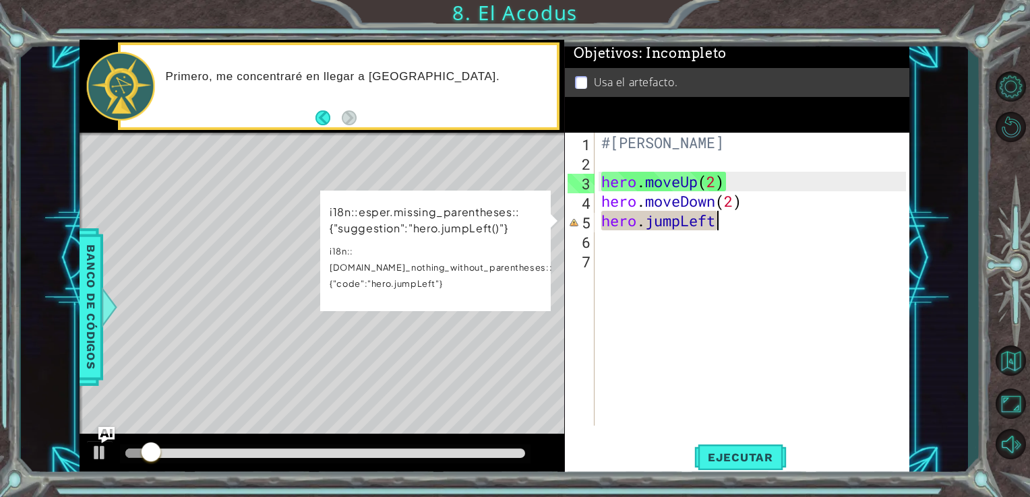
click at [734, 222] on div "#[PERSON_NAME] . moveUp ( 2 ) hero . moveDown ( 2 ) hero . jumpLeft" at bounding box center [755, 299] width 315 height 332
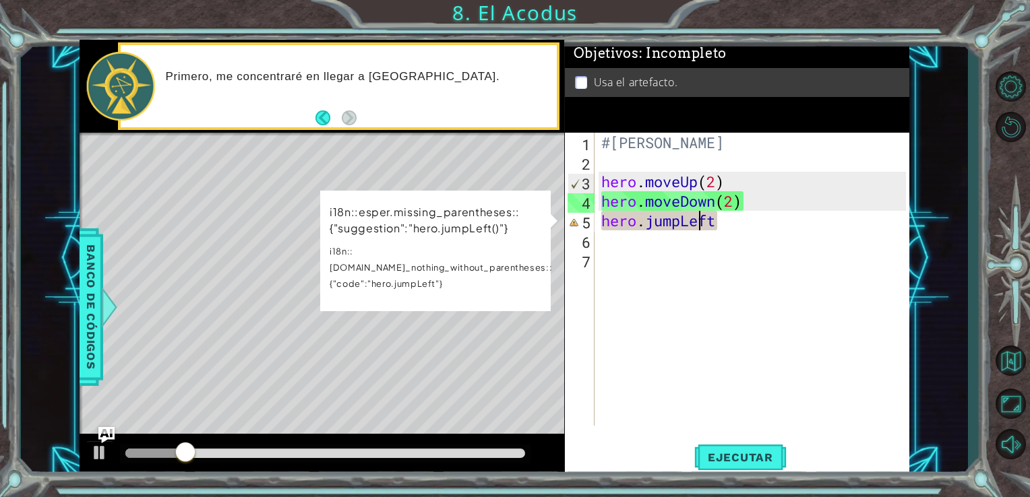
click at [695, 225] on div "#[PERSON_NAME] . moveUp ( 2 ) hero . moveDown ( 2 ) hero . jumpLeft" at bounding box center [755, 299] width 315 height 332
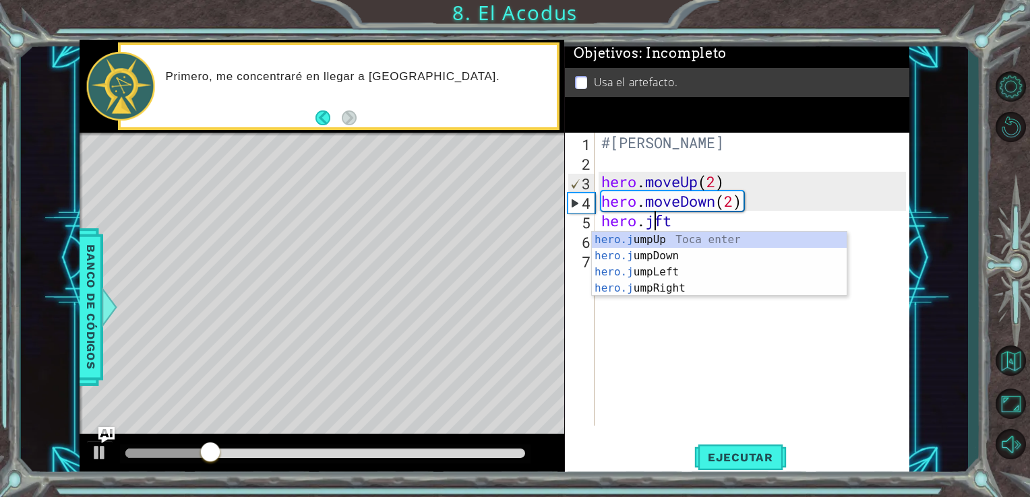
click at [695, 225] on div "#[PERSON_NAME] . moveUp ( 2 ) hero . moveDown ( 2 ) hero . jft" at bounding box center [755, 299] width 315 height 332
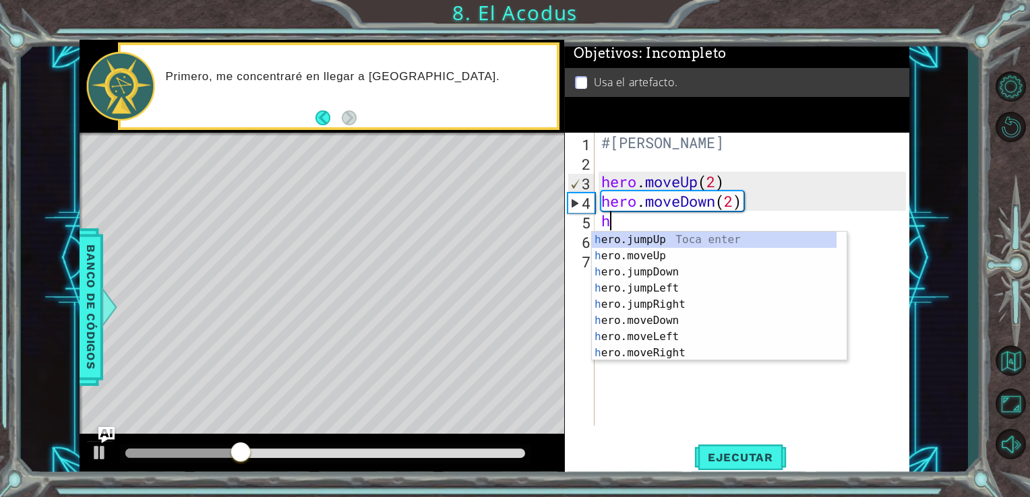
type textarea "h"
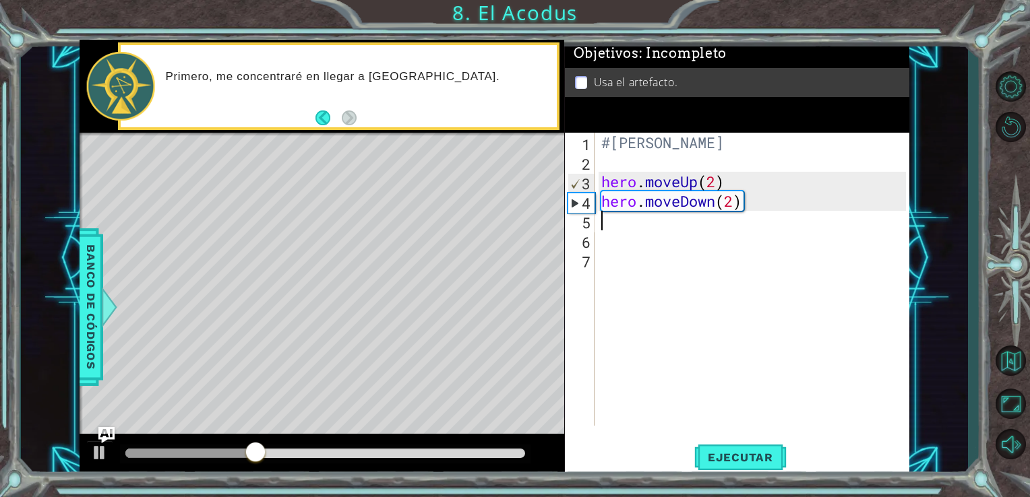
type textarea "h"
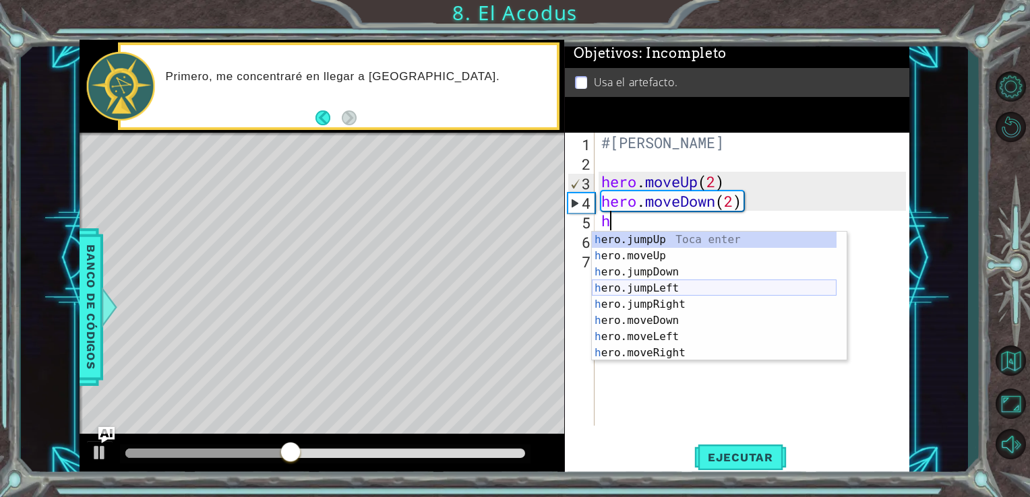
click at [700, 290] on div "h ero.jumpUp Toca enter h ero.moveUp Toca enter h ero.jumpDown Toca enter h ero…" at bounding box center [714, 313] width 245 height 162
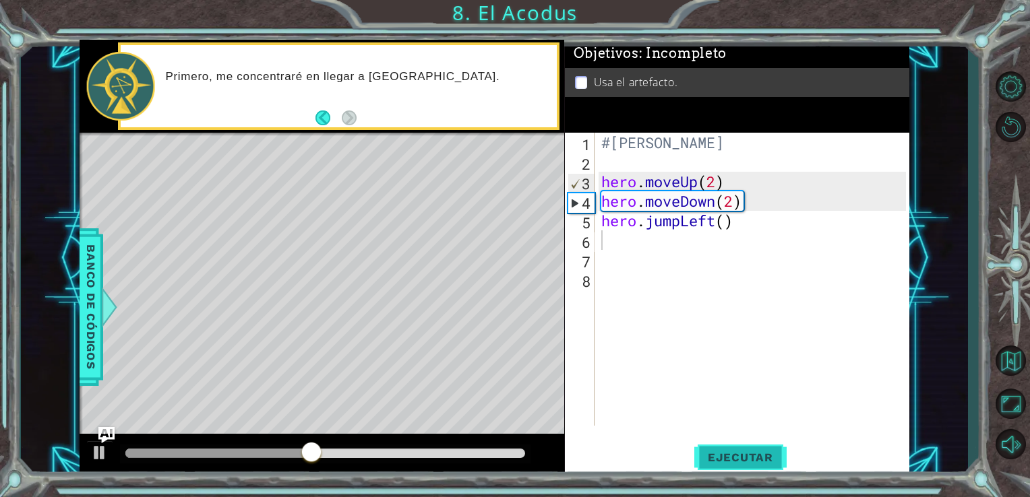
click at [733, 444] on button "Ejecutar" at bounding box center [740, 457] width 92 height 34
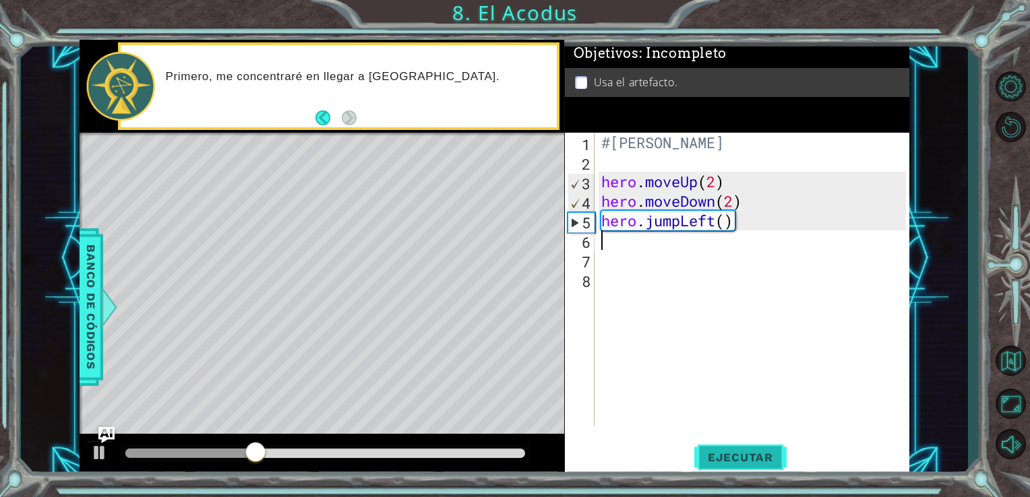
click at [733, 444] on button "Ejecutar" at bounding box center [740, 457] width 92 height 34
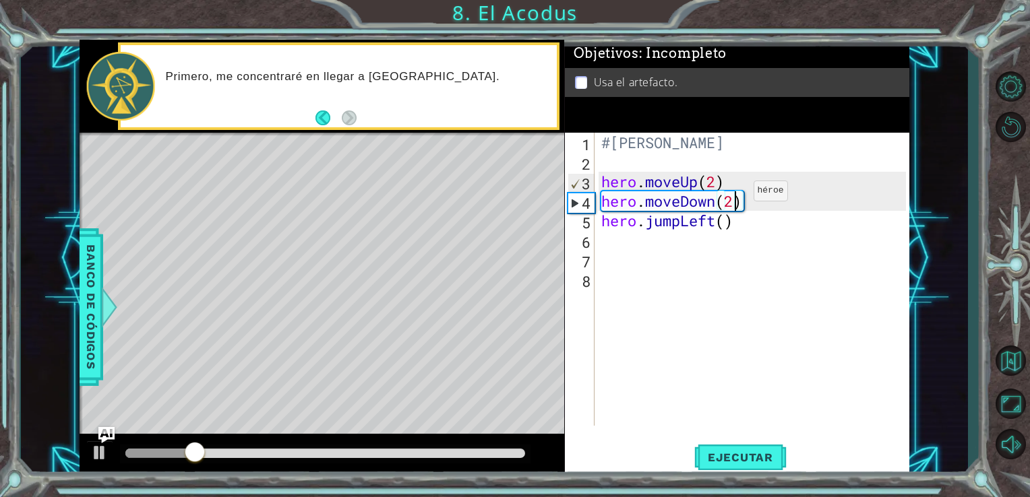
click at [733, 194] on div "#[PERSON_NAME] . moveUp ( 2 ) hero . moveDown ( 2 ) hero . jumpLeft ( )" at bounding box center [755, 299] width 315 height 332
click at [736, 187] on div "#[PERSON_NAME] . moveUp ( 2 ) hero . moveDown ( 2 ) hero . jumpLeft ( )" at bounding box center [755, 299] width 315 height 332
type textarea "hero.moveUp(2)"
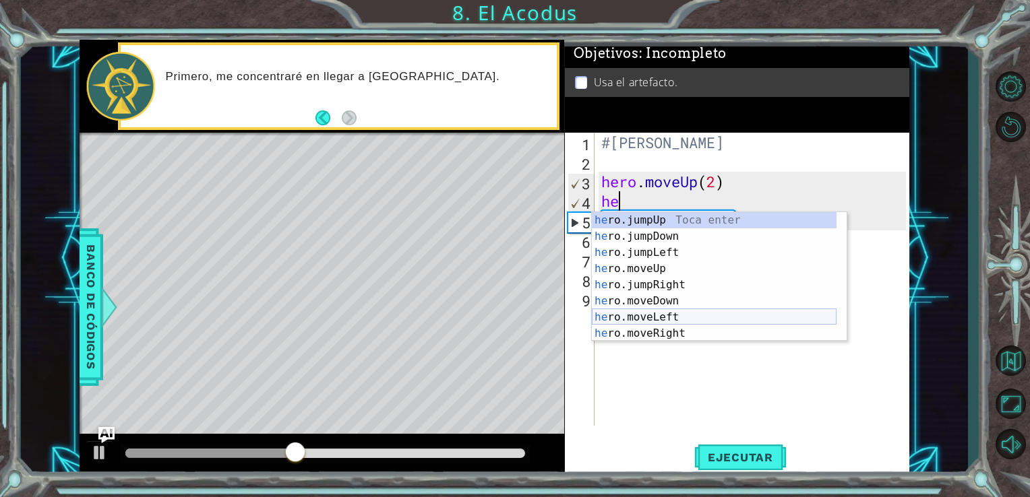
click at [694, 319] on div "he ro.jumpUp Toca enter he ro.jumpDown Toca enter he ro.jumpLeft Toca enter he …" at bounding box center [714, 293] width 245 height 162
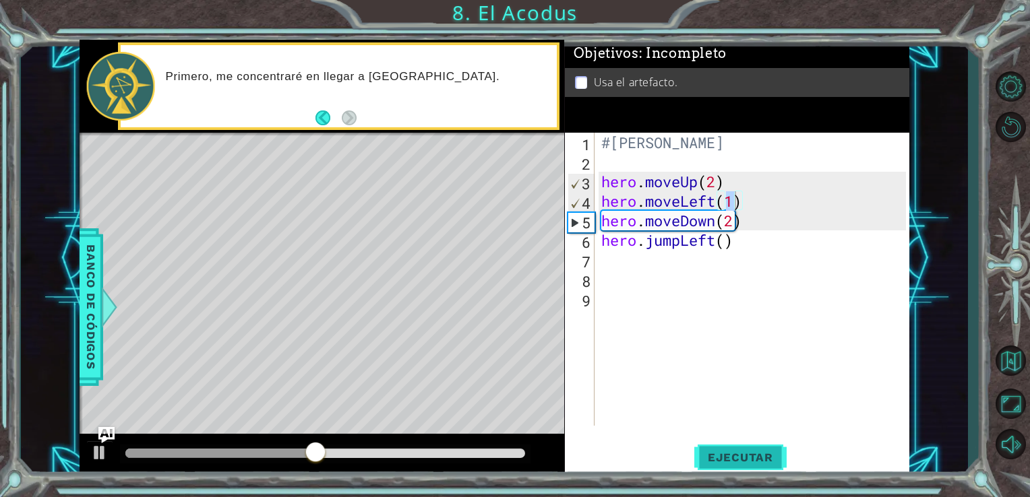
click at [733, 459] on span "Ejecutar" at bounding box center [740, 457] width 92 height 13
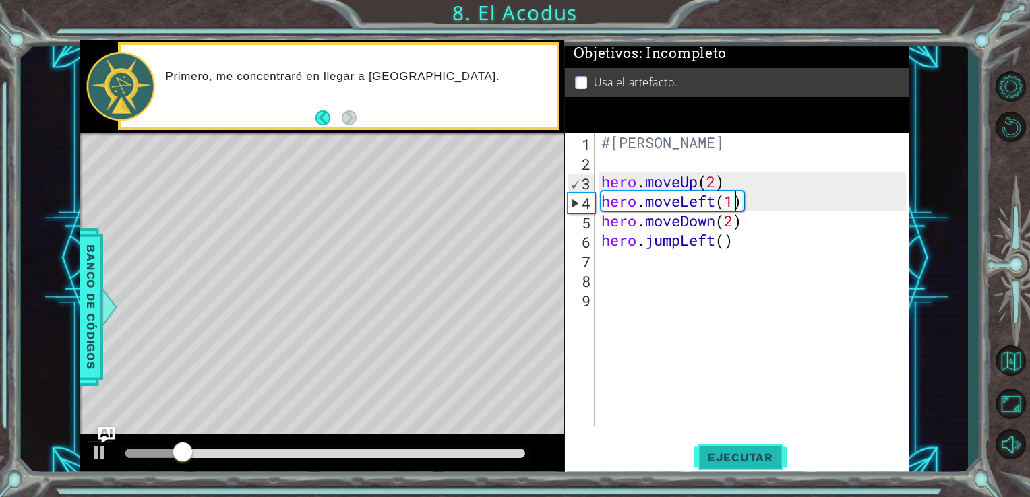
type textarea "hero.moveLeft()"
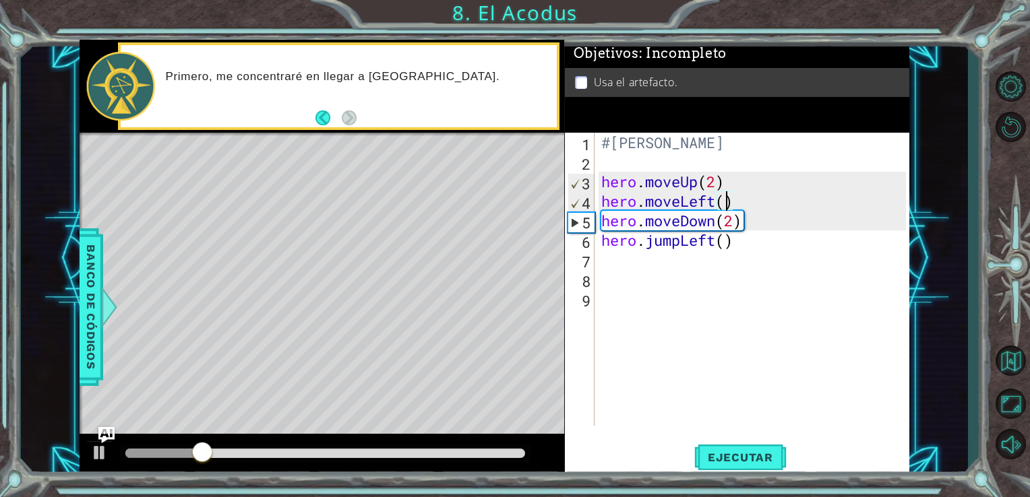
click at [733, 344] on div "#[PERSON_NAME] . moveUp ( 2 ) hero . moveLeft ( ) hero . moveDown ( 2 ) hero . …" at bounding box center [755, 299] width 315 height 332
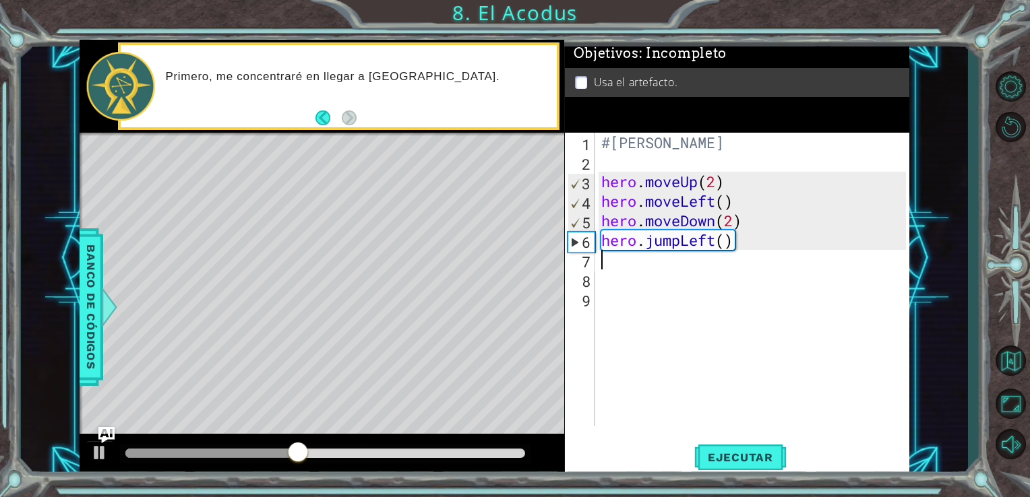
click at [674, 268] on div "#[PERSON_NAME] . moveUp ( 2 ) hero . moveLeft ( ) hero . moveDown ( 2 ) hero . …" at bounding box center [755, 299] width 315 height 332
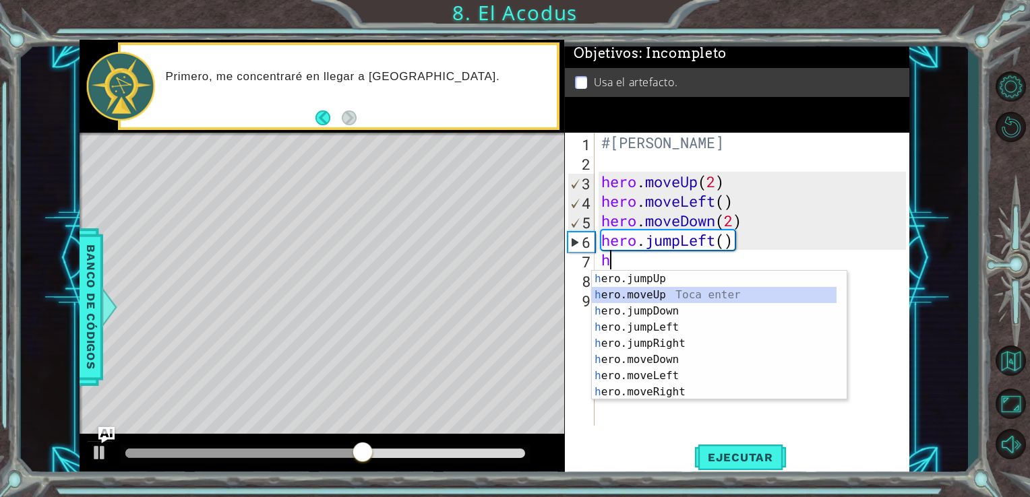
click at [656, 294] on div "h ero.jumpUp Toca enter h ero.moveUp Toca enter h ero.jumpDown Toca enter h ero…" at bounding box center [714, 352] width 245 height 162
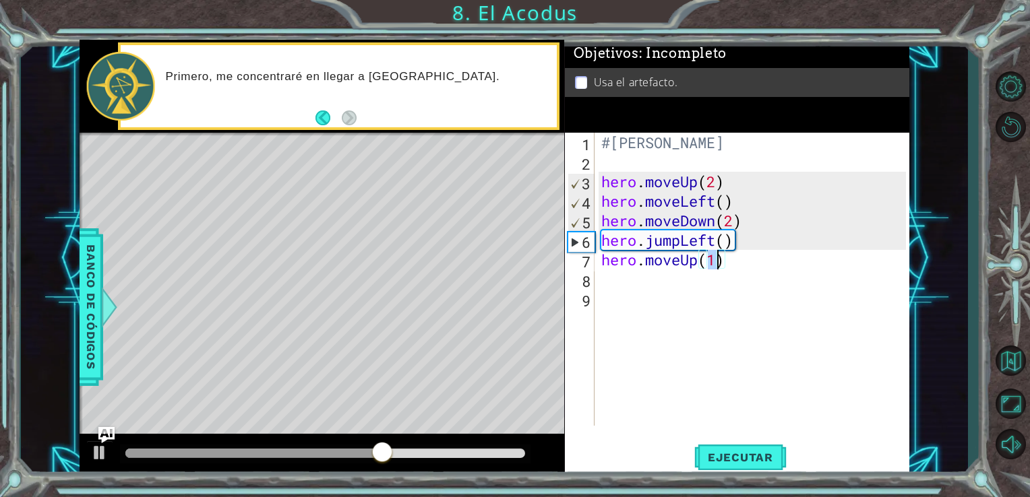
type textarea "hero.moveUp(2)"
click at [682, 282] on div "#[PERSON_NAME] . moveUp ( 2 ) hero . moveLeft ( ) hero . moveDown ( 2 ) hero . …" at bounding box center [755, 299] width 315 height 332
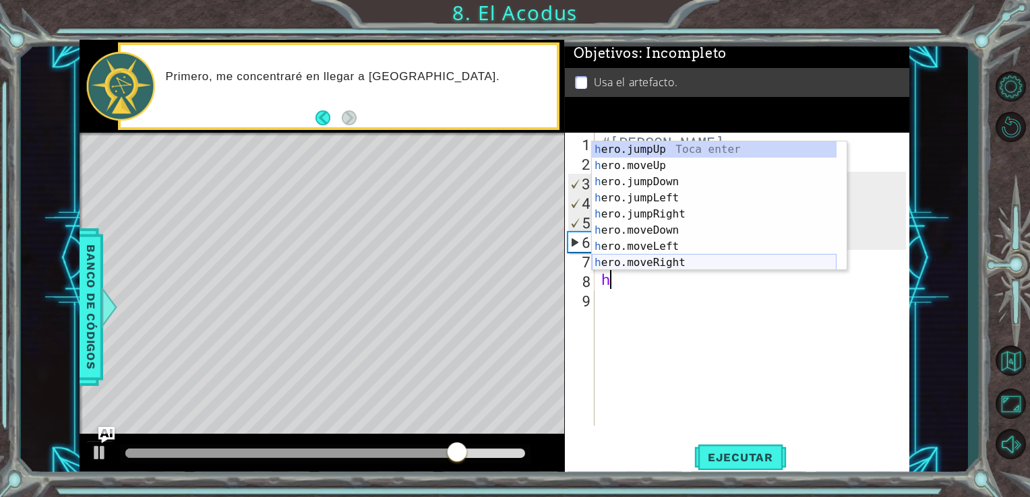
click at [658, 260] on div "h ero.jumpUp Toca enter h ero.moveUp Toca enter h ero.jumpDown Toca enter h ero…" at bounding box center [714, 223] width 245 height 162
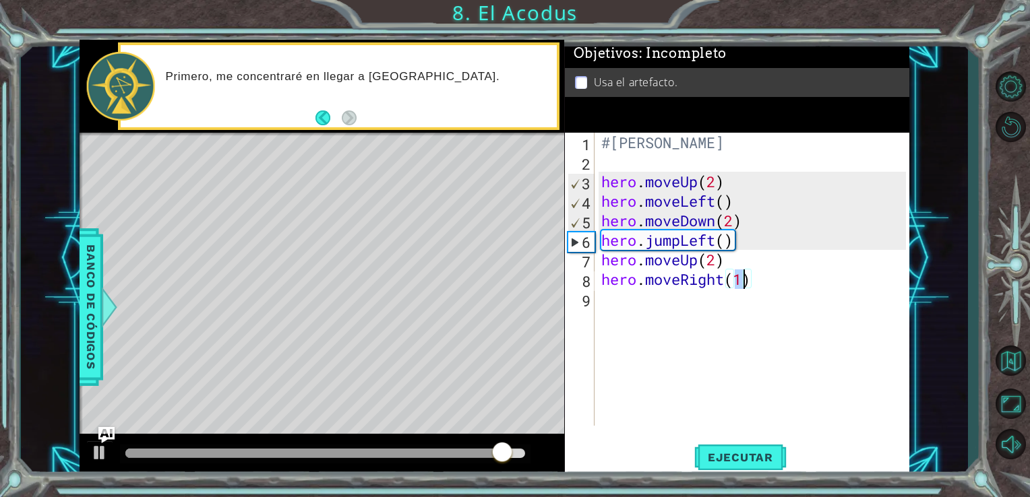
type textarea "hero.moveRight()"
click at [732, 306] on div "#[PERSON_NAME] . moveUp ( 2 ) hero . moveLeft ( ) hero . moveDown ( 2 ) hero . …" at bounding box center [755, 299] width 315 height 332
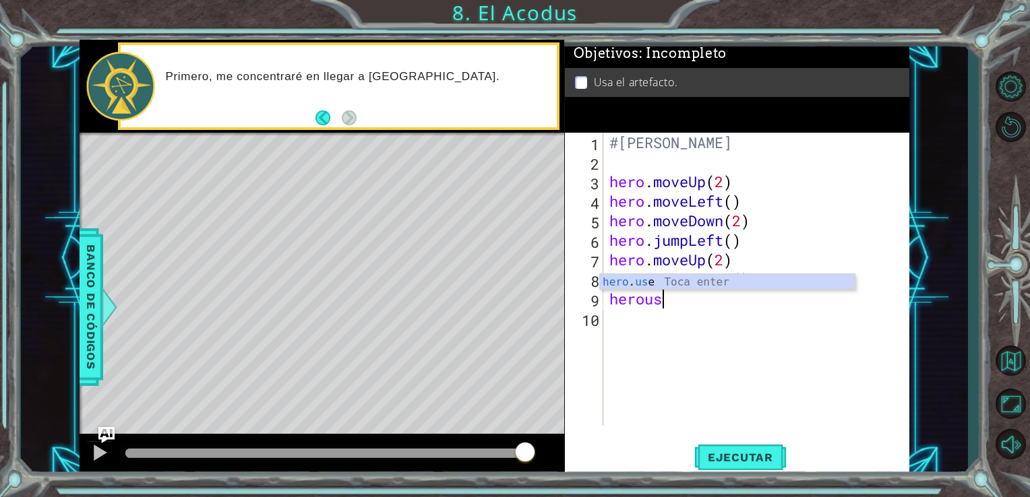
scroll to position [0, 1]
click at [642, 282] on div "hero . us e Toca enter" at bounding box center [727, 298] width 255 height 49
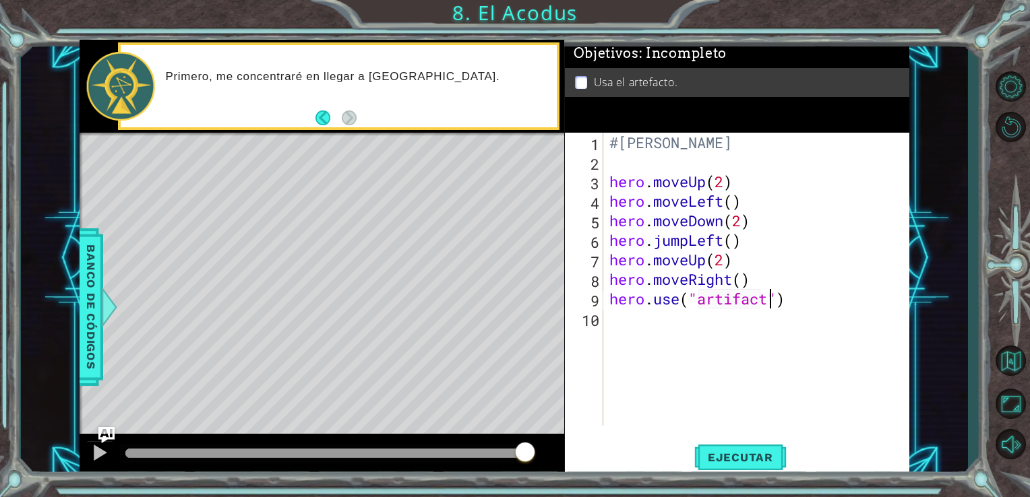
scroll to position [0, 7]
click at [755, 464] on span "Ejecutar" at bounding box center [740, 457] width 92 height 13
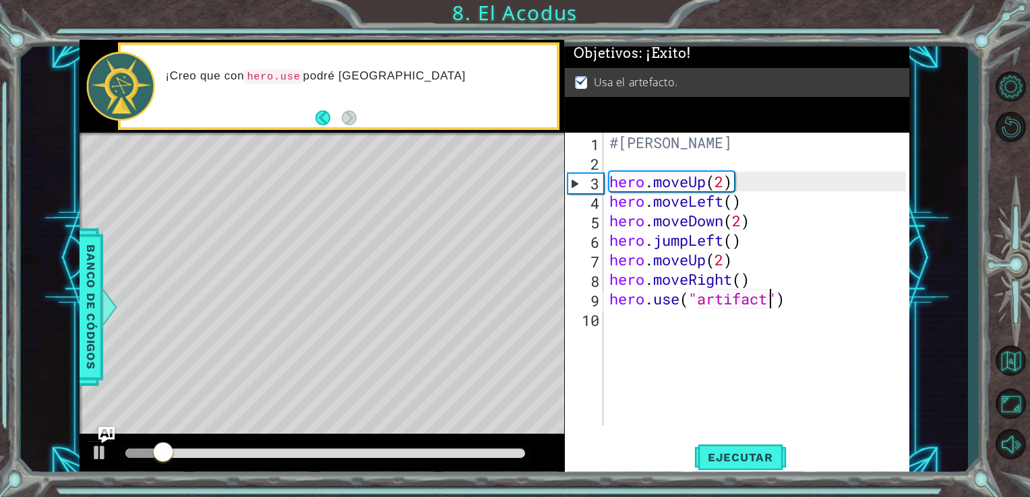
click at [770, 188] on div "#[PERSON_NAME] . moveUp ( 2 ) hero . moveLeft ( ) hero . moveDown ( 2 ) hero . …" at bounding box center [759, 299] width 307 height 332
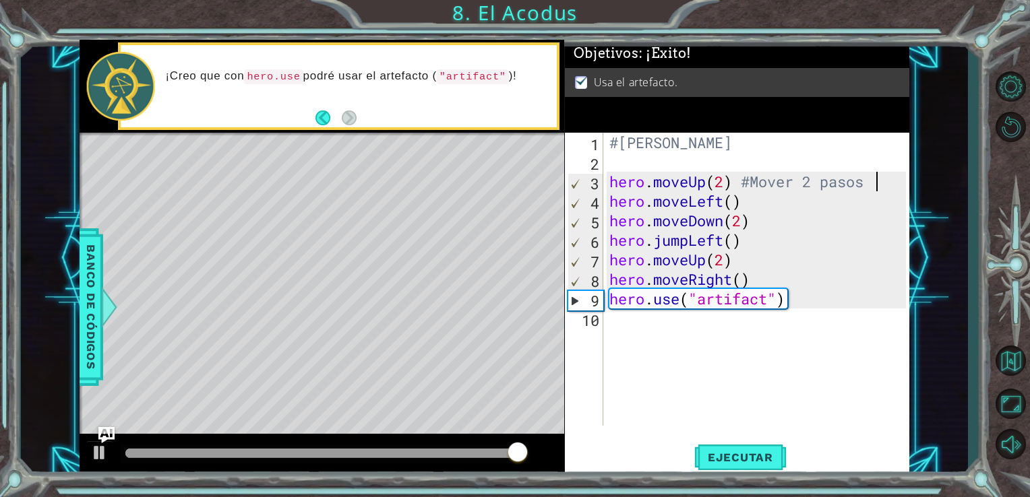
scroll to position [0, 11]
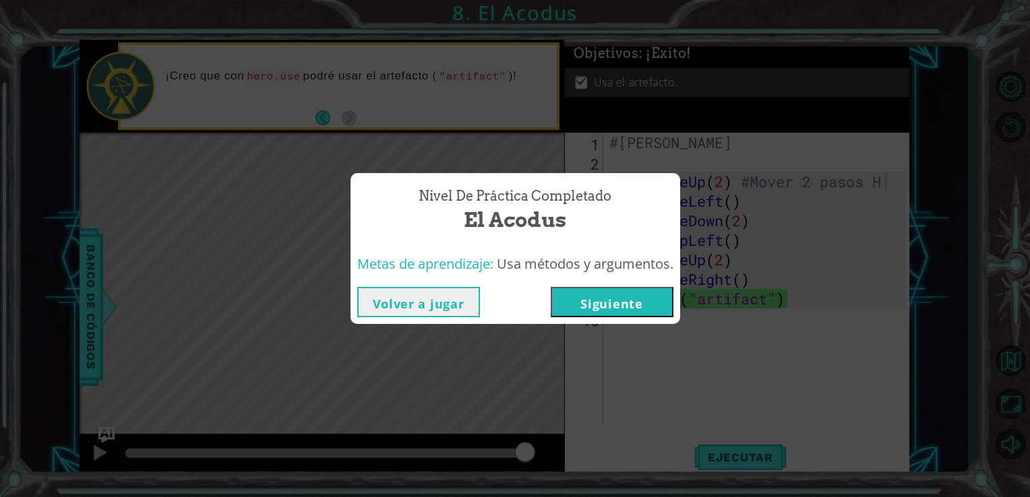
click at [439, 298] on button "Volver a jugar" at bounding box center [418, 302] width 123 height 30
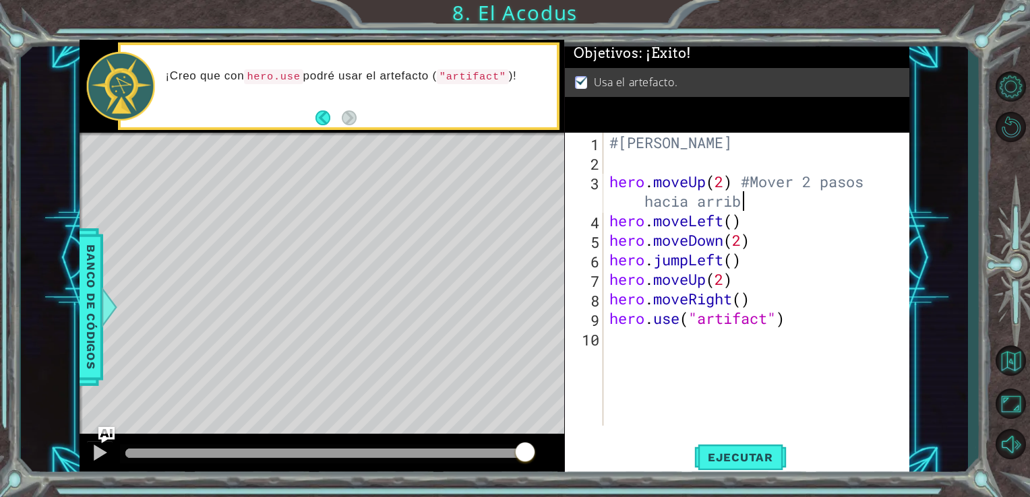
scroll to position [0, 16]
click at [825, 222] on div "#[PERSON_NAME] . moveUp ( 2 ) #Mover 2 pasos hacia arriba hero . moveLeft ( ) h…" at bounding box center [759, 299] width 307 height 332
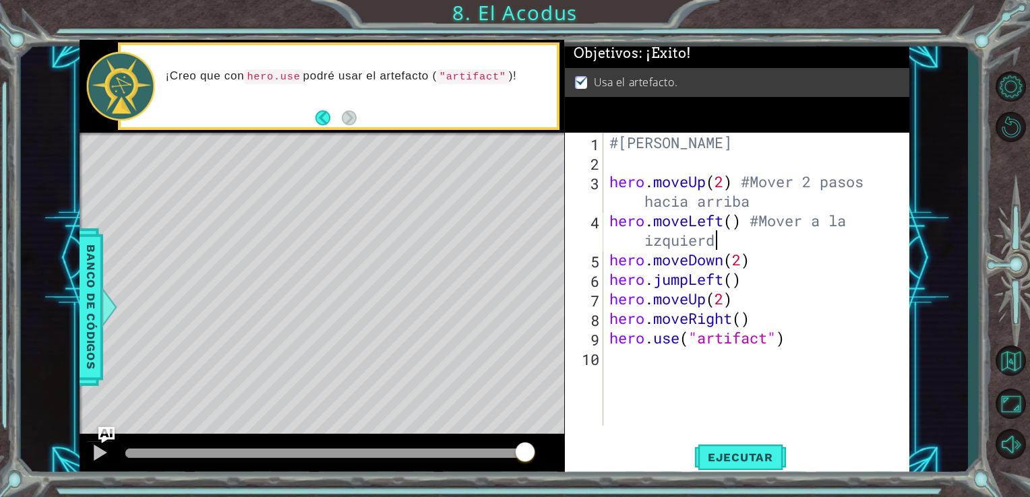
scroll to position [0, 13]
click at [796, 264] on div "#[PERSON_NAME] . moveUp ( 2 ) #Mover 2 pasos hacia arriba hero . moveLeft ( ) #…" at bounding box center [759, 299] width 307 height 332
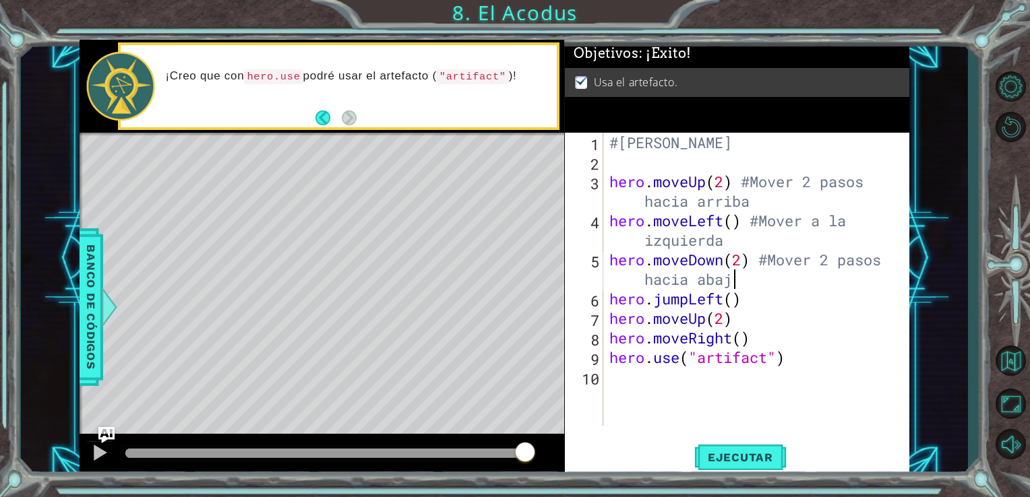
scroll to position [0, 16]
click at [771, 307] on div "#[PERSON_NAME] . moveUp ( 2 ) #Mover 2 pasos hacia arriba hero . moveLeft ( ) #…" at bounding box center [759, 299] width 307 height 332
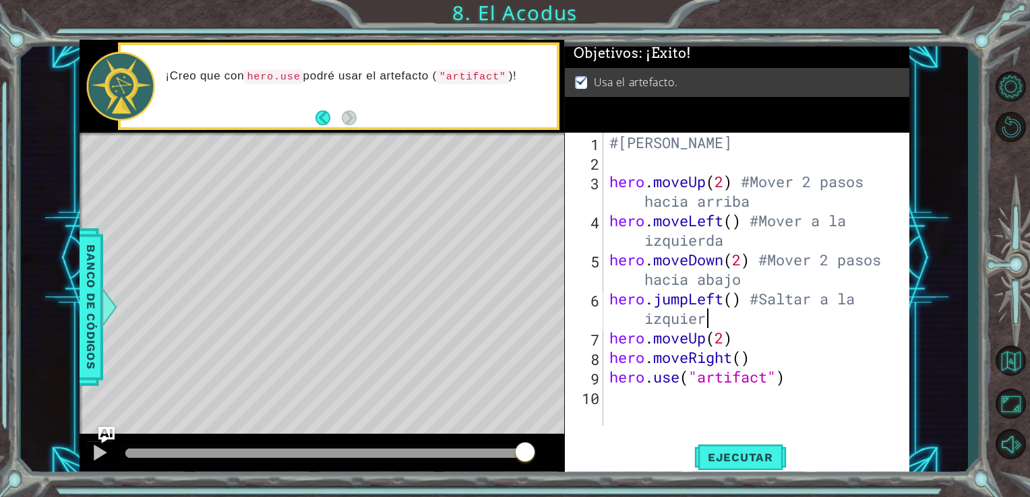
scroll to position [0, 14]
click at [759, 338] on div "#[PERSON_NAME] . moveUp ( 2 ) #Mover 2 pasos hacia arriba hero . moveLeft ( ) #…" at bounding box center [759, 299] width 307 height 332
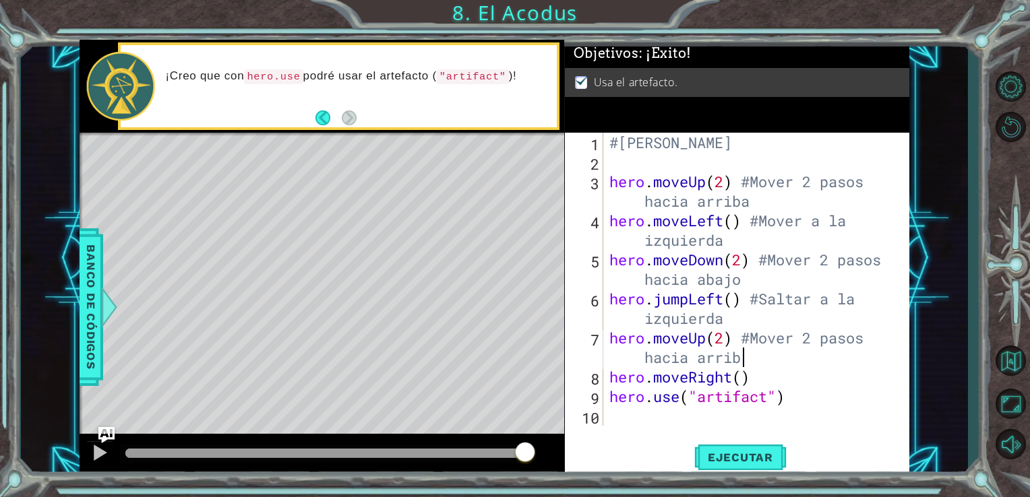
scroll to position [0, 16]
click at [757, 387] on div "#[PERSON_NAME] . moveUp ( 2 ) #Mover 2 pasos hacia arriba hero . moveLeft ( ) #…" at bounding box center [759, 299] width 307 height 332
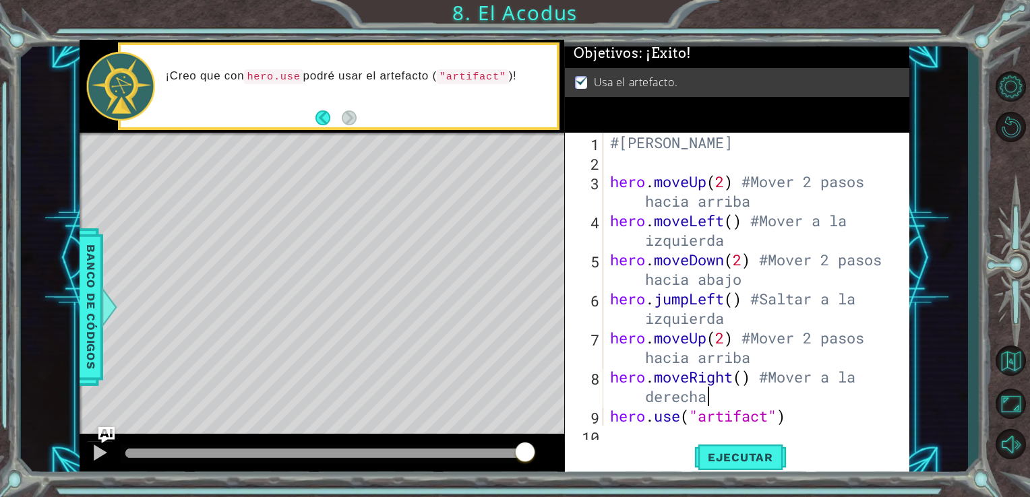
click at [806, 422] on div "#[PERSON_NAME] . moveUp ( 2 ) #Mover 2 pasos hacia arriba hero . moveLeft ( ) #…" at bounding box center [755, 299] width 296 height 332
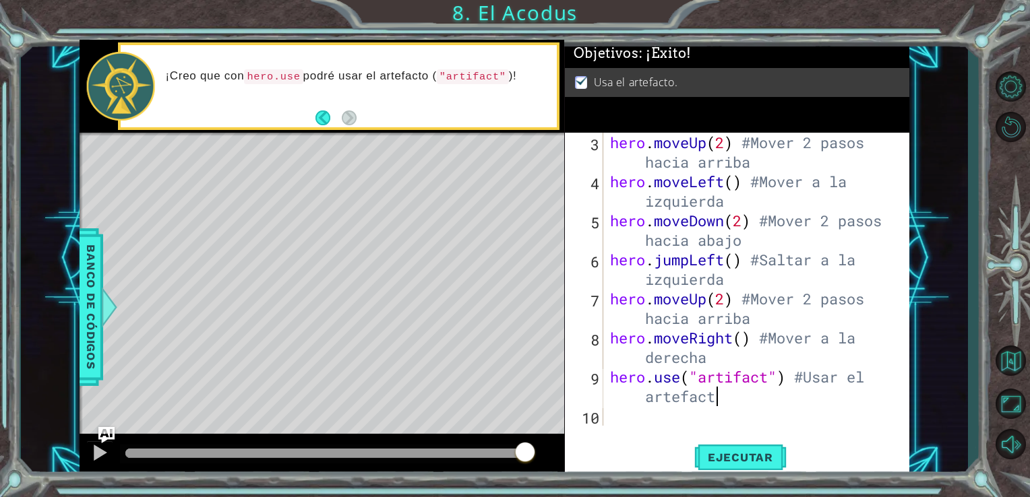
scroll to position [0, 15]
type textarea "hero.use("artifact") #Usar el artefacto"
click at [711, 447] on button "Ejecutar" at bounding box center [740, 457] width 92 height 34
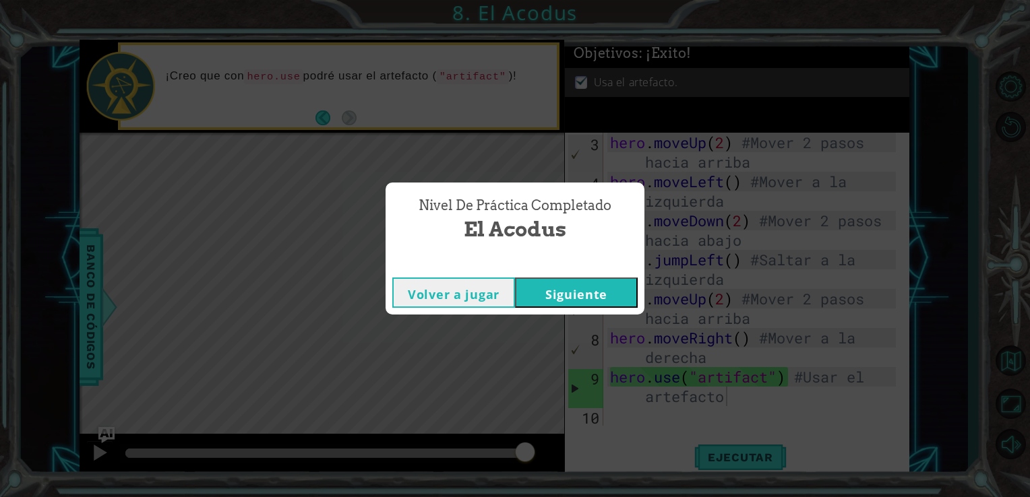
click at [466, 301] on button "Volver a jugar" at bounding box center [453, 293] width 123 height 30
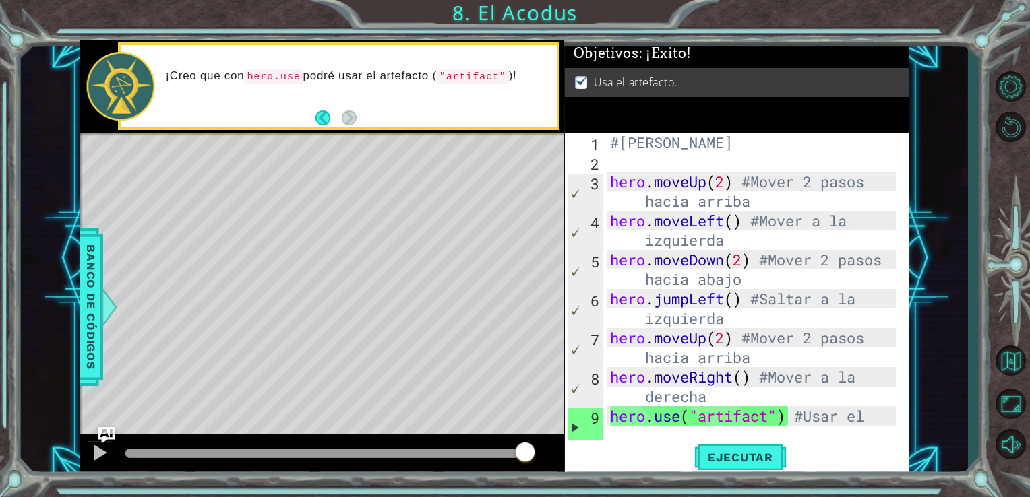
scroll to position [0, 0]
click at [1014, 361] on button "Volver al mapa" at bounding box center [1010, 360] width 39 height 39
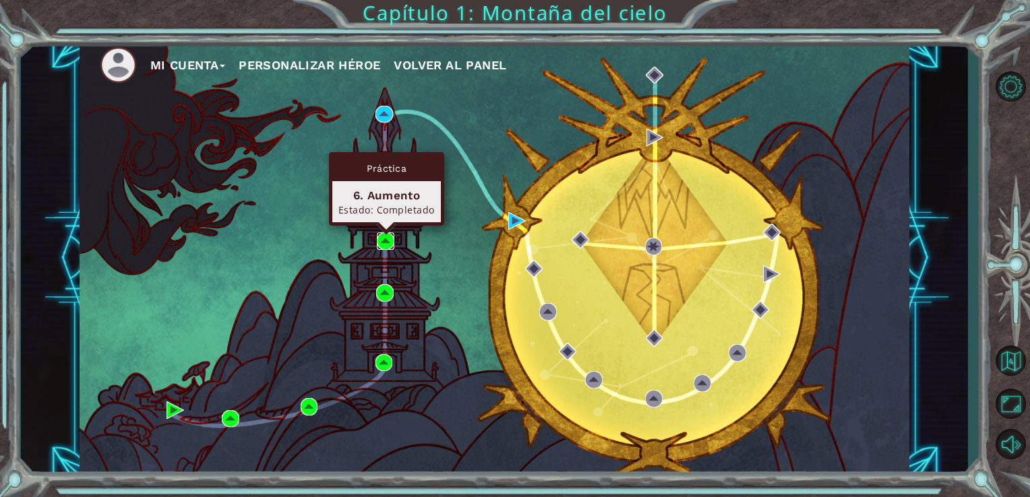
click at [389, 234] on img at bounding box center [386, 241] width 18 height 18
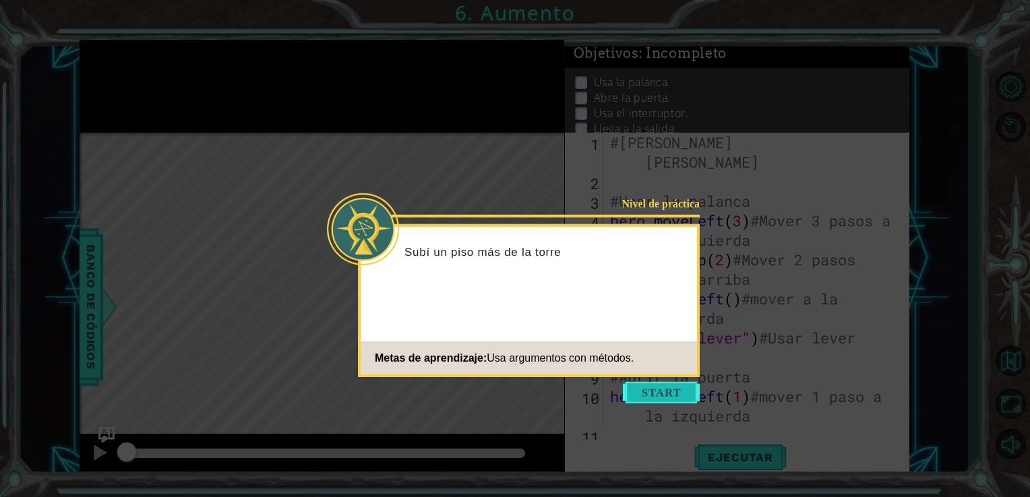
click at [670, 391] on button "Start" at bounding box center [661, 393] width 77 height 22
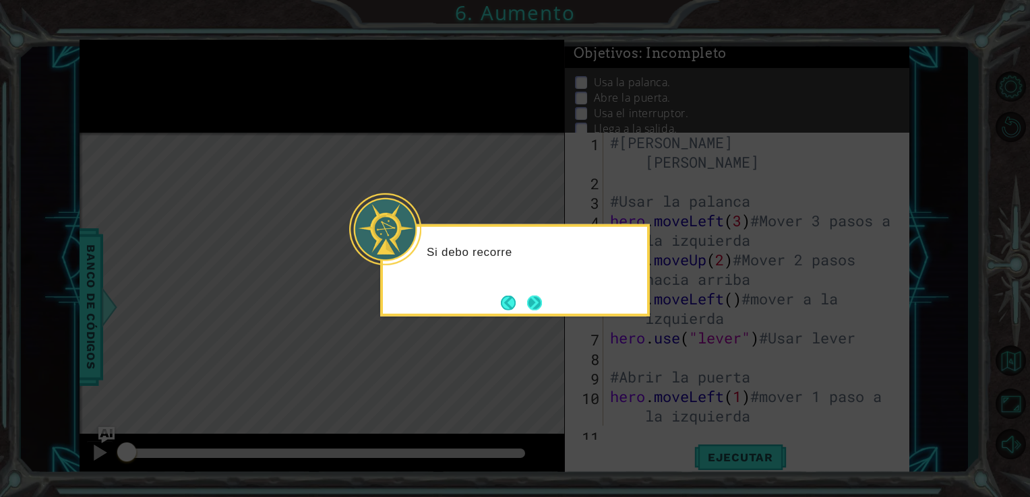
click at [528, 298] on button "Next" at bounding box center [534, 302] width 15 height 15
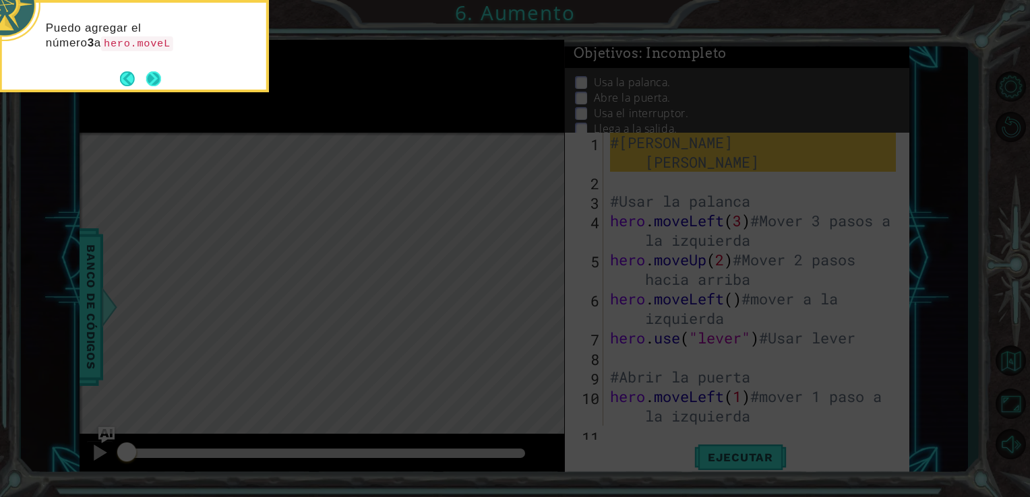
click at [147, 79] on button "Next" at bounding box center [153, 78] width 15 height 15
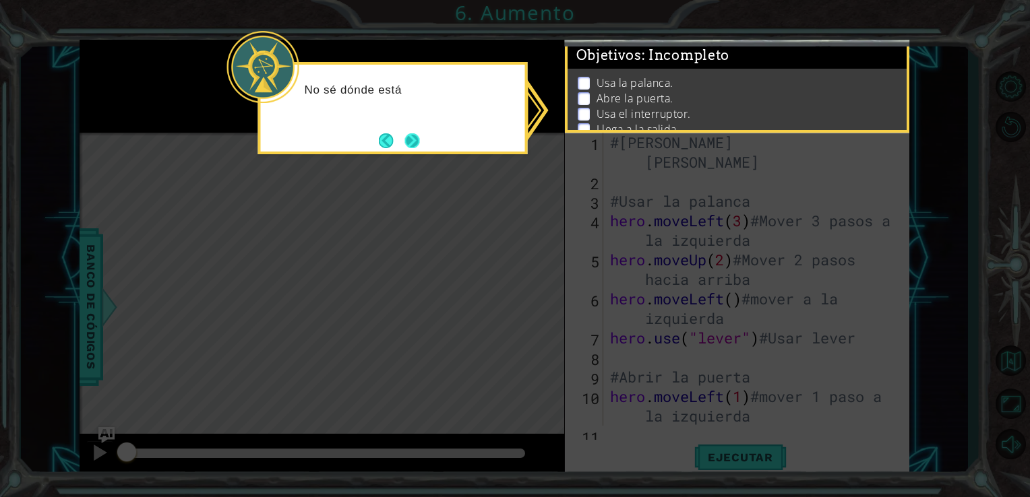
click at [417, 142] on button "Next" at bounding box center [411, 140] width 15 height 15
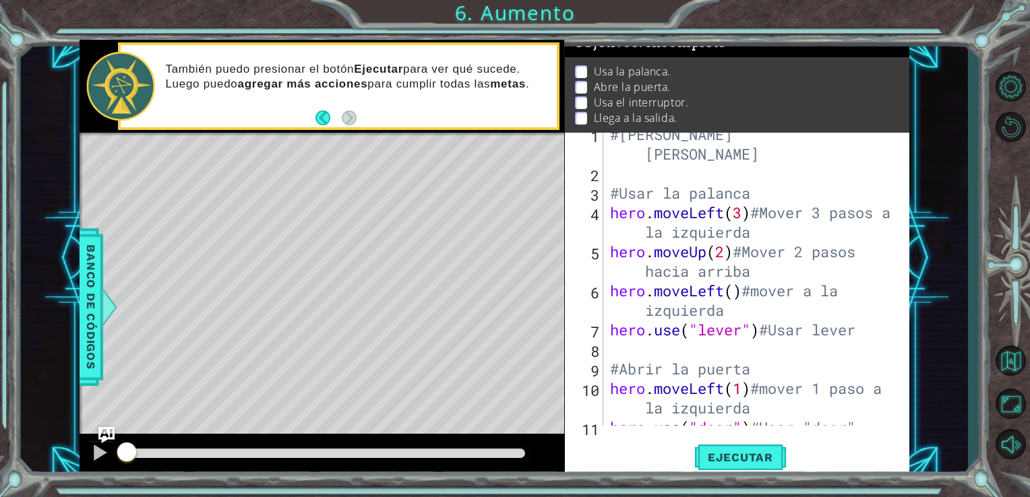
scroll to position [16, 0]
click at [721, 464] on span "Ejecutar" at bounding box center [740, 457] width 92 height 13
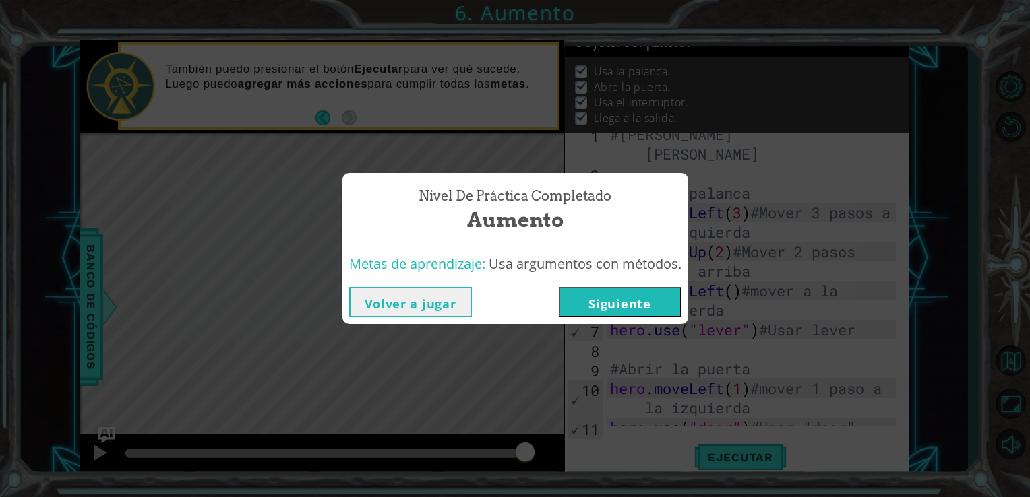
click at [601, 313] on button "Siguiente" at bounding box center [620, 302] width 123 height 30
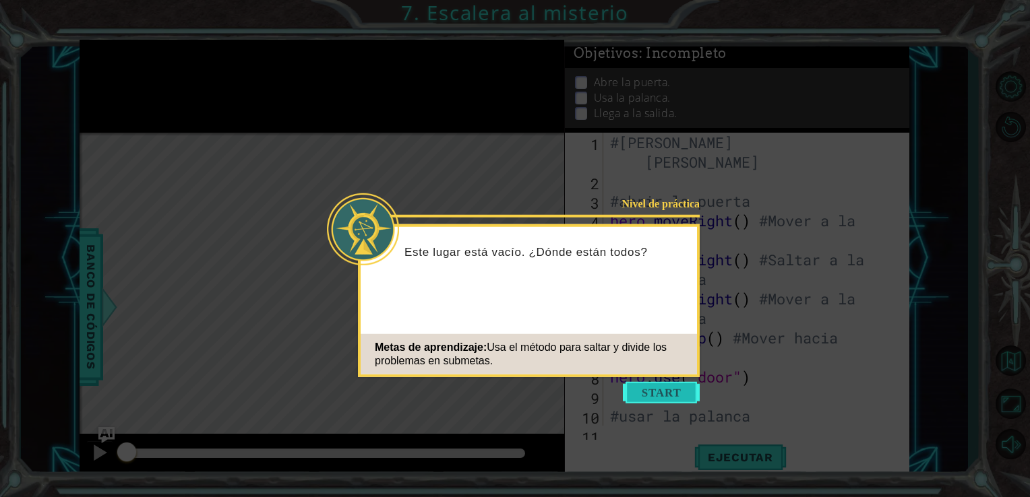
click at [652, 390] on button "Start" at bounding box center [661, 393] width 77 height 22
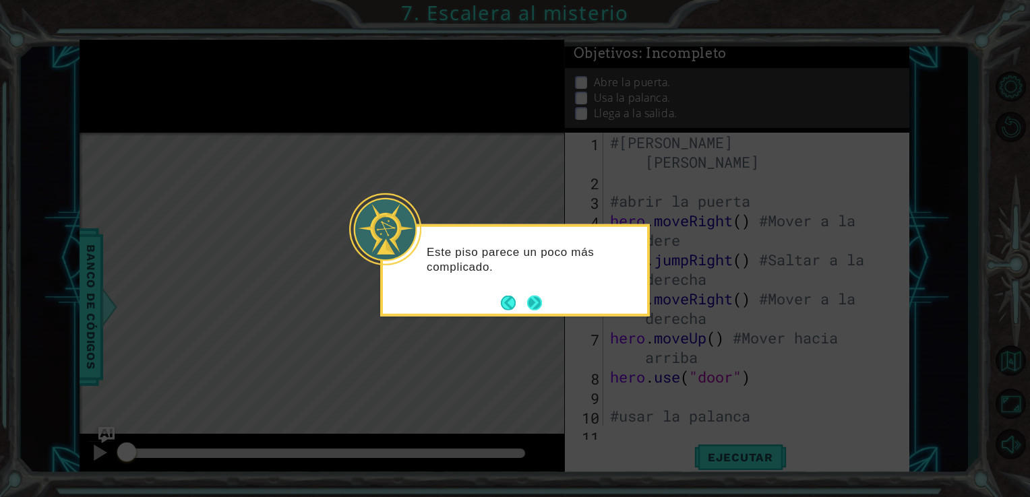
click at [541, 309] on button "Next" at bounding box center [534, 302] width 15 height 15
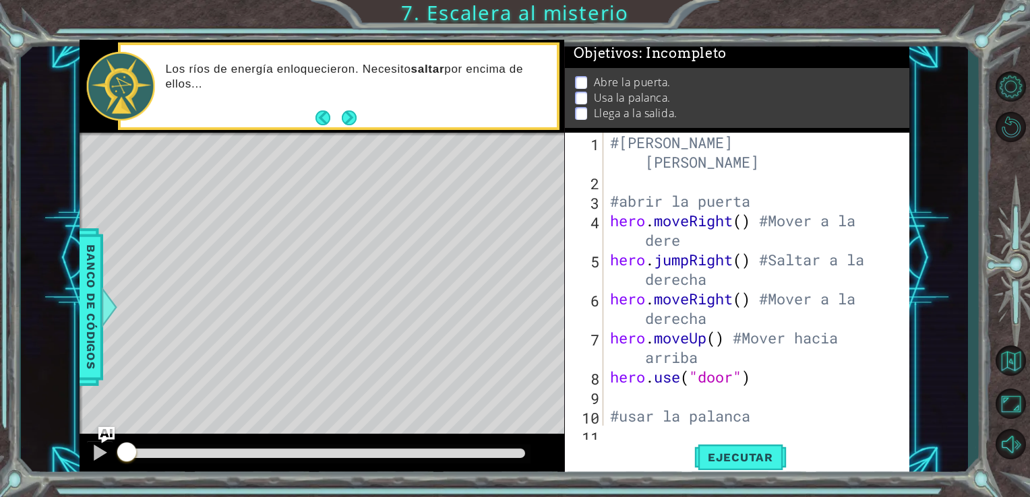
click at [534, 425] on div "Level Map" at bounding box center [391, 331] width 623 height 397
click at [726, 446] on button "Ejecutar" at bounding box center [740, 457] width 92 height 34
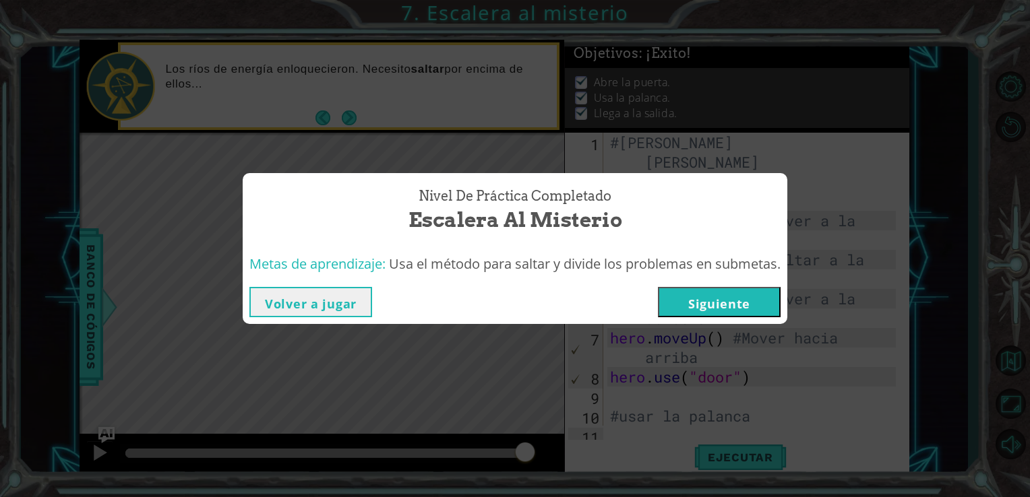
click at [730, 301] on button "Siguiente" at bounding box center [719, 302] width 123 height 30
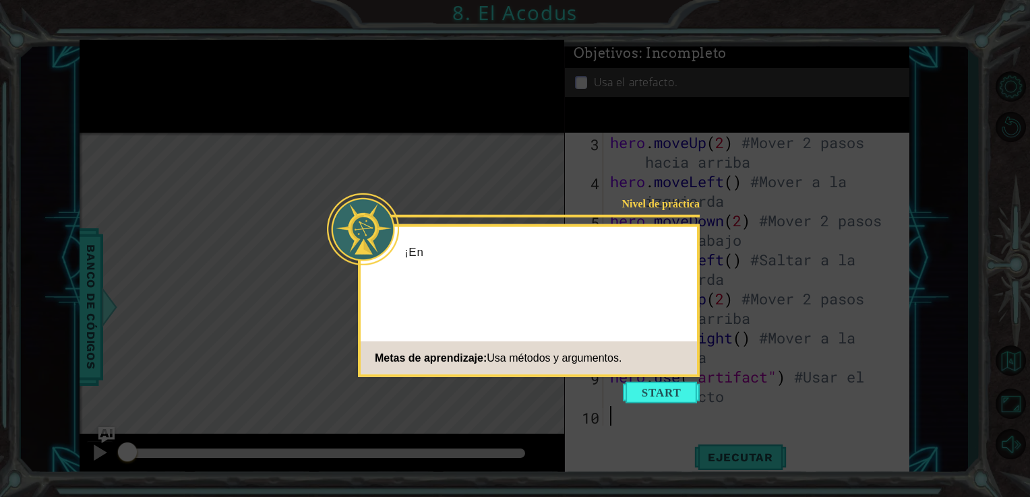
scroll to position [38, 0]
click at [681, 391] on button "Start" at bounding box center [661, 393] width 77 height 22
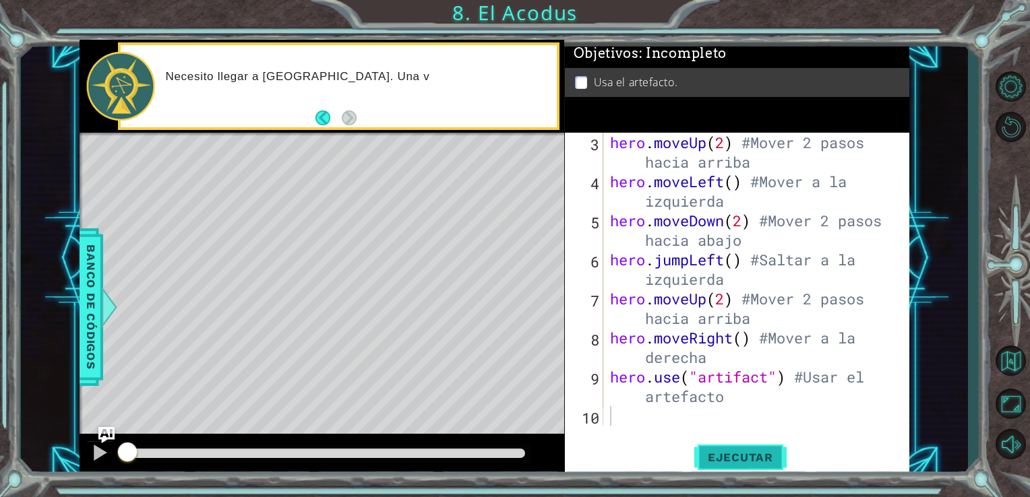
click at [728, 449] on button "Ejecutar" at bounding box center [740, 457] width 92 height 34
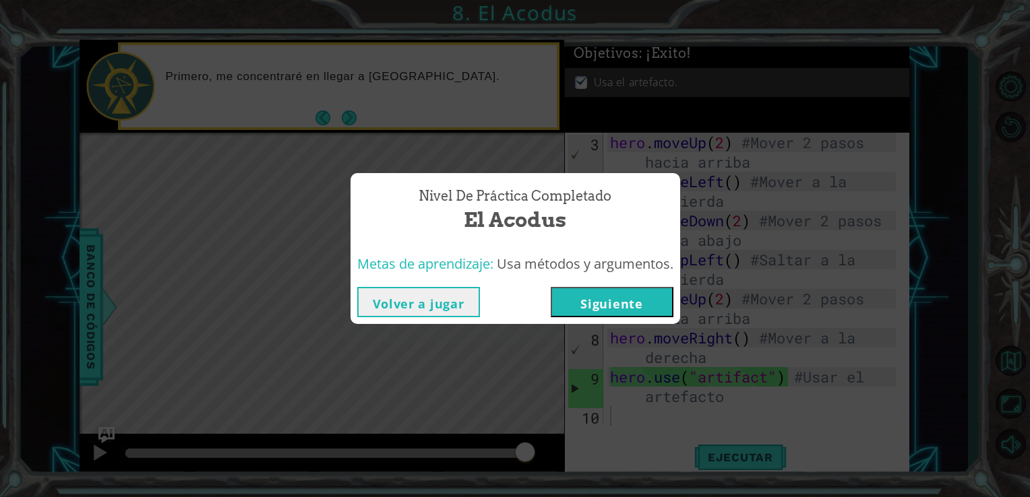
click at [590, 296] on button "Siguiente" at bounding box center [612, 302] width 123 height 30
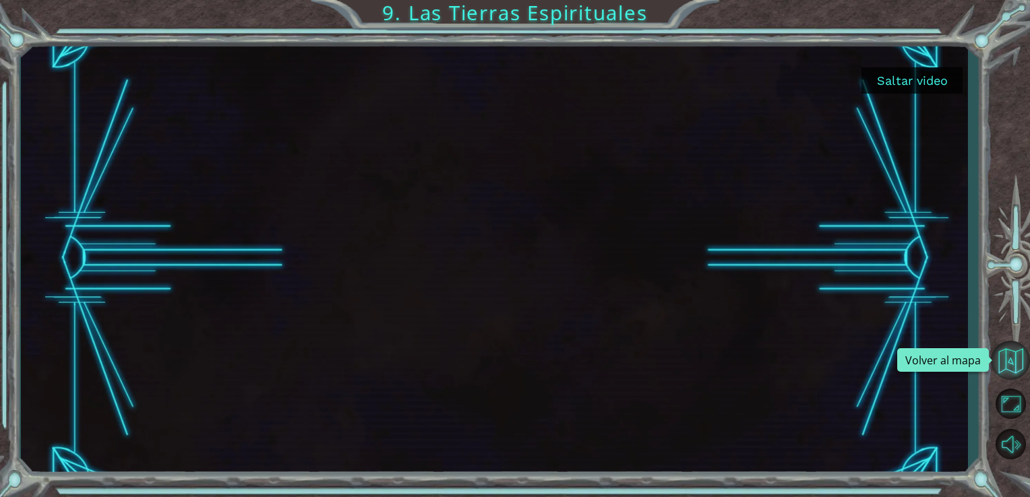
click at [1017, 358] on button "Volver al mapa" at bounding box center [1010, 360] width 39 height 39
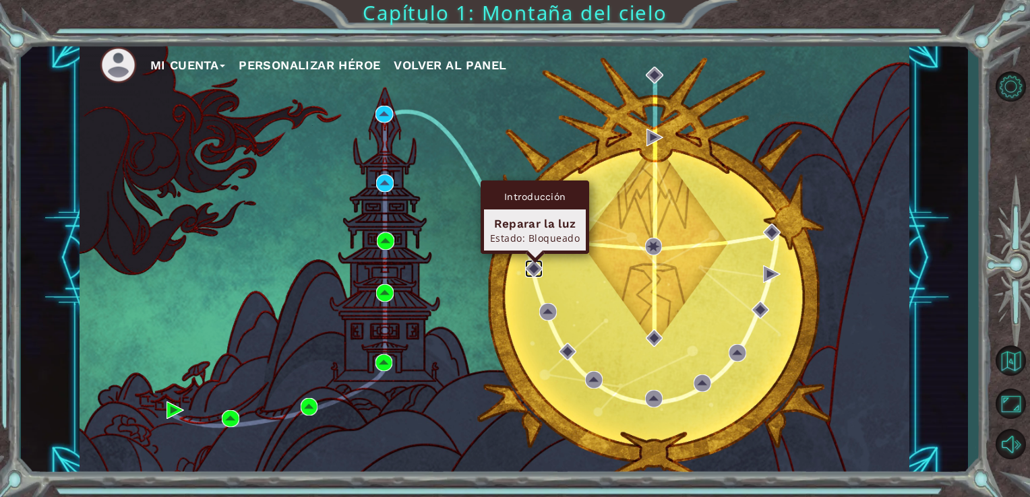
click at [536, 270] on img at bounding box center [534, 269] width 18 height 18
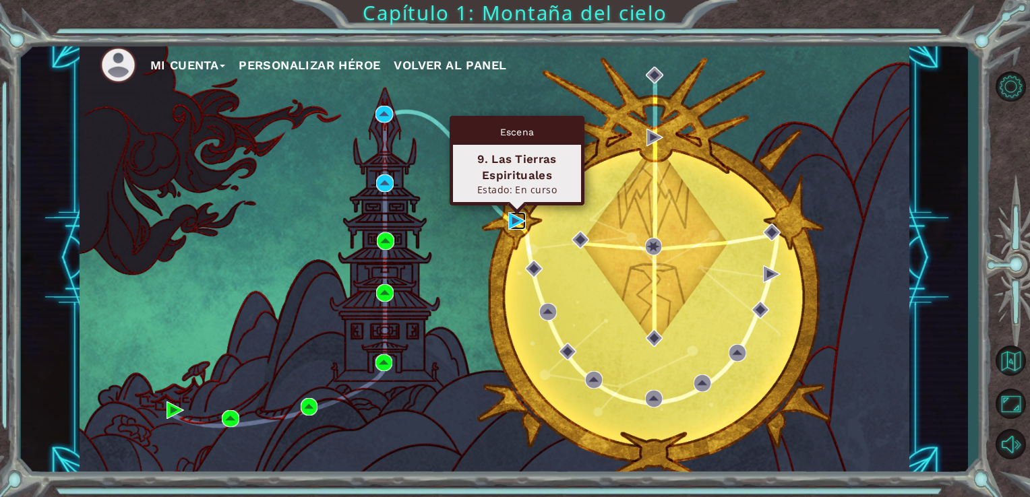
click at [511, 221] on img at bounding box center [517, 221] width 18 height 18
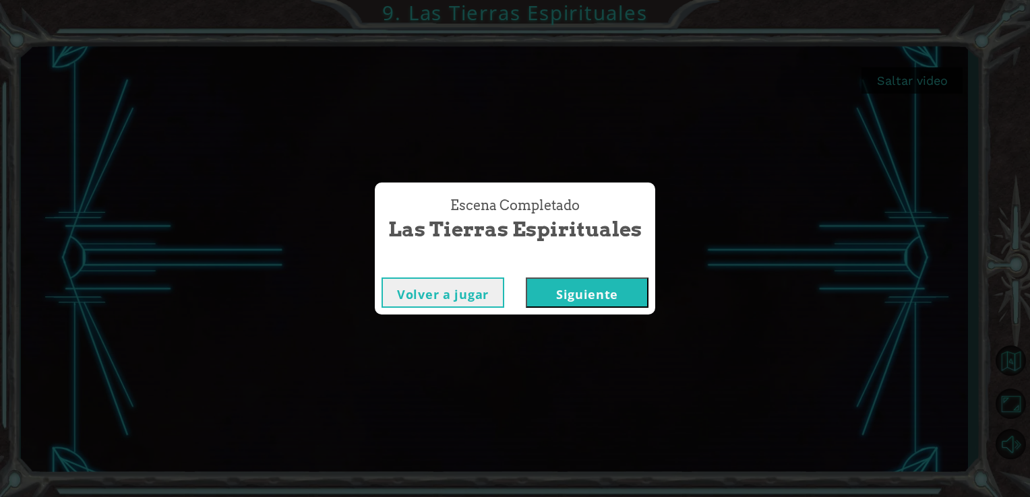
click at [600, 294] on button "Siguiente" at bounding box center [587, 293] width 123 height 30
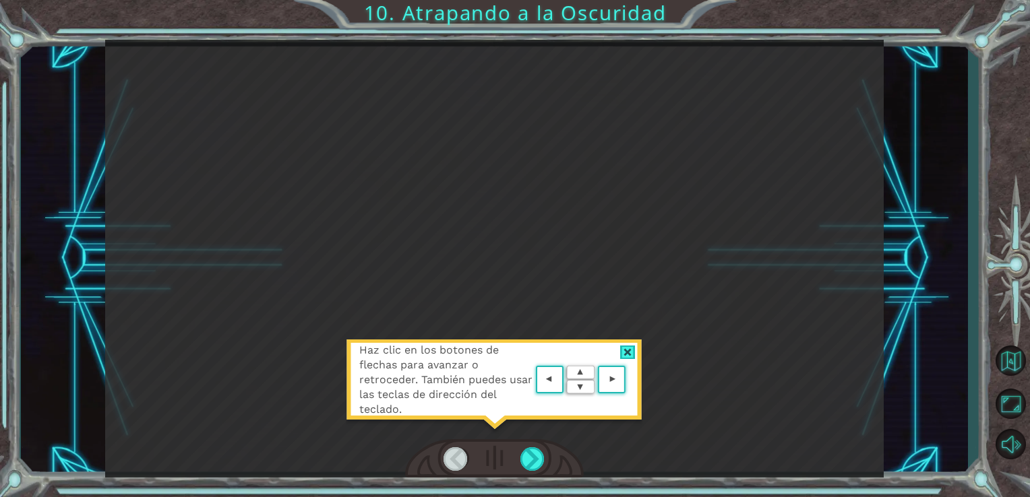
click at [627, 355] on div at bounding box center [627, 353] width 15 height 14
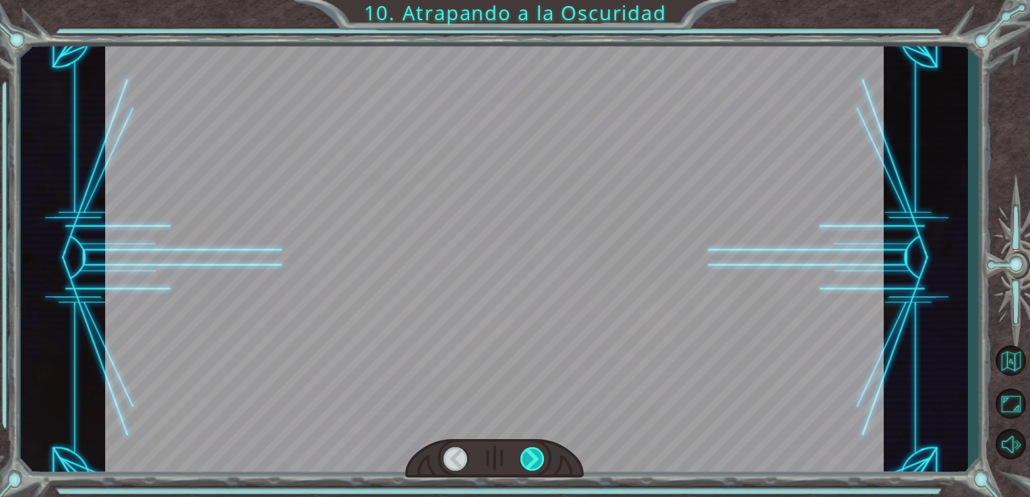
click at [528, 451] on div at bounding box center [532, 459] width 25 height 24
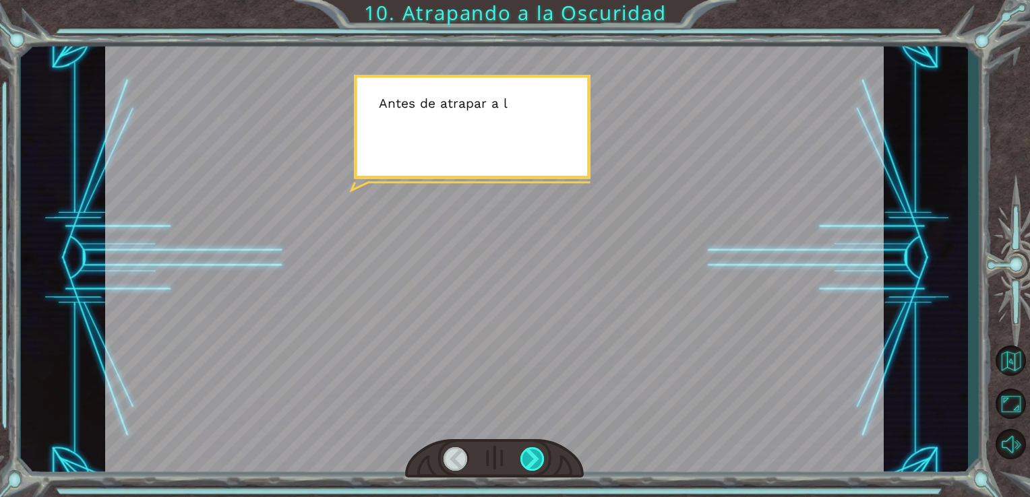
click at [528, 451] on div at bounding box center [532, 459] width 25 height 24
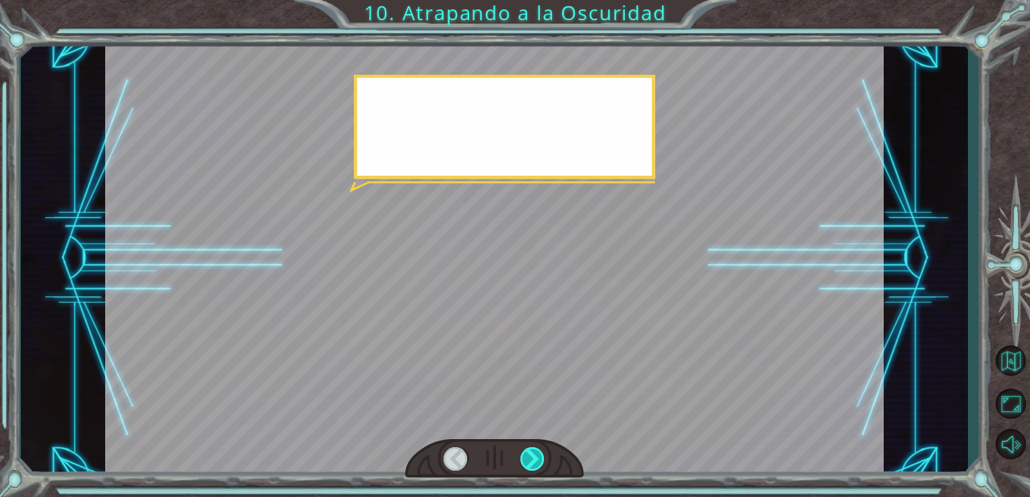
click at [528, 451] on div at bounding box center [532, 459] width 25 height 24
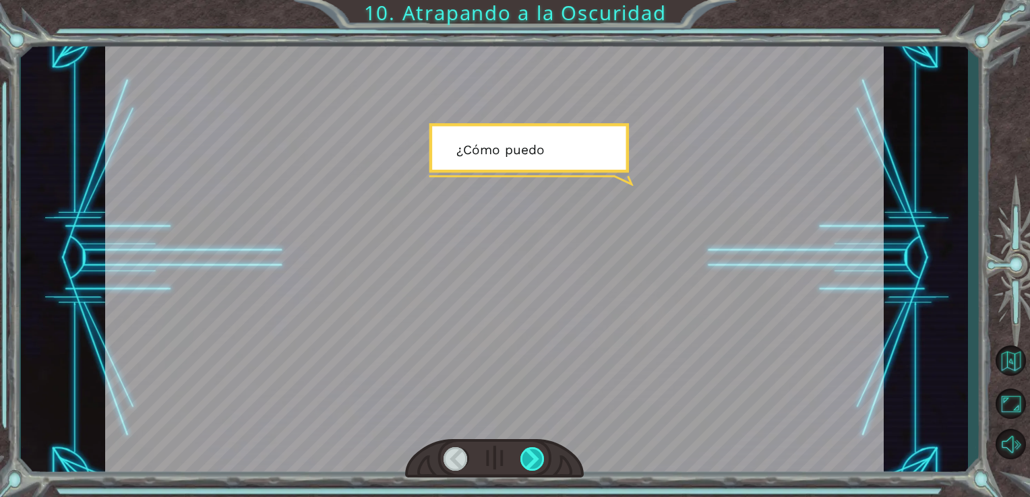
click at [528, 451] on div at bounding box center [532, 459] width 25 height 24
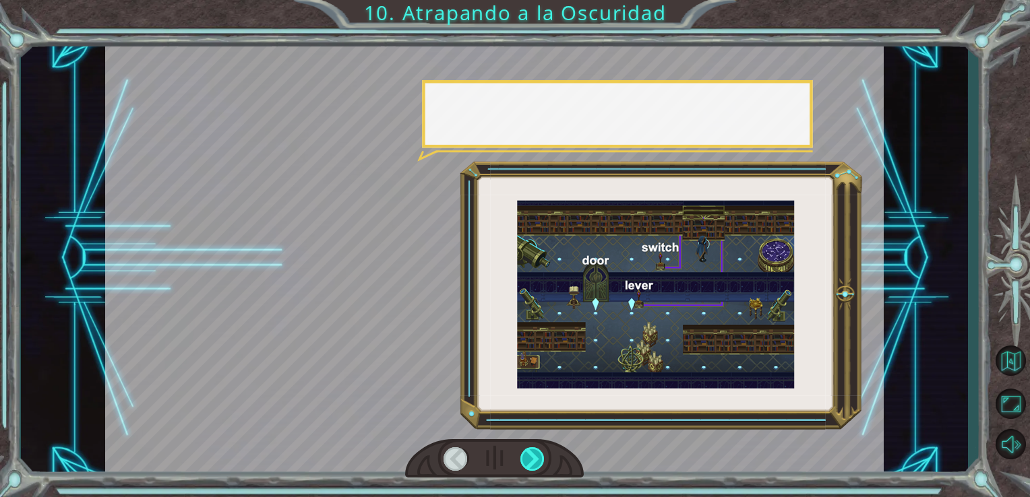
click at [528, 451] on div at bounding box center [532, 459] width 25 height 24
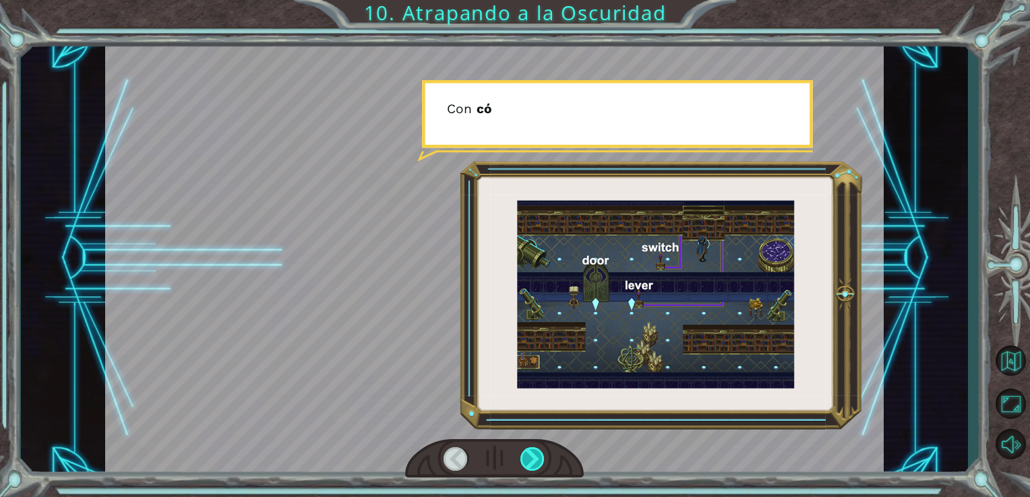
click at [528, 451] on div at bounding box center [532, 459] width 25 height 24
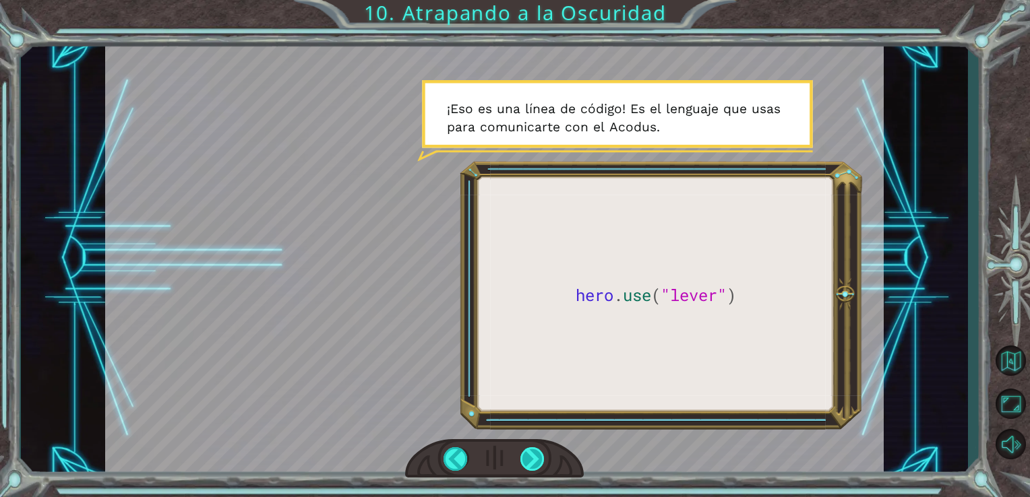
click at [536, 453] on div at bounding box center [532, 459] width 25 height 24
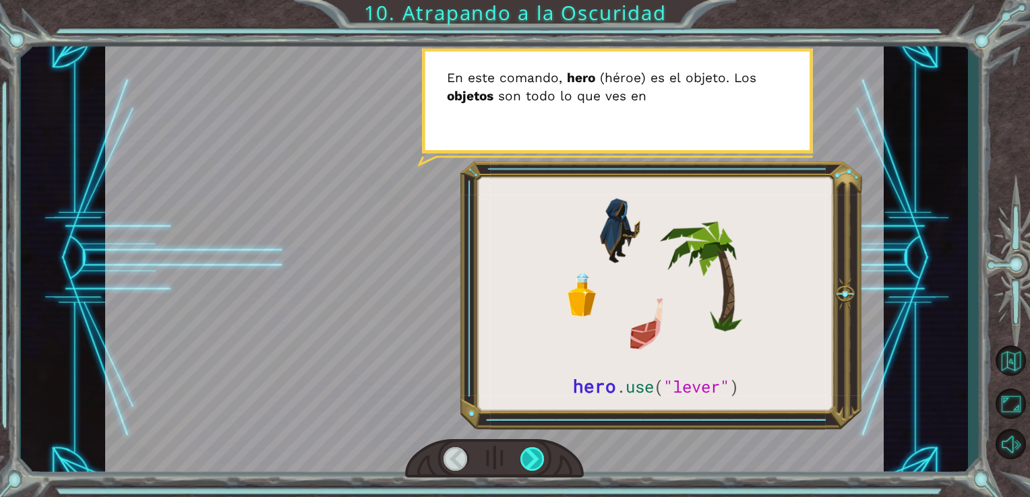
click at [536, 453] on div at bounding box center [532, 459] width 25 height 24
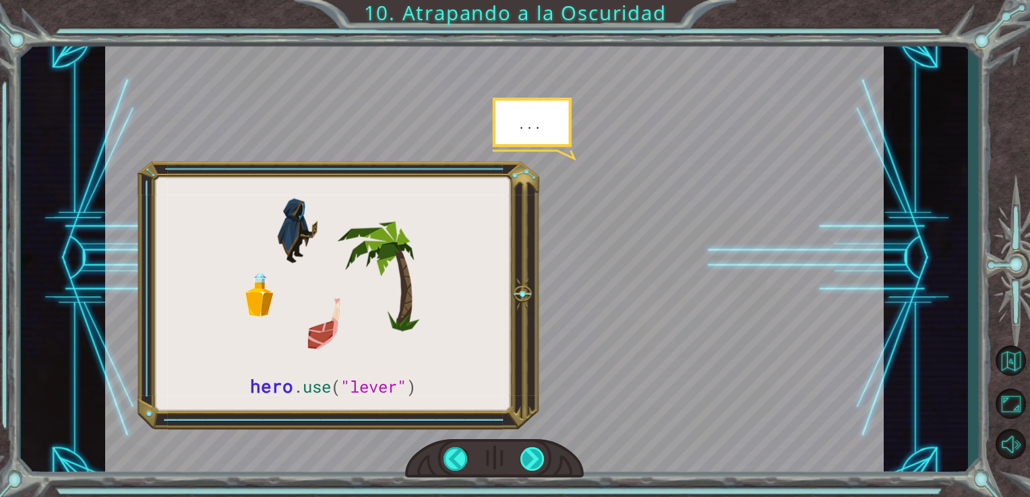
click at [536, 453] on div at bounding box center [532, 459] width 25 height 24
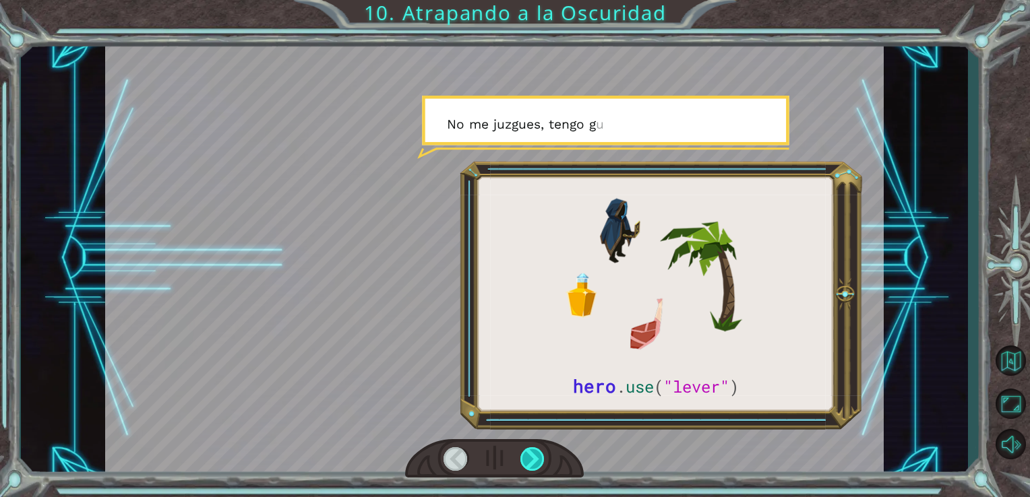
click at [536, 453] on div at bounding box center [532, 459] width 25 height 24
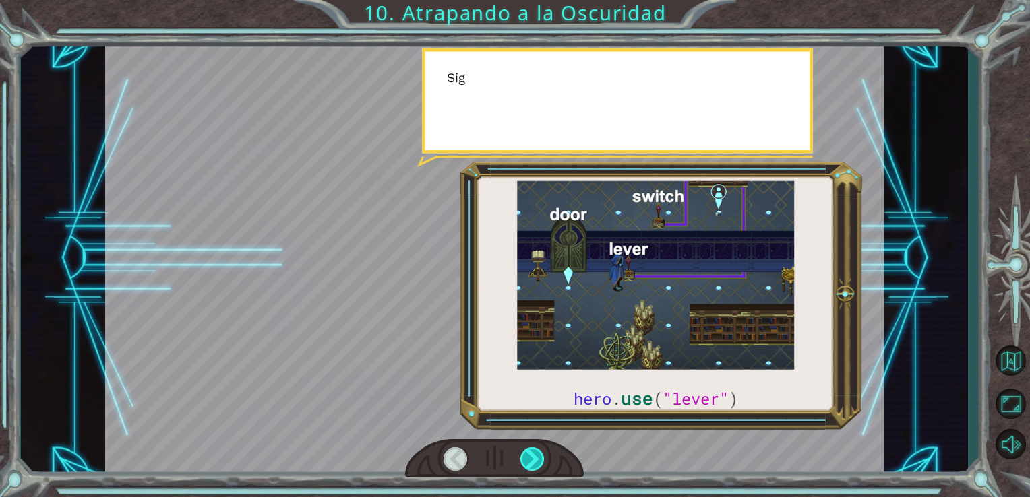
click at [536, 453] on div at bounding box center [532, 459] width 25 height 24
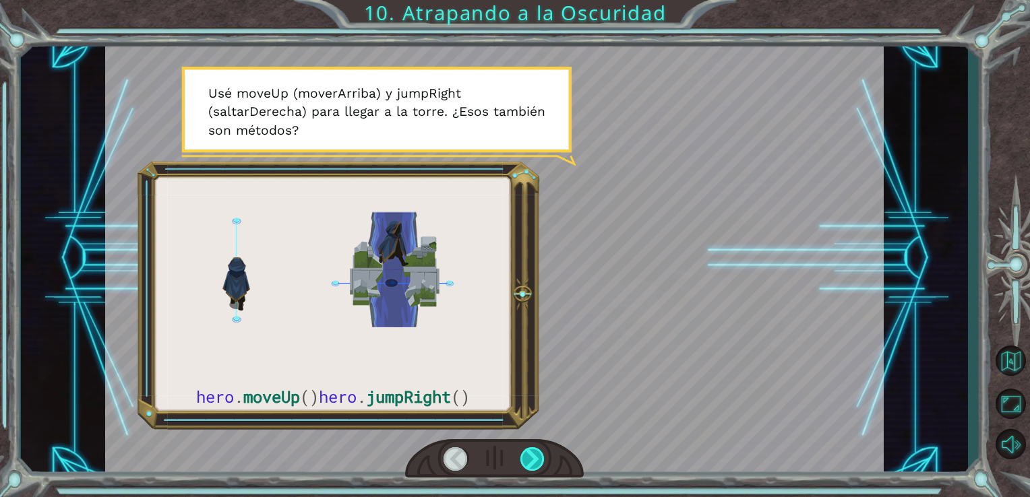
click at [536, 453] on div at bounding box center [532, 459] width 25 height 24
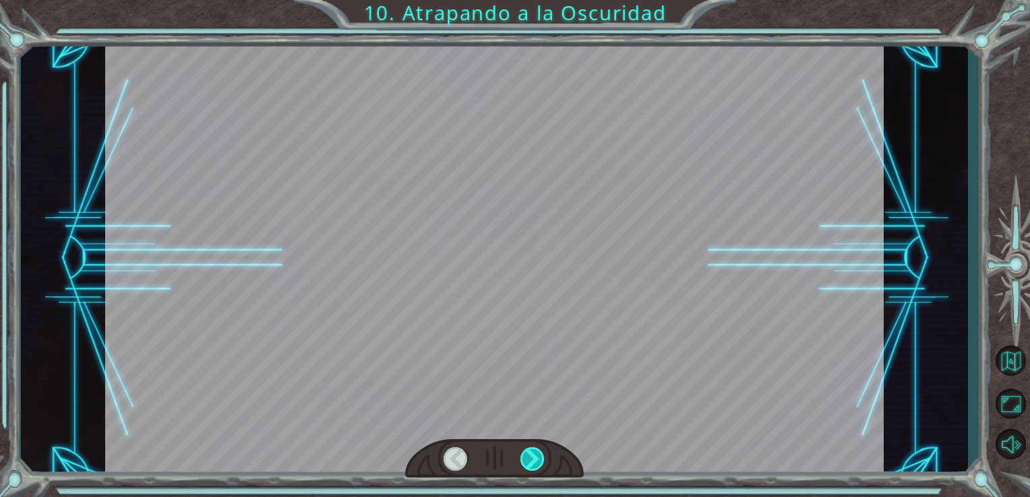
click at [536, 453] on div at bounding box center [532, 459] width 25 height 24
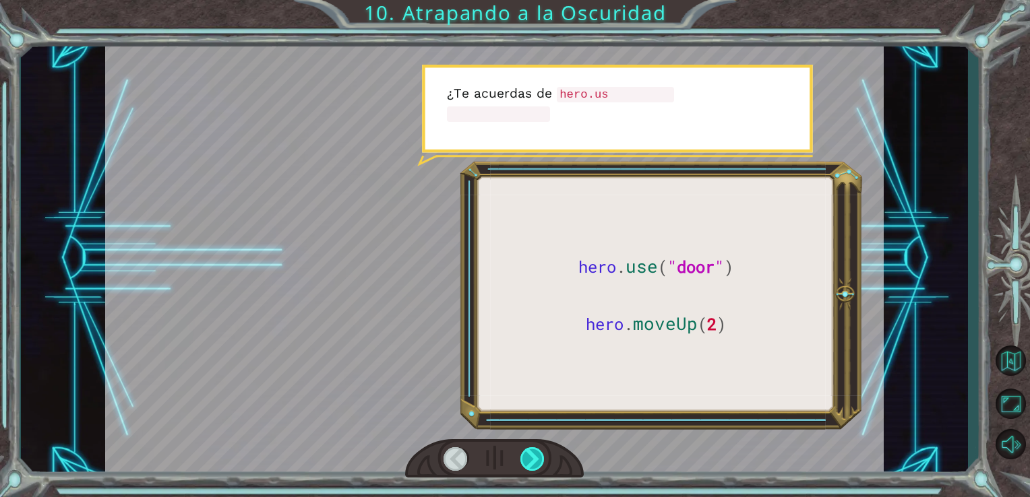
click at [534, 451] on div at bounding box center [532, 459] width 25 height 24
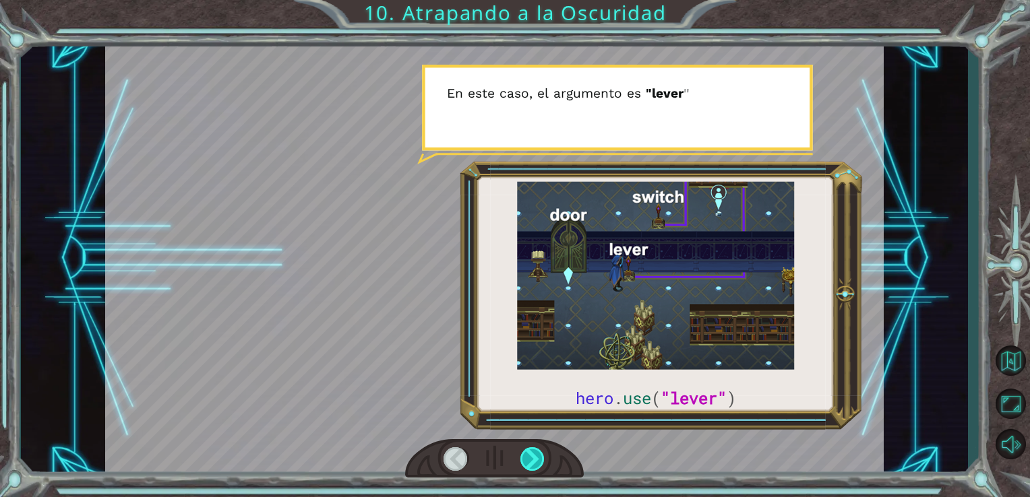
click at [534, 454] on div at bounding box center [532, 459] width 25 height 24
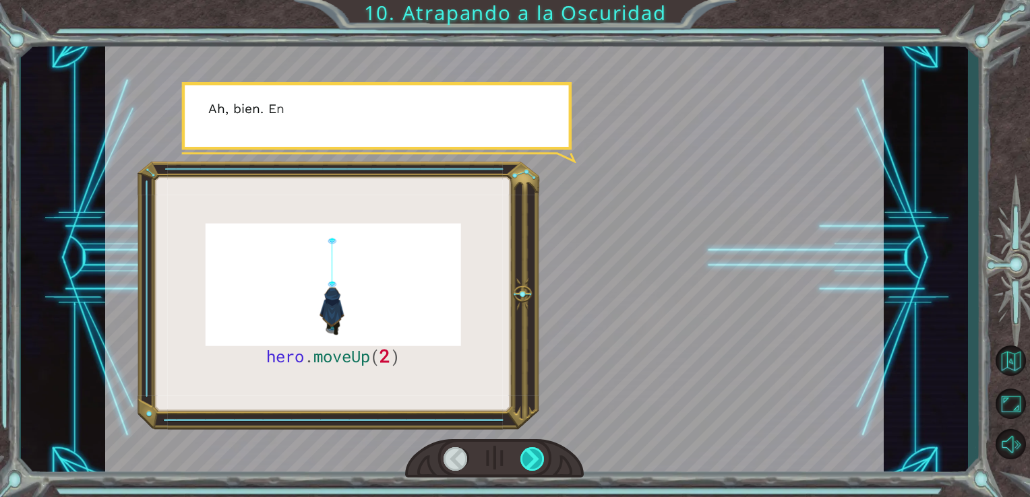
click at [534, 454] on div at bounding box center [532, 459] width 25 height 24
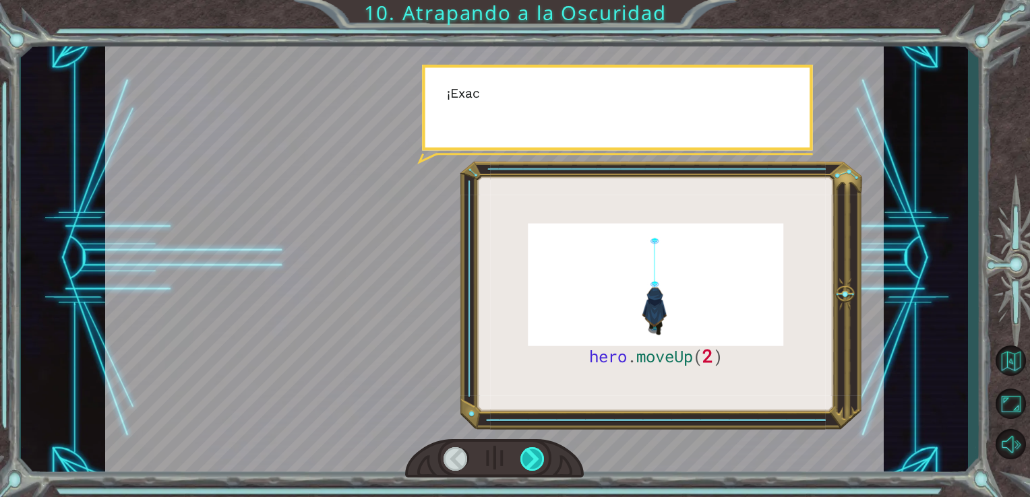
click at [534, 454] on div at bounding box center [532, 459] width 25 height 24
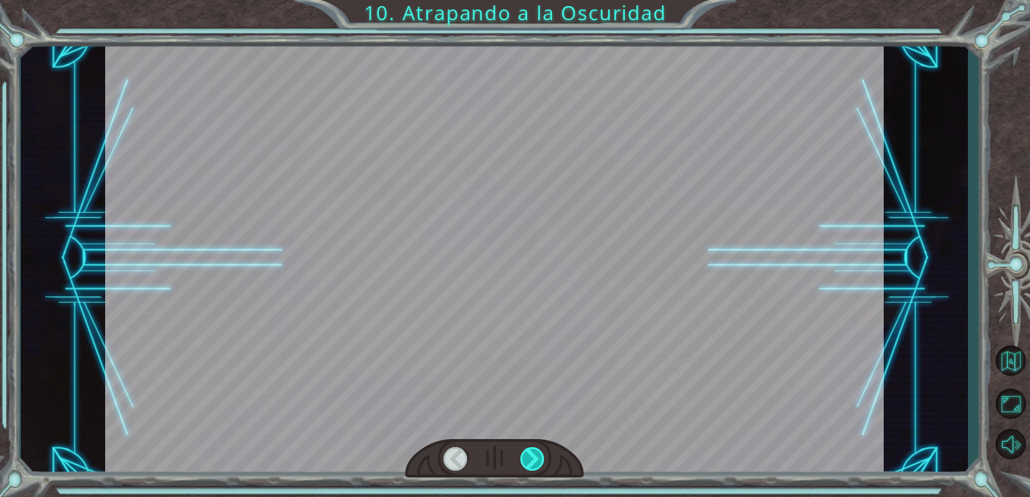
click at [534, 454] on div at bounding box center [532, 459] width 25 height 24
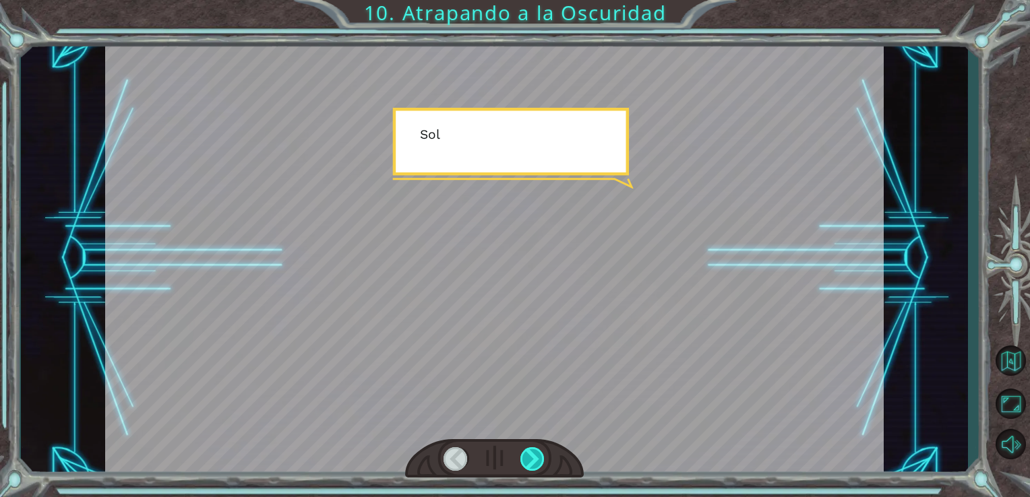
click at [534, 454] on div at bounding box center [532, 459] width 25 height 24
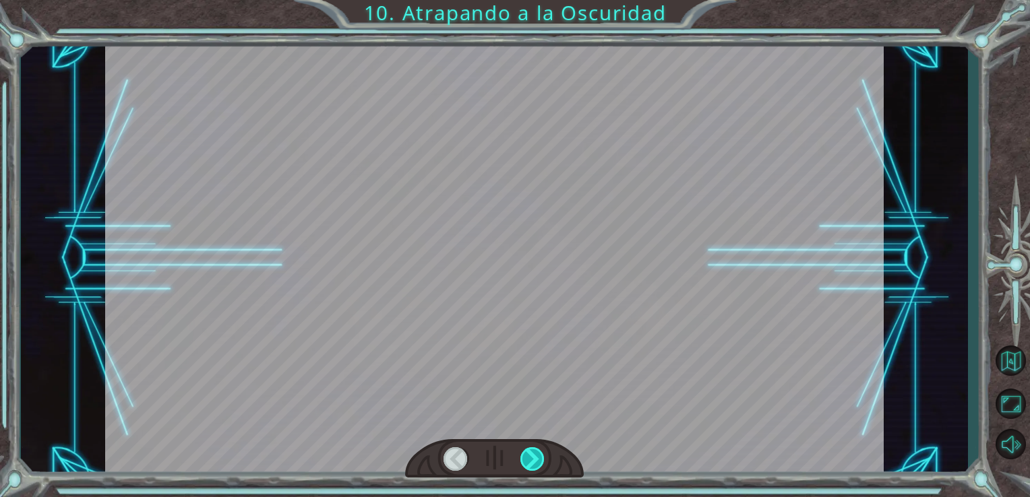
click at [534, 454] on div at bounding box center [532, 459] width 25 height 24
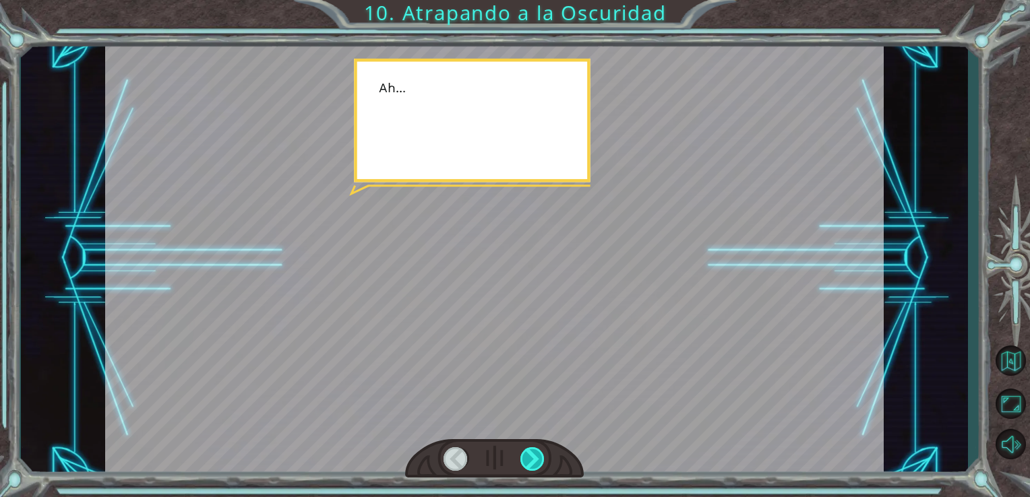
click at [534, 454] on div at bounding box center [532, 459] width 25 height 24
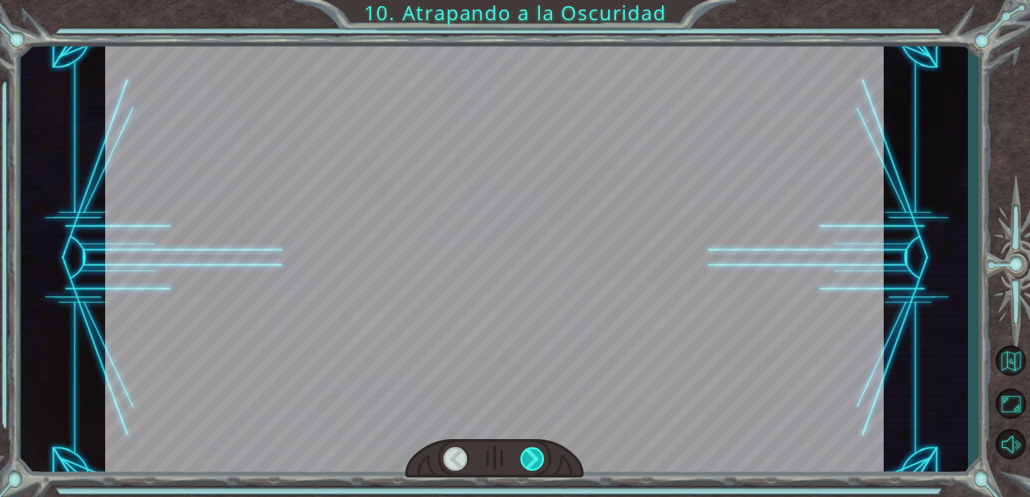
click at [534, 454] on div at bounding box center [532, 459] width 25 height 24
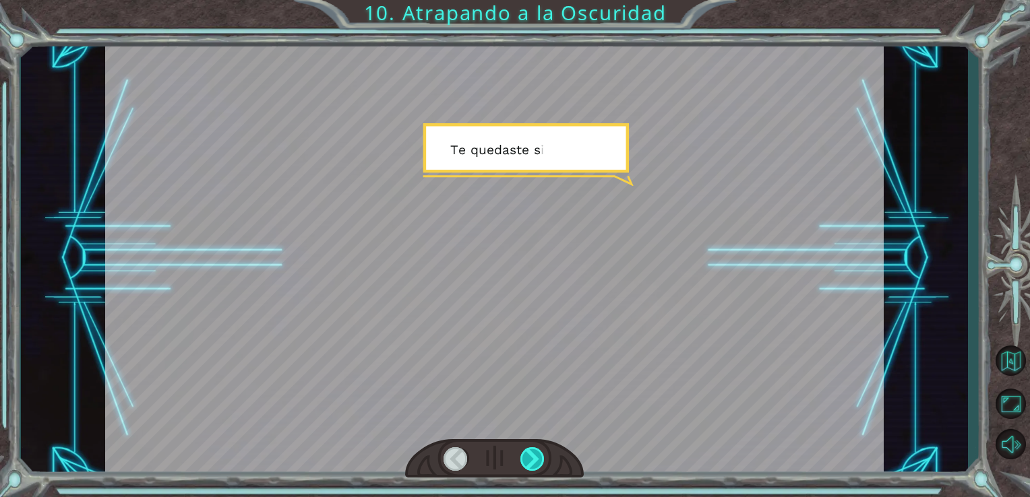
click at [534, 454] on div at bounding box center [532, 459] width 25 height 24
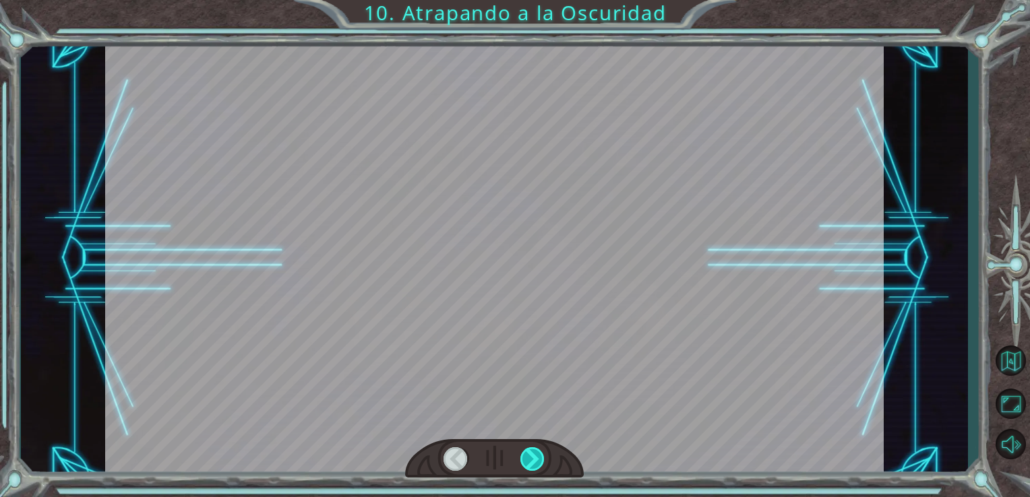
click at [534, 454] on div at bounding box center [532, 459] width 25 height 24
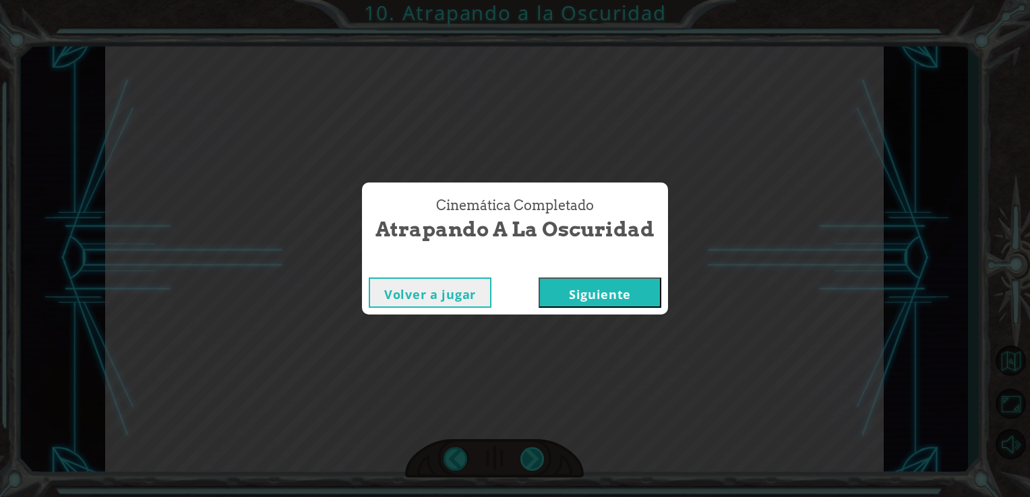
click at [534, 454] on div "Cinemática Completado Atrapando a la Oscuridad Volver a jugar [GEOGRAPHIC_DATA]" at bounding box center [515, 248] width 1030 height 497
drag, startPoint x: 534, startPoint y: 454, endPoint x: 596, endPoint y: 291, distance: 174.5
click at [596, 291] on button "Siguiente" at bounding box center [599, 293] width 123 height 30
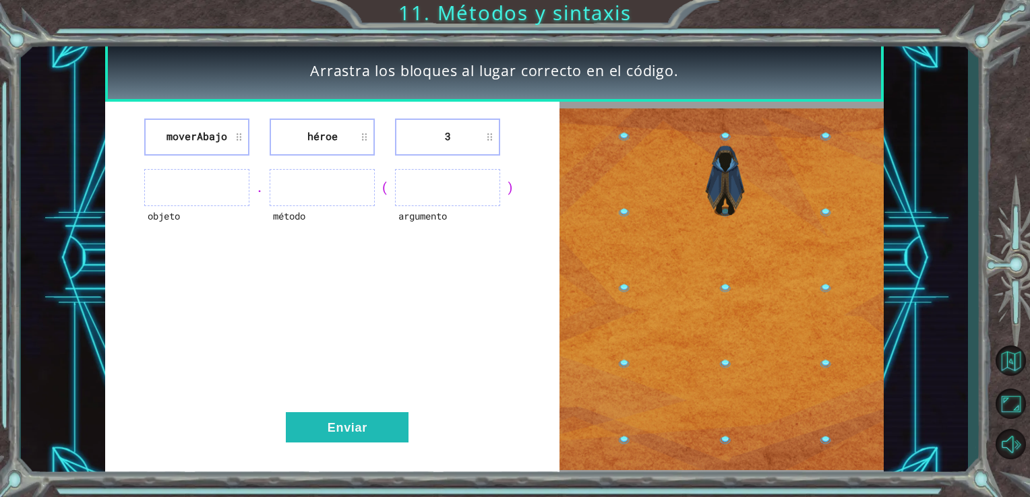
click at [236, 133] on li "moverAbajo" at bounding box center [196, 137] width 105 height 37
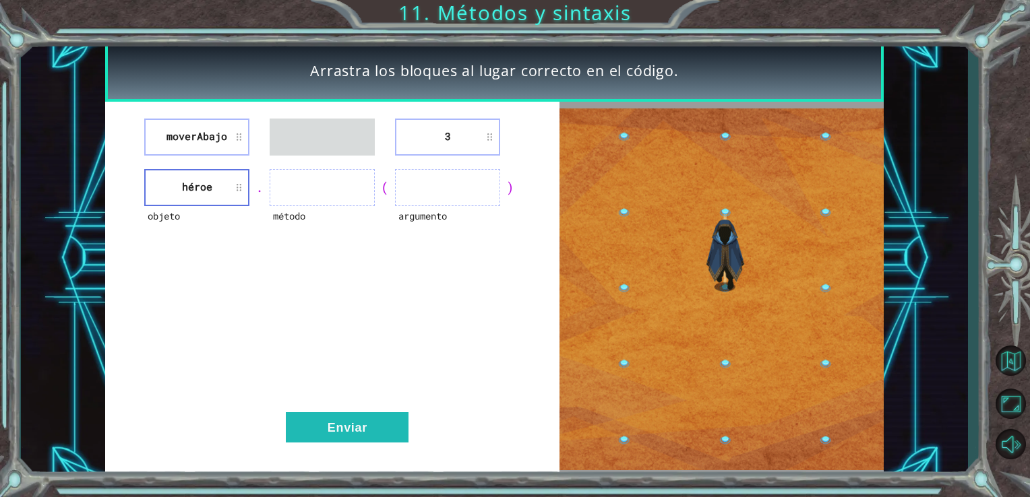
click at [227, 147] on li "moverAbajo" at bounding box center [196, 137] width 105 height 37
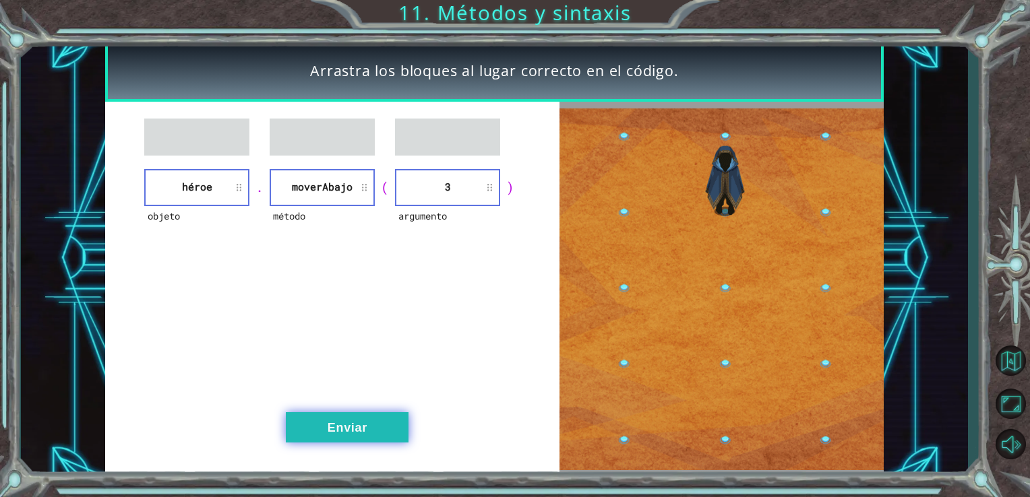
click at [361, 426] on button "Enviar" at bounding box center [347, 427] width 123 height 30
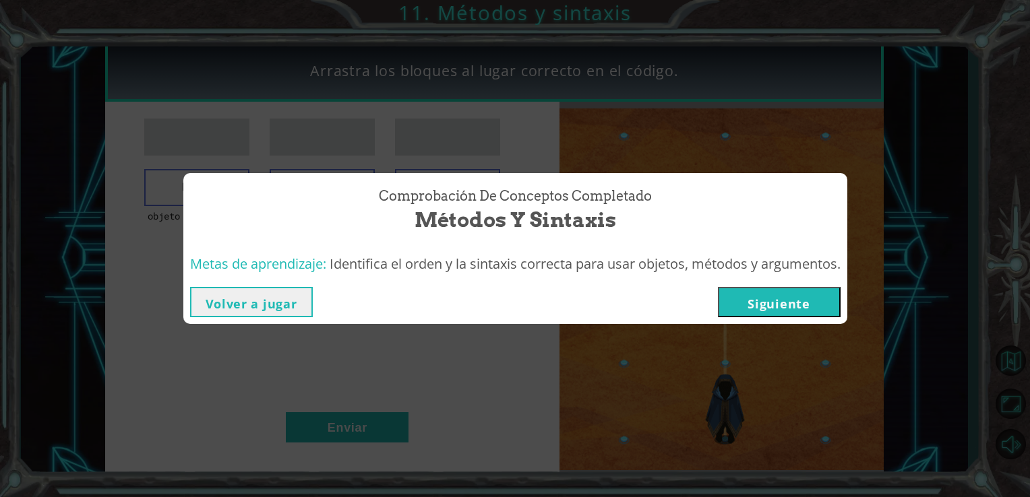
click at [763, 317] on button "Siguiente" at bounding box center [779, 302] width 123 height 30
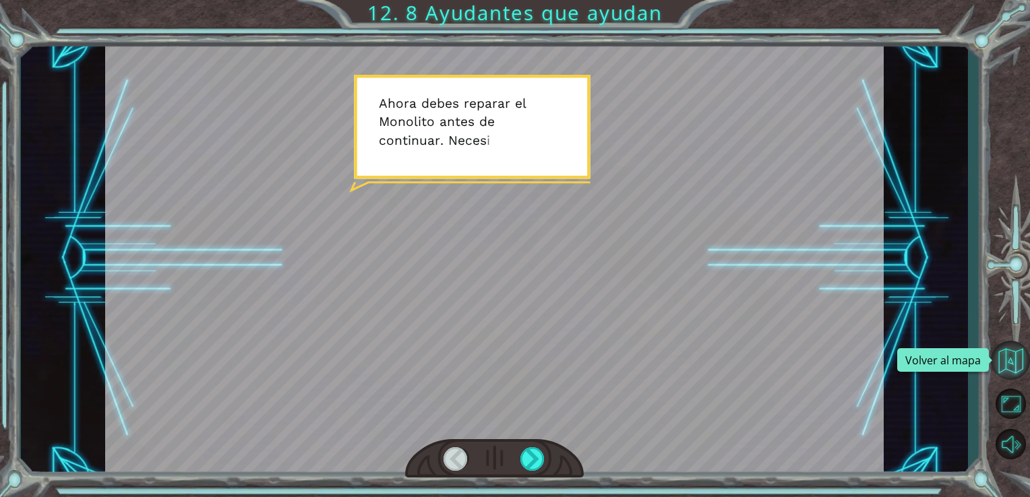
click at [1005, 349] on button "Volver al mapa" at bounding box center [1010, 360] width 39 height 39
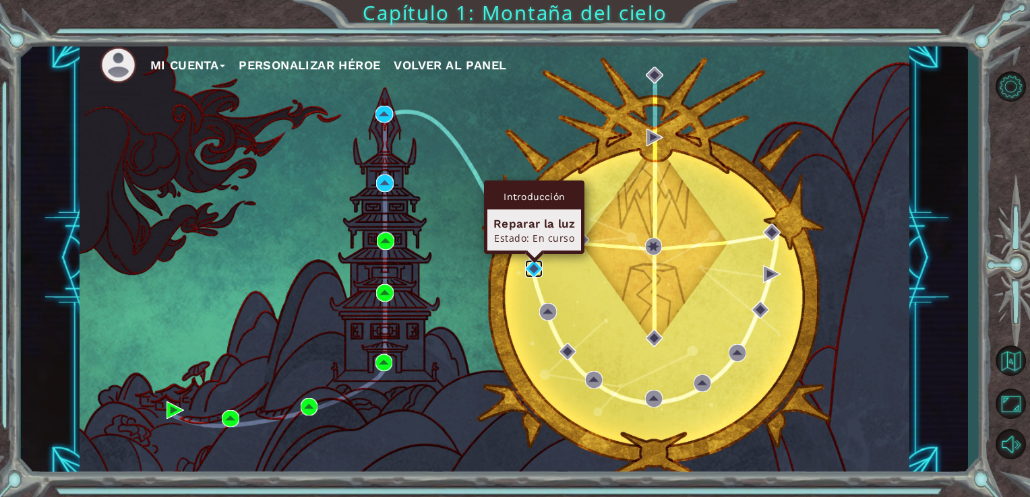
click at [529, 265] on img at bounding box center [534, 269] width 18 height 18
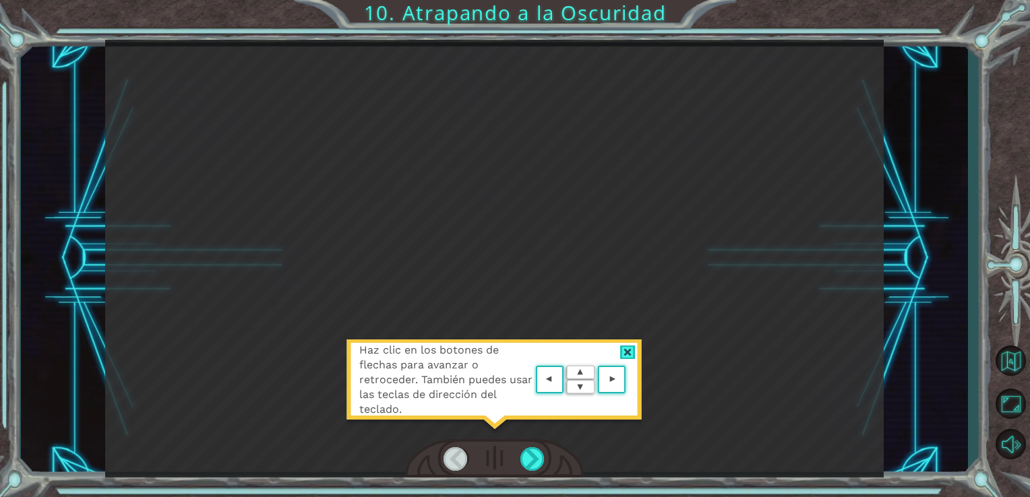
click at [529, 265] on div "Haz clic en los botones de flechas para avanzar o retroceder. También puedes us…" at bounding box center [494, 259] width 779 height 438
click at [627, 325] on div "Haz clic en los botones de flechas para avanzar o retroceder. También puedes us…" at bounding box center [494, 259] width 779 height 438
click at [631, 344] on div "Haz clic en los botones de flechas para avanzar o retroceder. También puedes us…" at bounding box center [494, 387] width 296 height 94
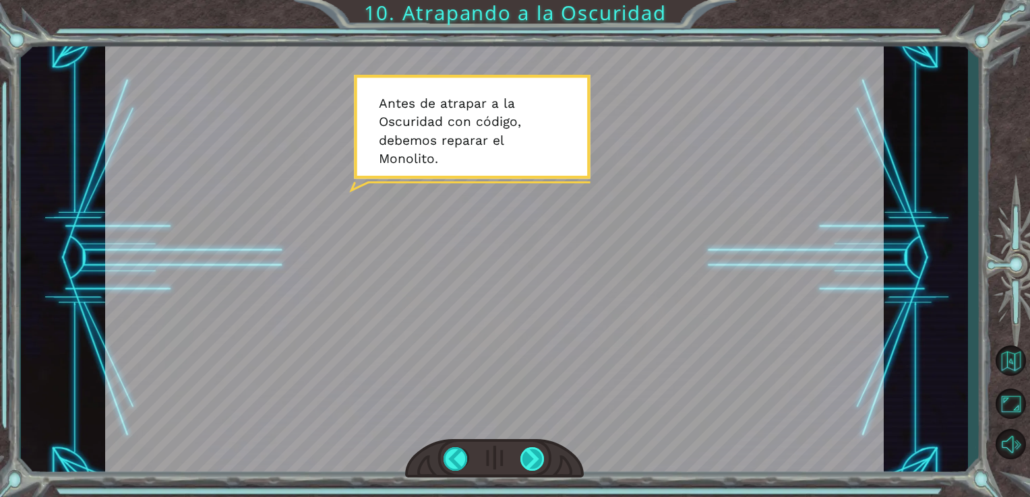
click at [536, 454] on div at bounding box center [532, 459] width 25 height 24
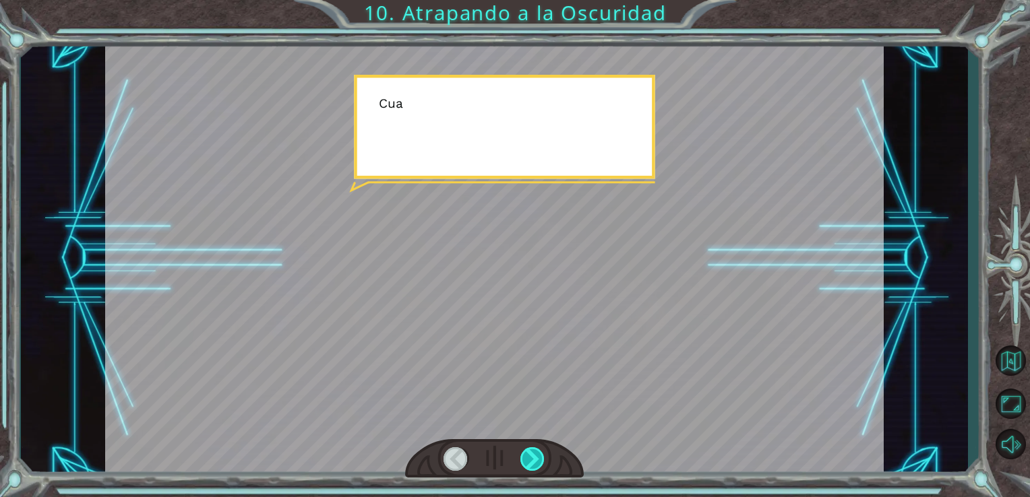
click at [536, 454] on div at bounding box center [532, 459] width 25 height 24
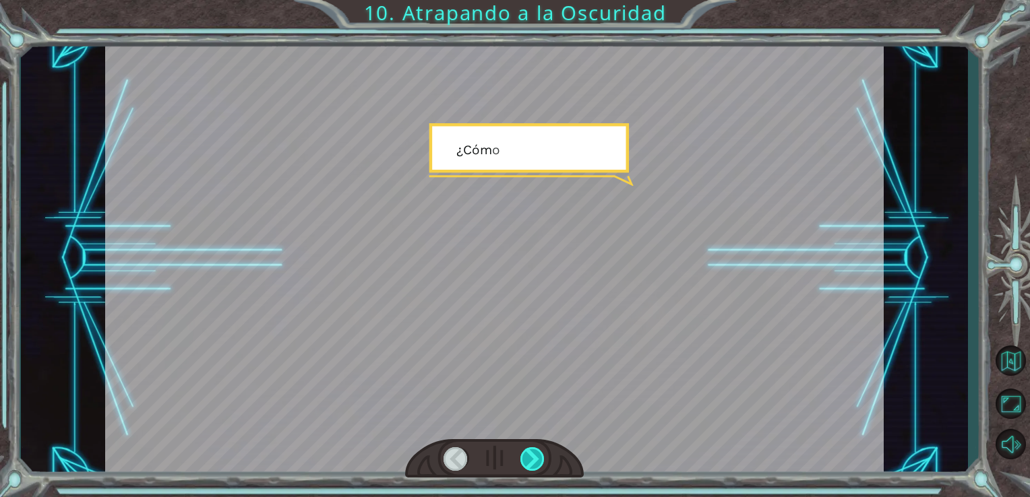
click at [536, 454] on div at bounding box center [532, 459] width 25 height 24
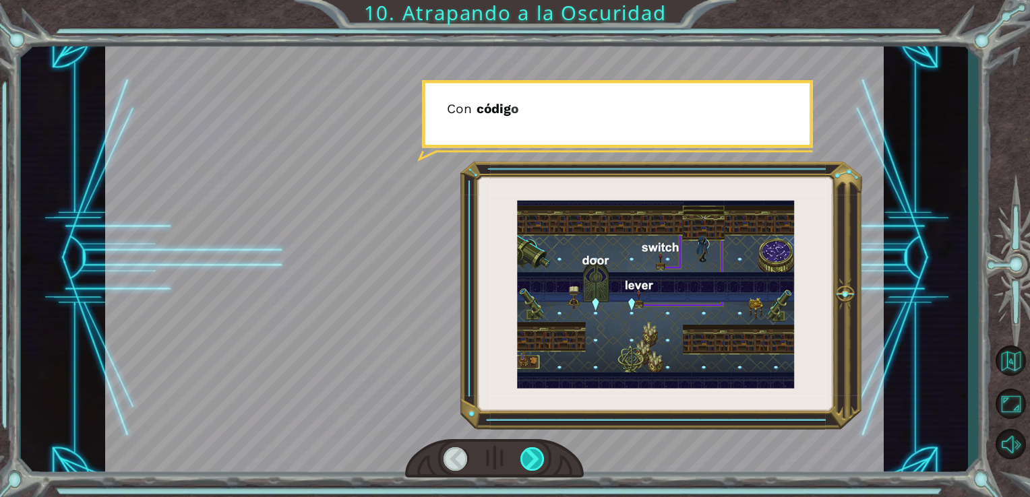
click at [536, 454] on div at bounding box center [532, 459] width 25 height 24
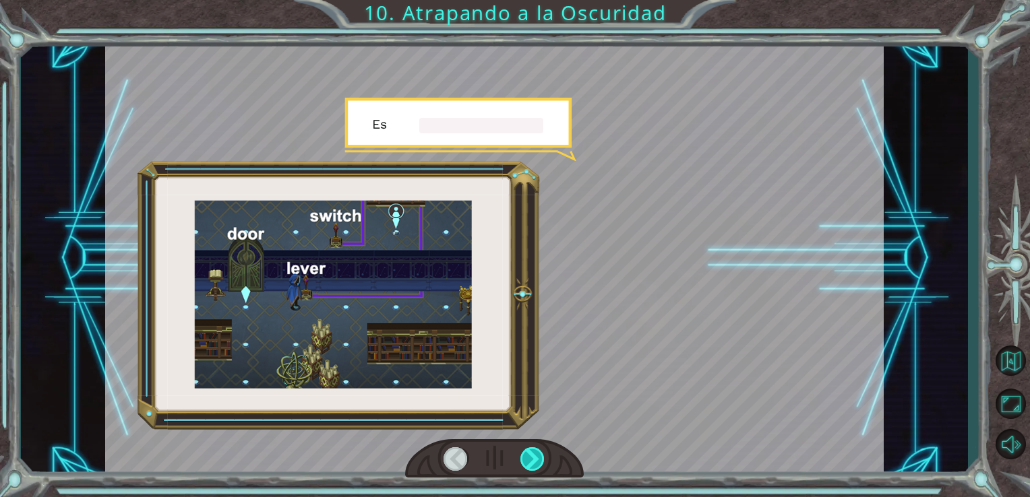
click at [536, 454] on div at bounding box center [532, 459] width 25 height 24
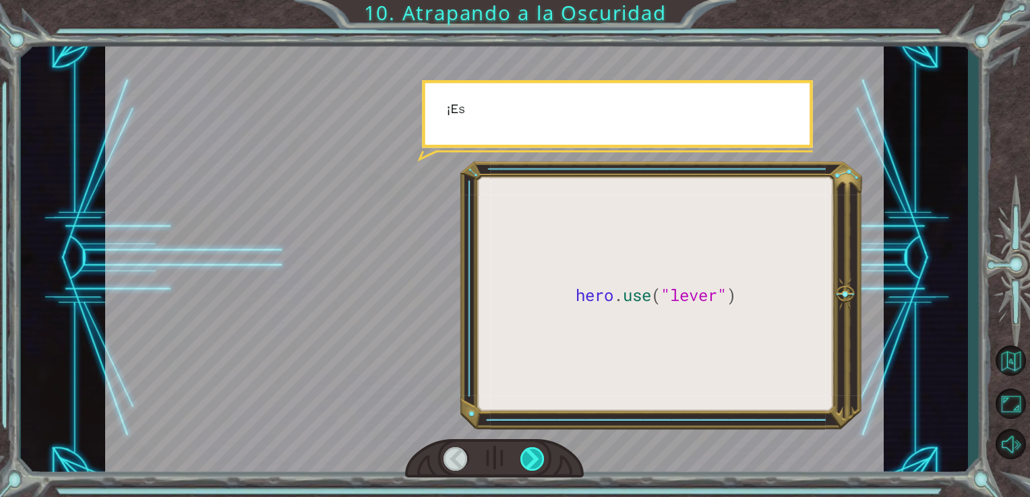
click at [536, 454] on div at bounding box center [532, 459] width 25 height 24
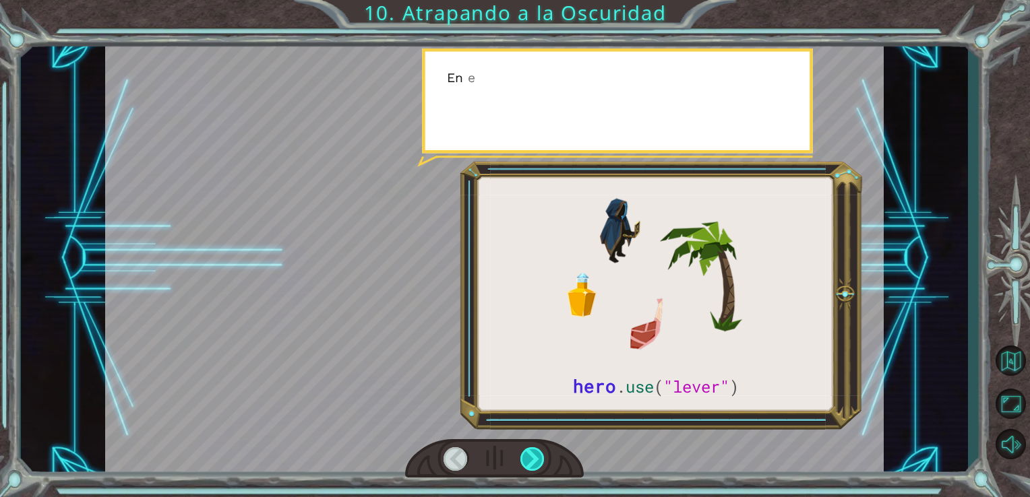
click at [536, 454] on div at bounding box center [532, 459] width 25 height 24
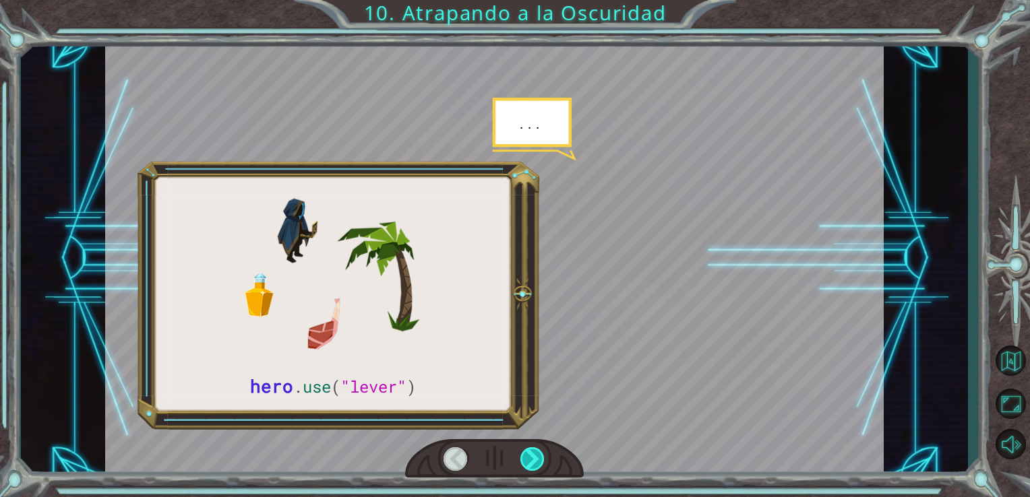
click at [536, 454] on div at bounding box center [532, 459] width 25 height 24
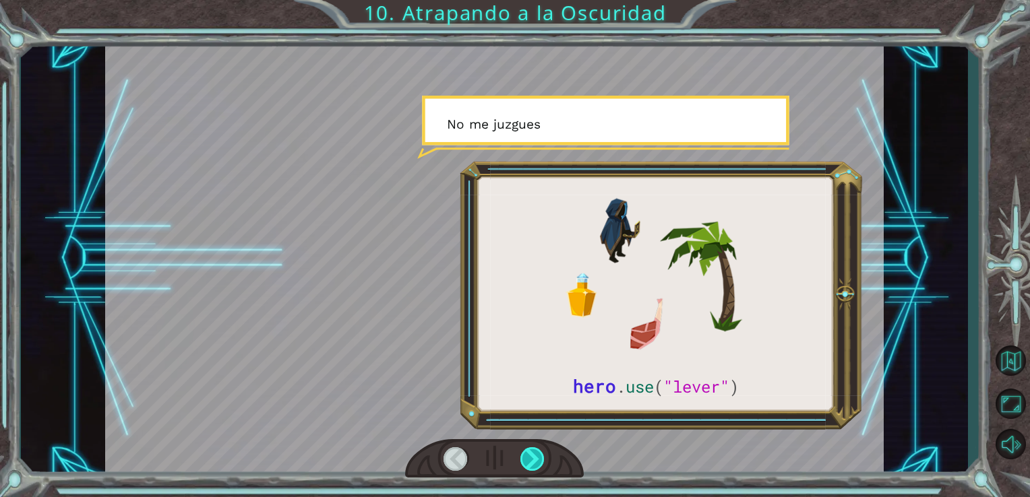
click at [536, 454] on div at bounding box center [532, 459] width 25 height 24
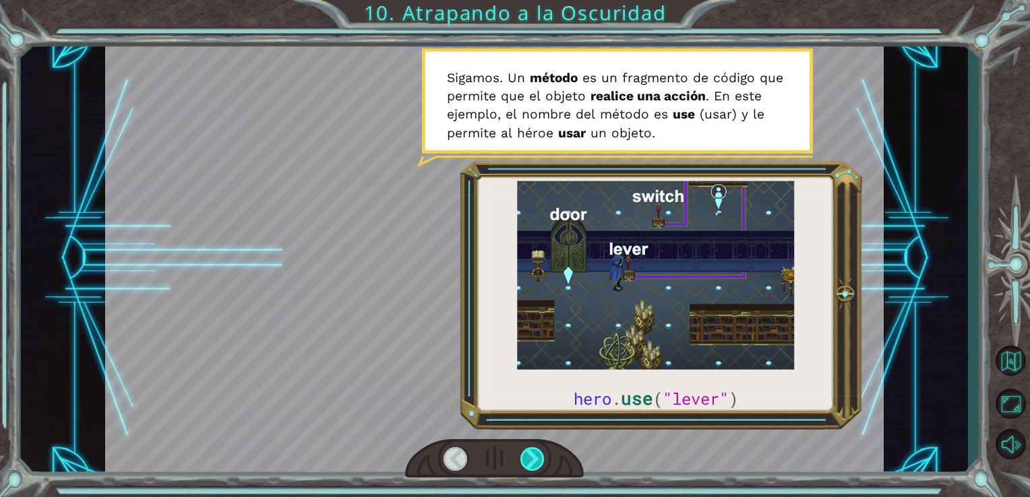
click at [536, 454] on div at bounding box center [532, 459] width 25 height 24
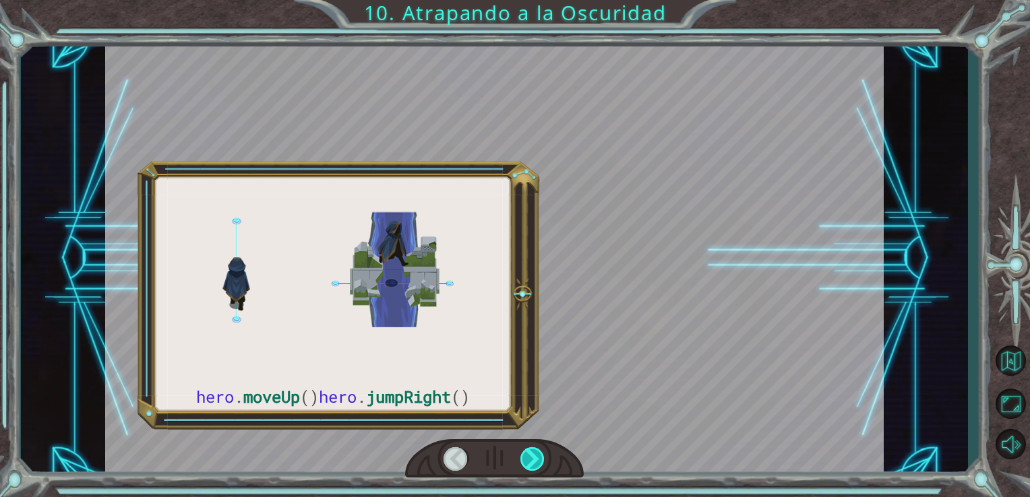
click at [536, 454] on div at bounding box center [532, 459] width 25 height 24
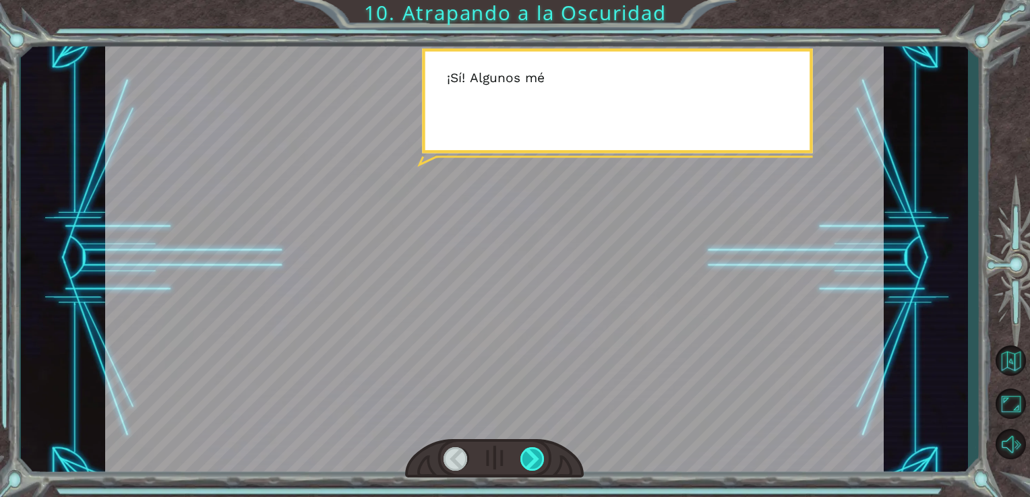
click at [536, 454] on div at bounding box center [532, 459] width 25 height 24
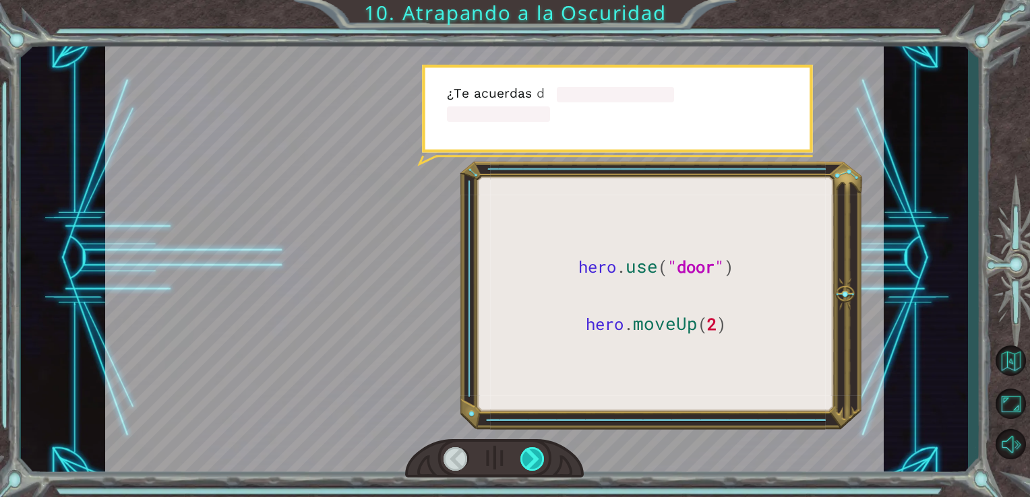
click at [536, 454] on div at bounding box center [532, 459] width 25 height 24
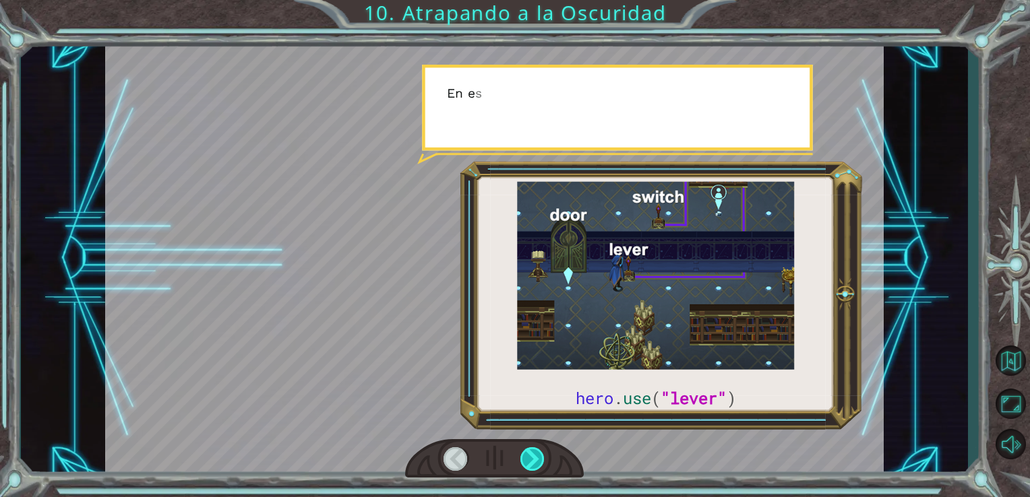
click at [536, 454] on div at bounding box center [532, 459] width 25 height 24
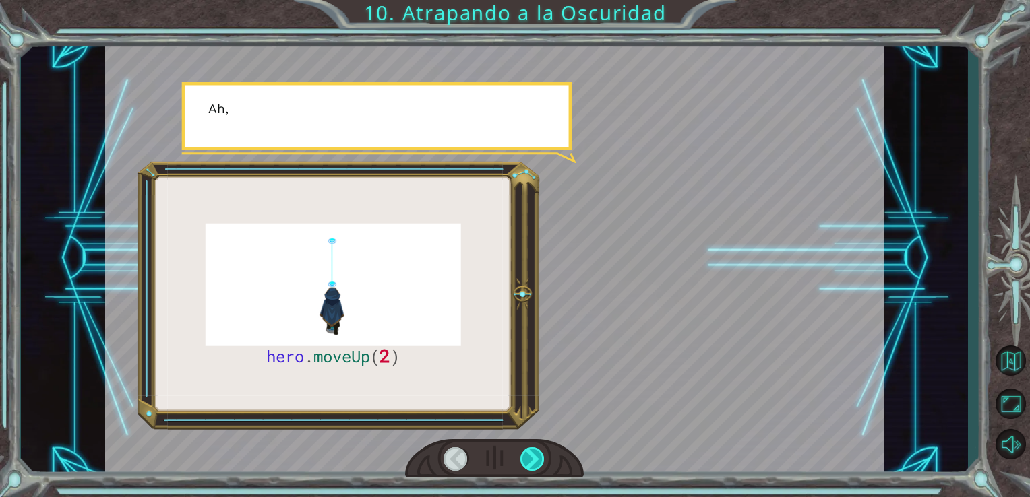
click at [536, 454] on div at bounding box center [532, 459] width 25 height 24
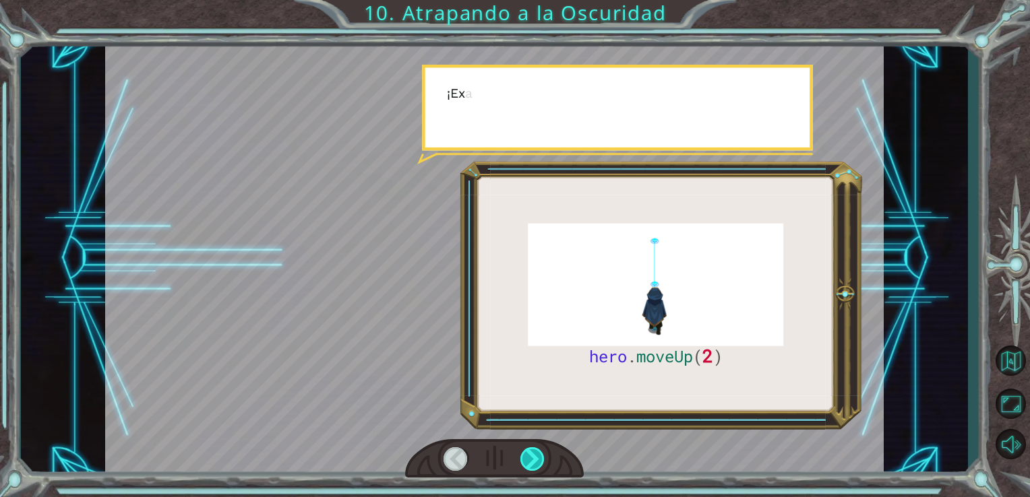
click at [536, 454] on div at bounding box center [532, 459] width 25 height 24
click at [536, 456] on div at bounding box center [532, 459] width 25 height 24
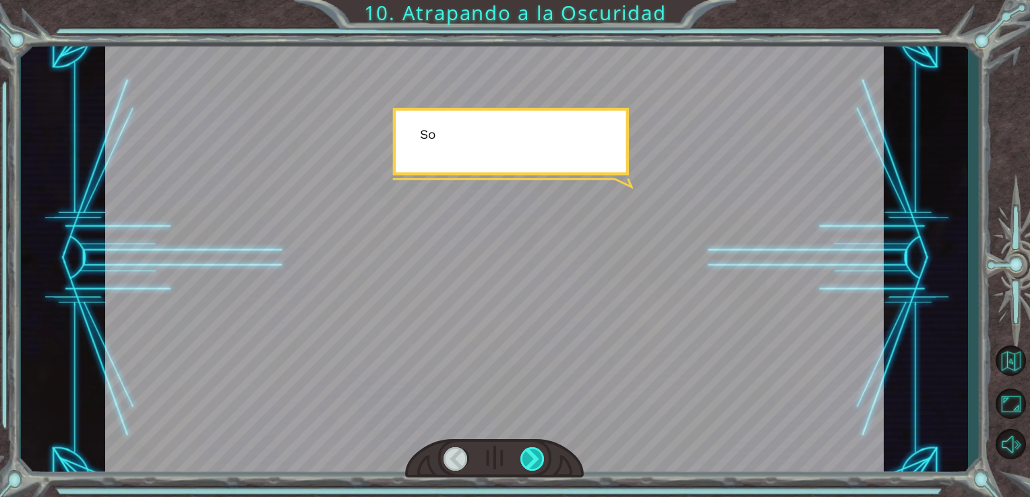
click at [536, 456] on div at bounding box center [532, 459] width 25 height 24
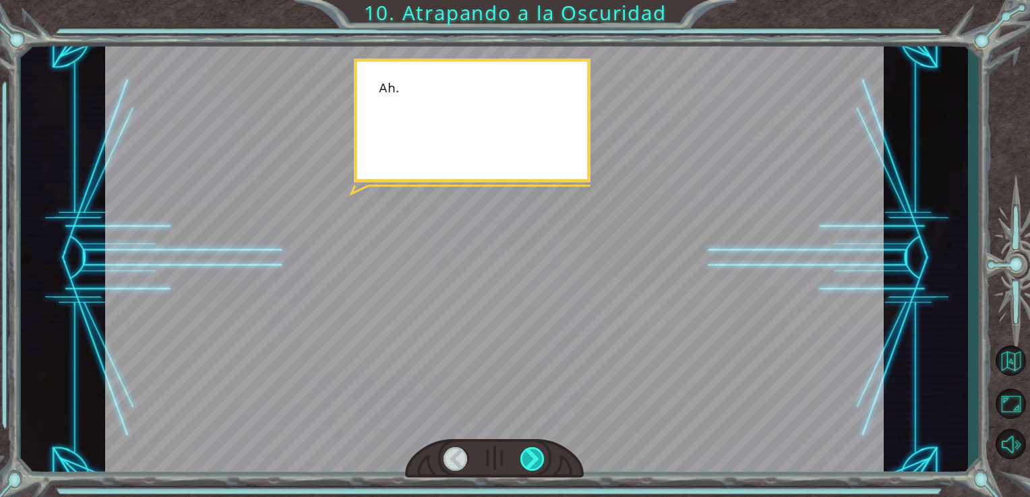
click at [536, 456] on div at bounding box center [532, 459] width 25 height 24
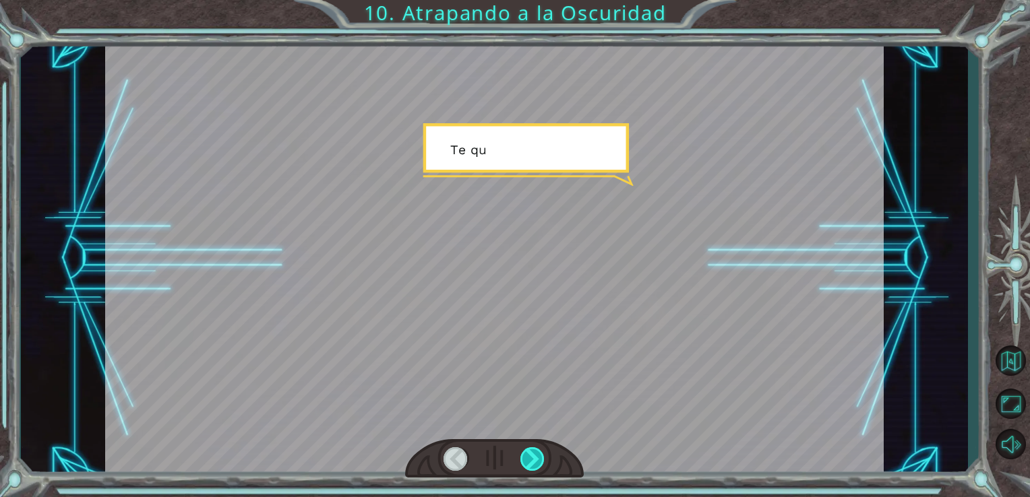
click at [536, 456] on div at bounding box center [532, 459] width 25 height 24
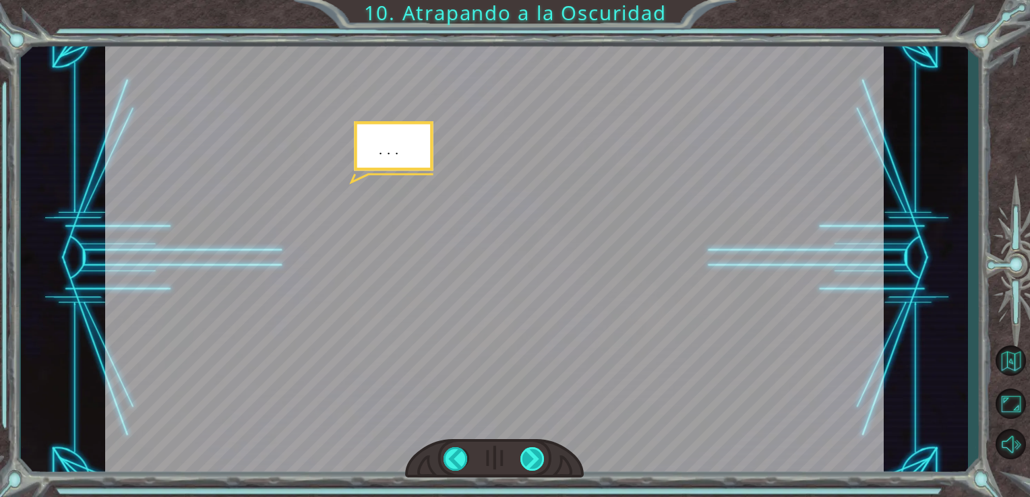
click at [538, 453] on div at bounding box center [532, 459] width 25 height 24
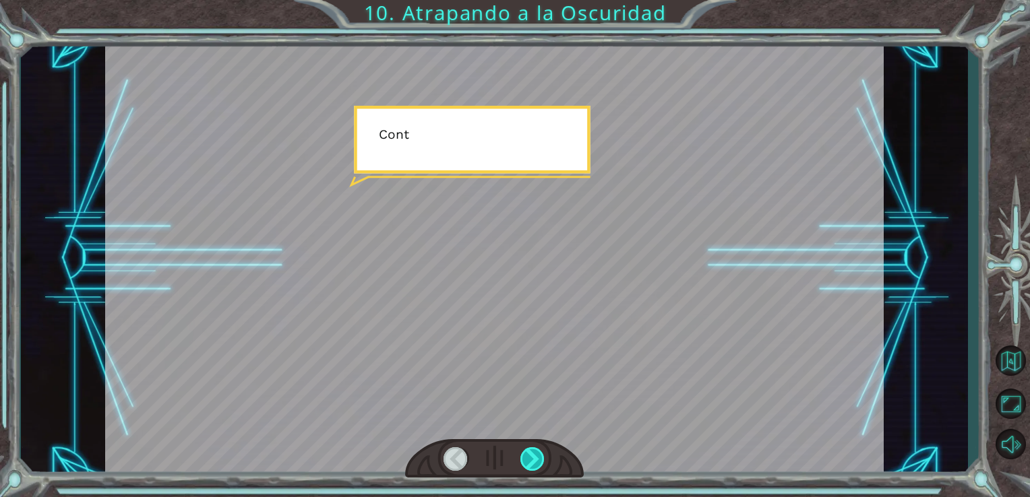
click at [538, 453] on div at bounding box center [532, 459] width 25 height 24
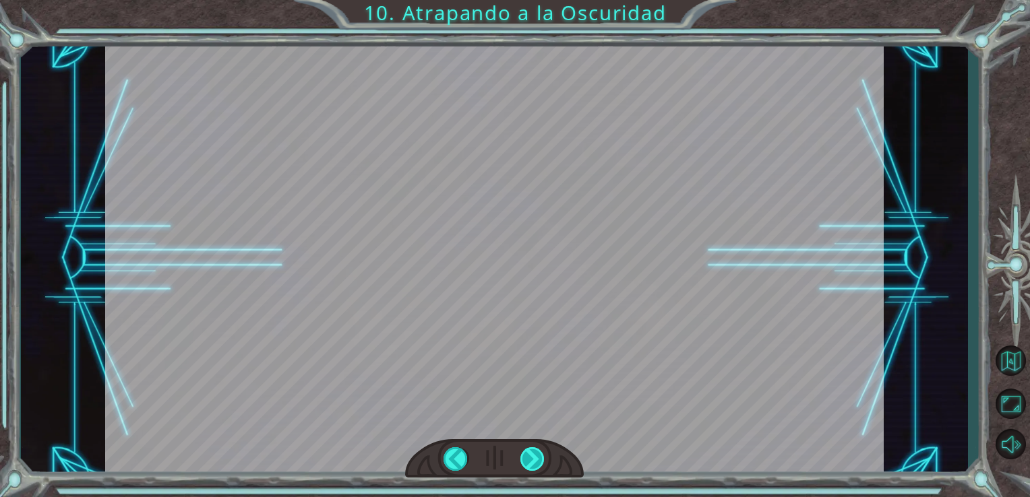
click at [538, 0] on div "hero . moveUp ( 2 ) A n t e s d e a t r a p a r a l a O s c u r i d a d c o n c…" at bounding box center [515, 0] width 1030 height 0
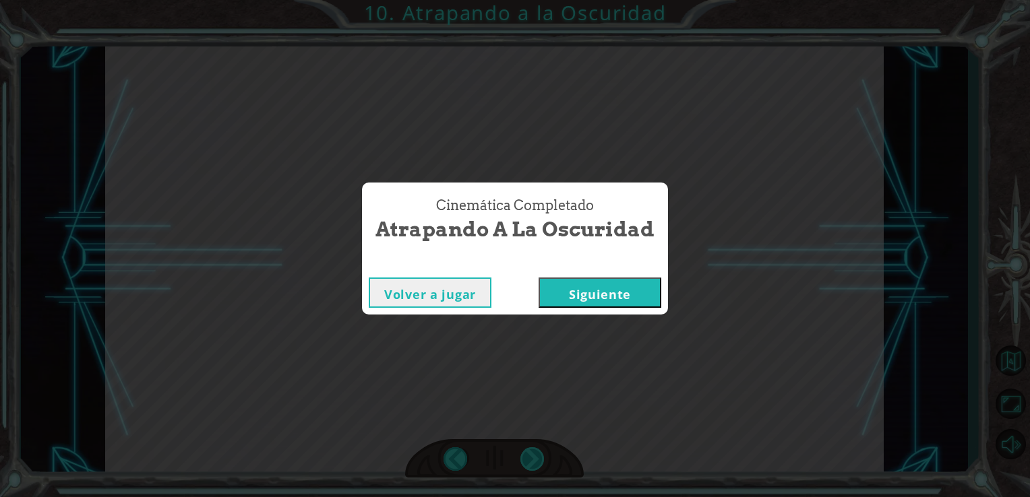
click at [538, 453] on div "Cinemática Completado Atrapando a la Oscuridad Volver a jugar [GEOGRAPHIC_DATA]" at bounding box center [515, 248] width 1030 height 497
drag, startPoint x: 538, startPoint y: 453, endPoint x: 592, endPoint y: 302, distance: 160.5
click at [592, 302] on button "Siguiente" at bounding box center [599, 293] width 123 height 30
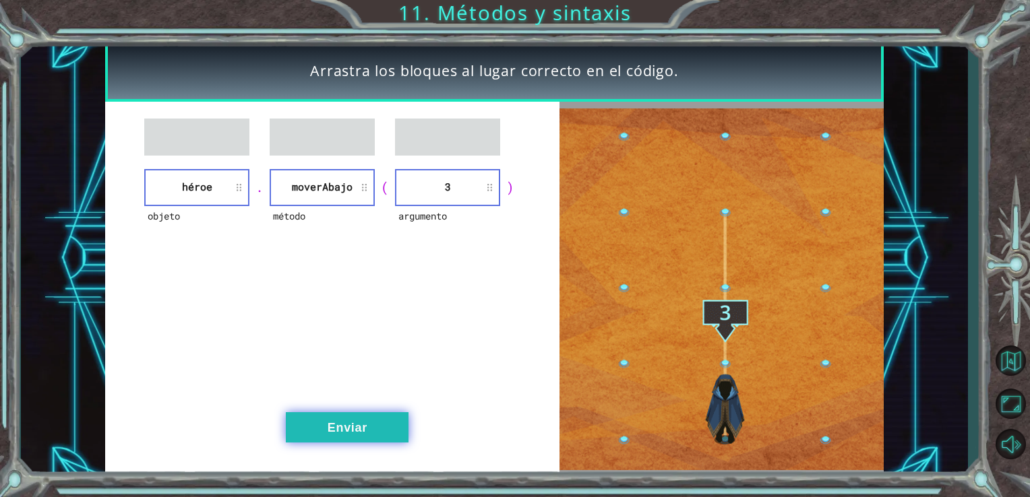
click at [350, 441] on button "Enviar" at bounding box center [347, 427] width 123 height 30
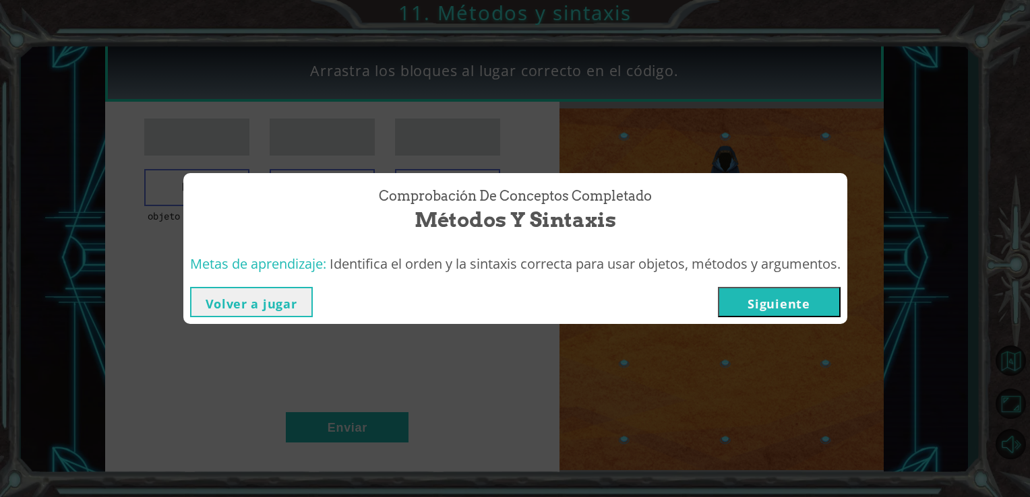
click at [757, 289] on button "Siguiente" at bounding box center [779, 302] width 123 height 30
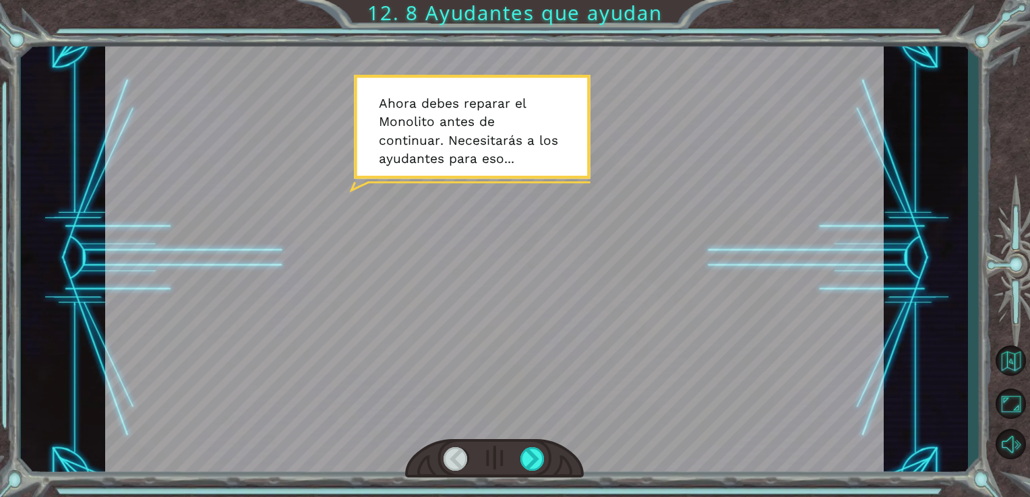
click at [534, 446] on div at bounding box center [494, 458] width 179 height 39
click at [534, 456] on div at bounding box center [532, 459] width 25 height 24
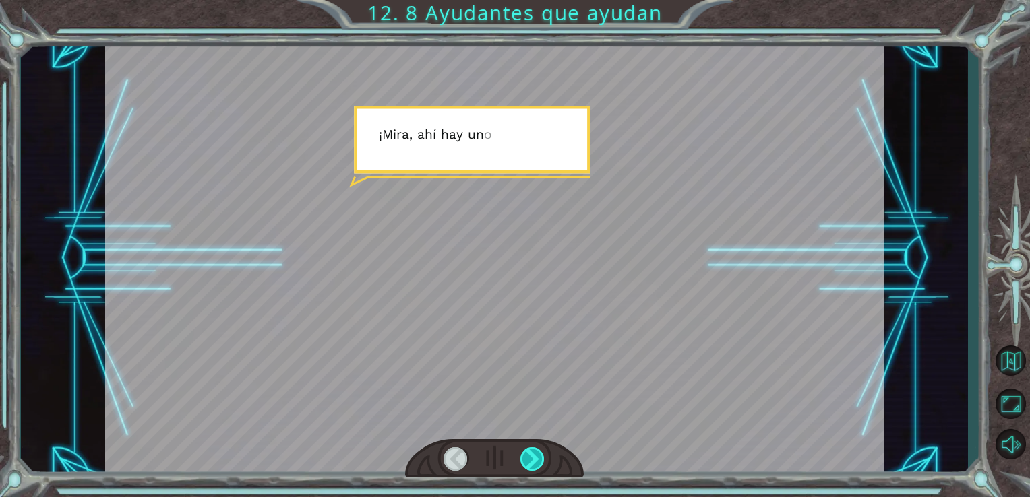
click at [534, 456] on div at bounding box center [532, 459] width 25 height 24
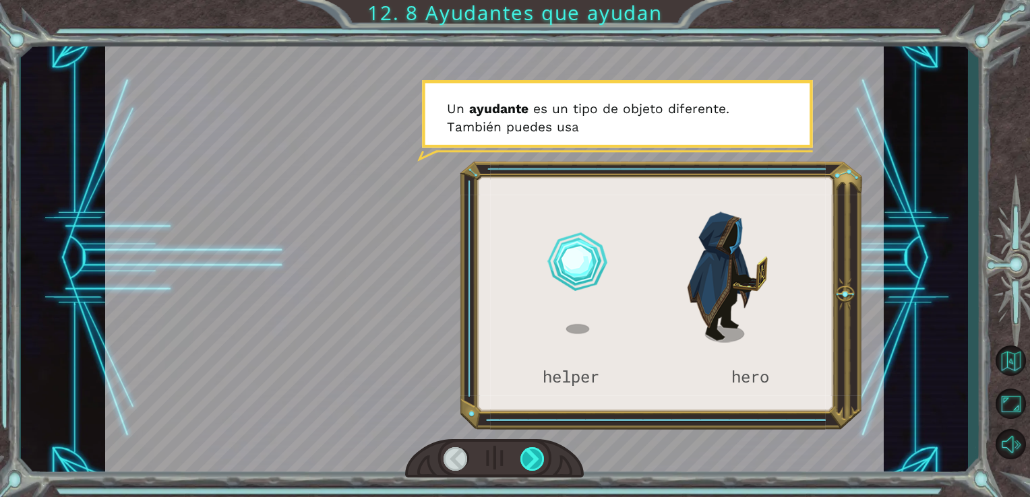
click at [534, 456] on div at bounding box center [532, 459] width 25 height 24
